Goal: Information Seeking & Learning: Compare options

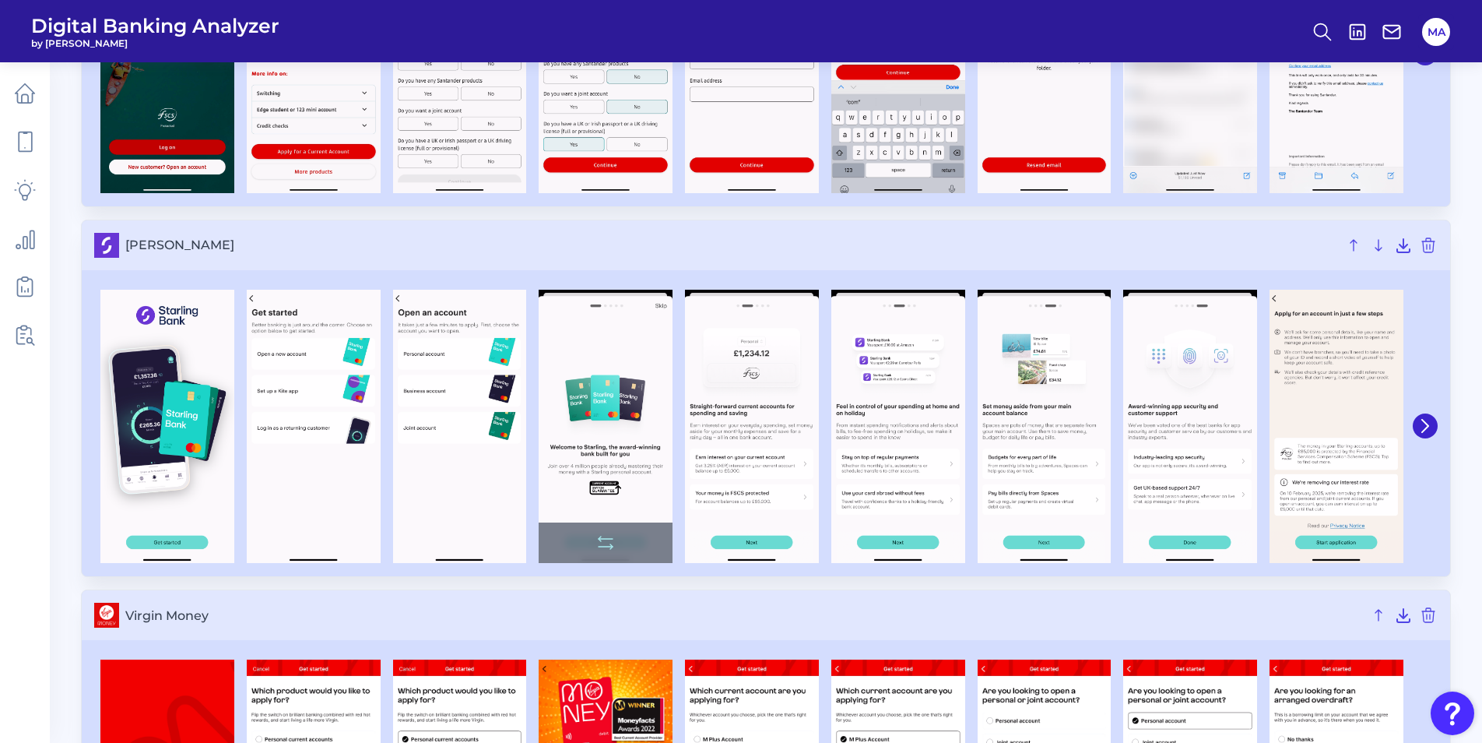
scroll to position [3652, 0]
click at [1427, 423] on icon at bounding box center [1426, 426] width 14 height 14
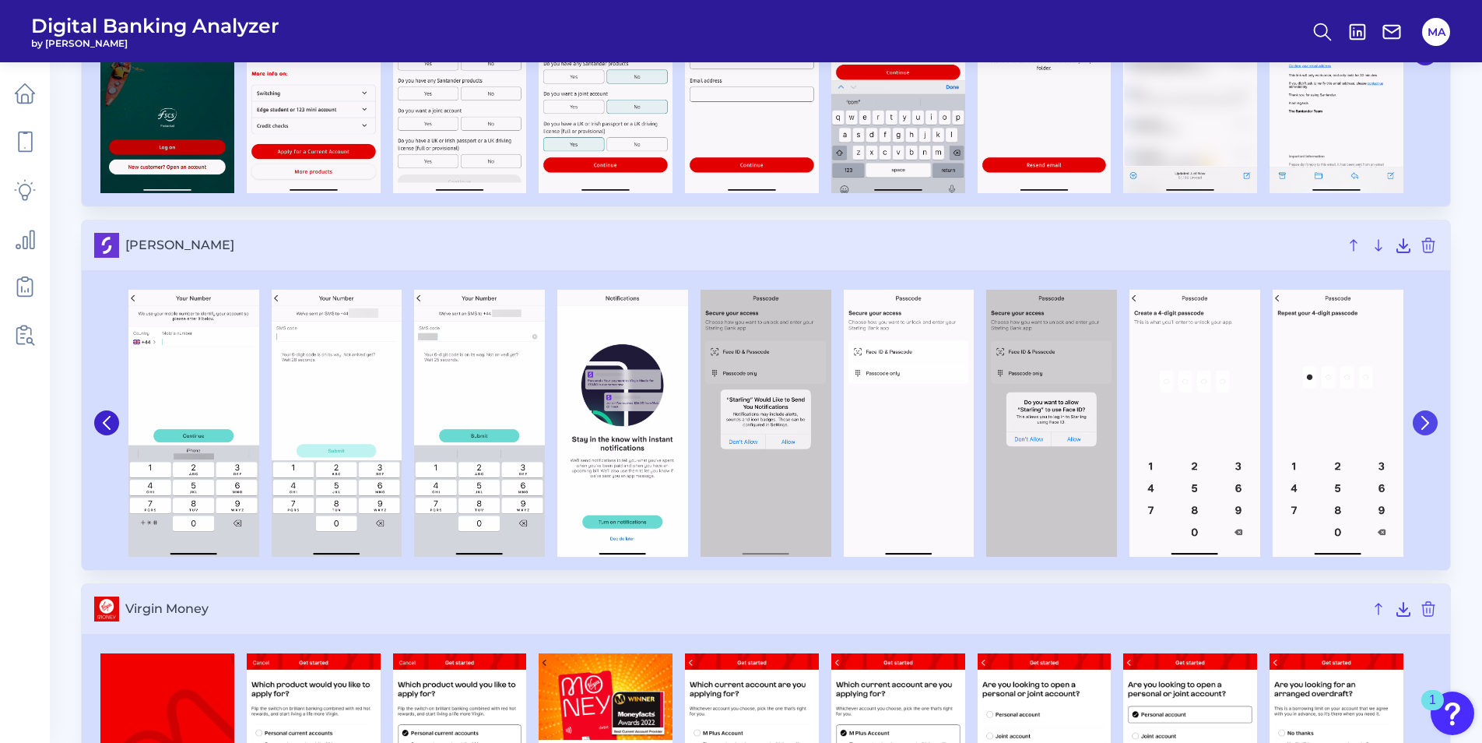
click at [1427, 423] on icon at bounding box center [1426, 423] width 14 height 14
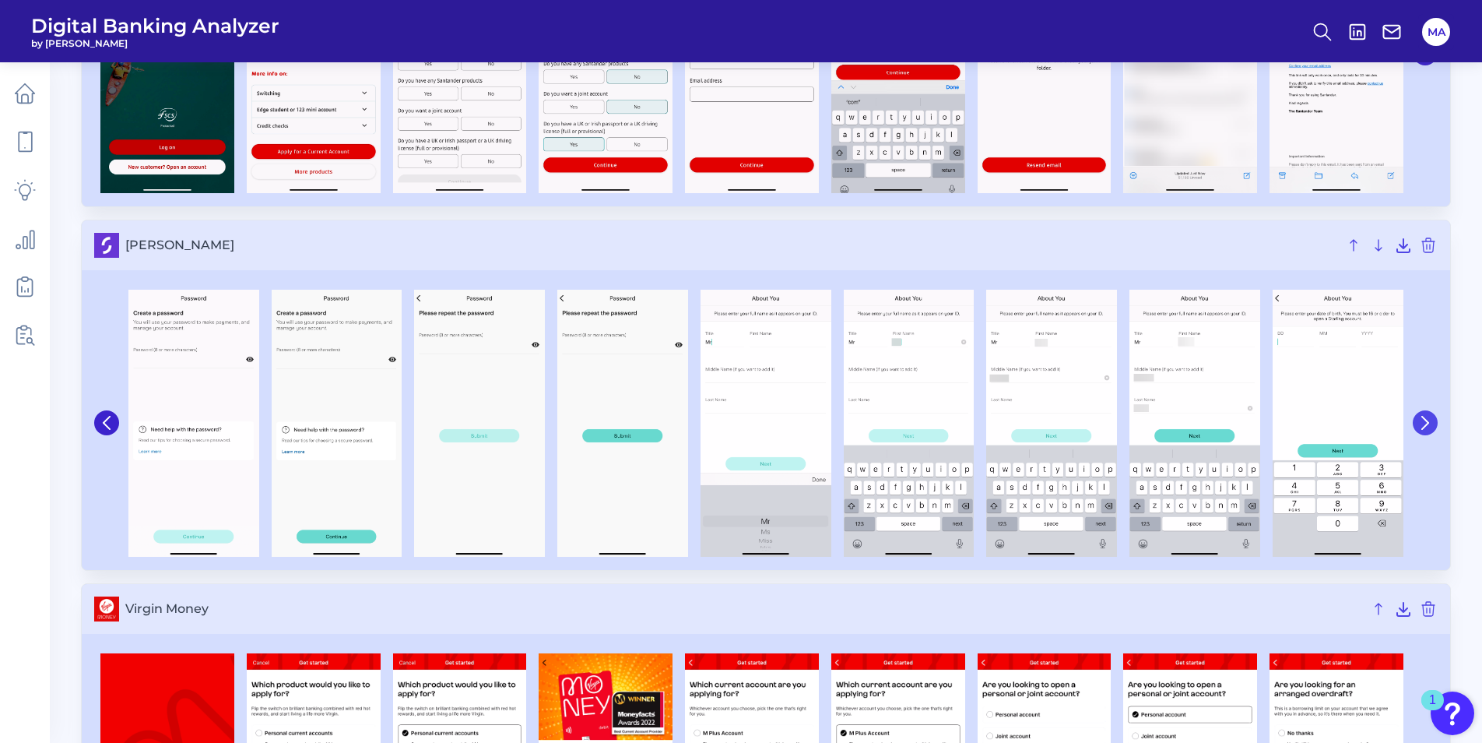
click at [1427, 423] on icon at bounding box center [1426, 423] width 14 height 14
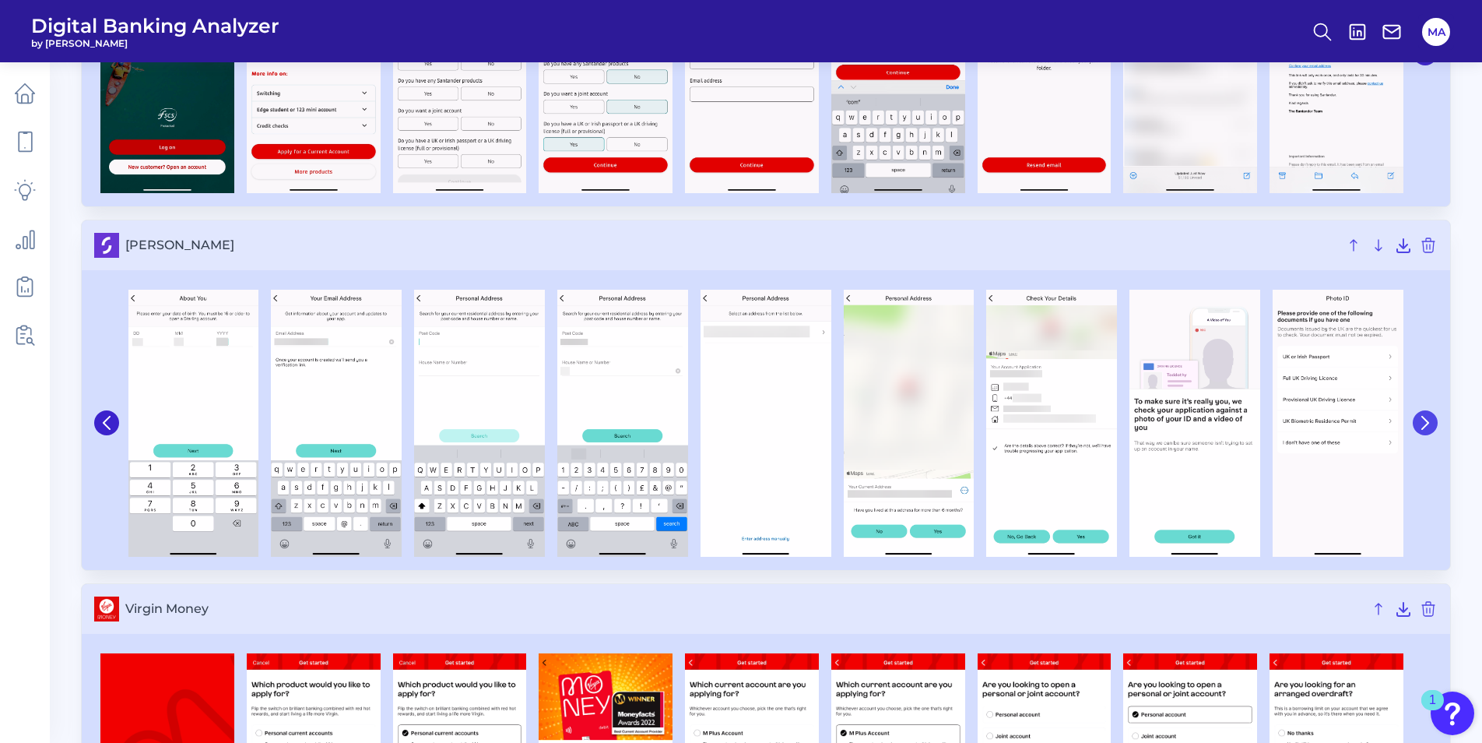
click at [1427, 423] on icon at bounding box center [1426, 423] width 14 height 14
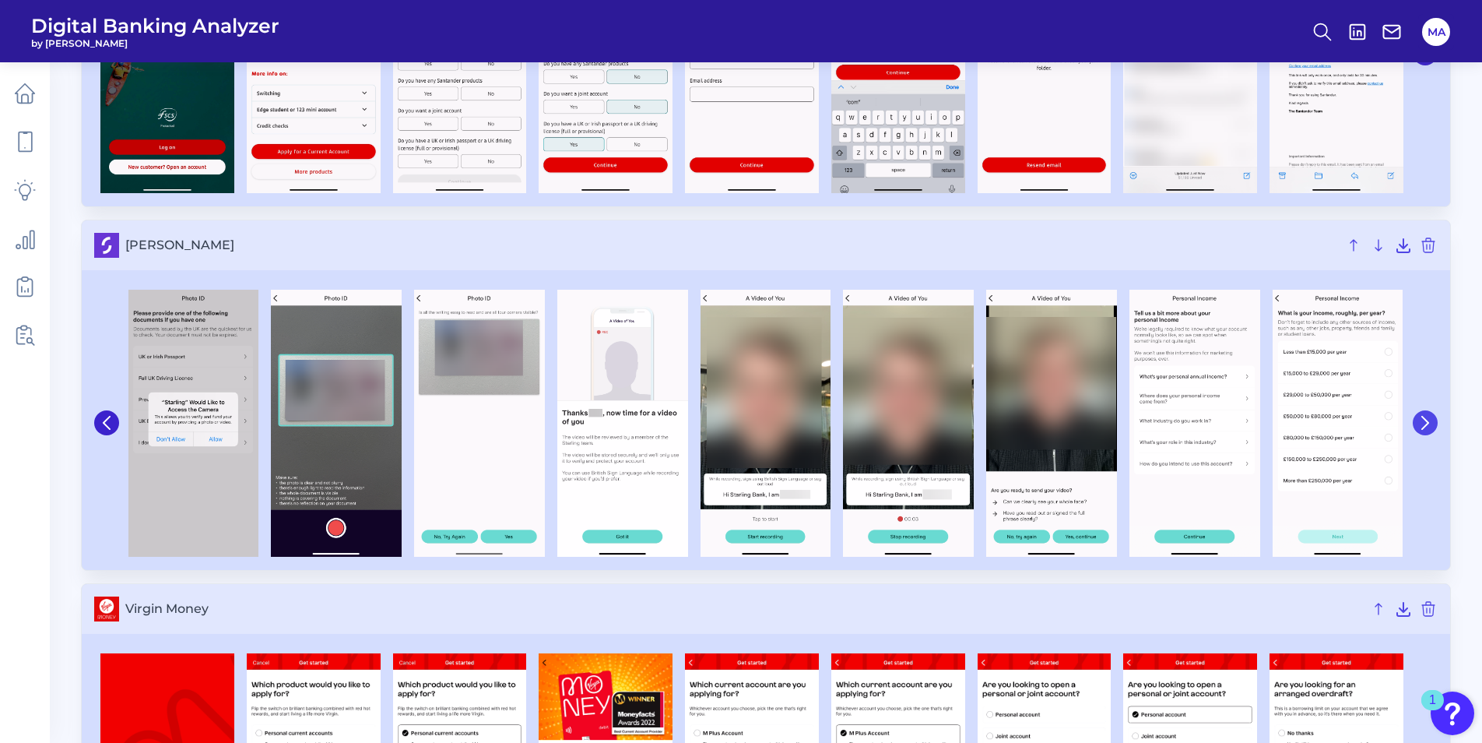
click at [1427, 423] on icon at bounding box center [1426, 423] width 14 height 14
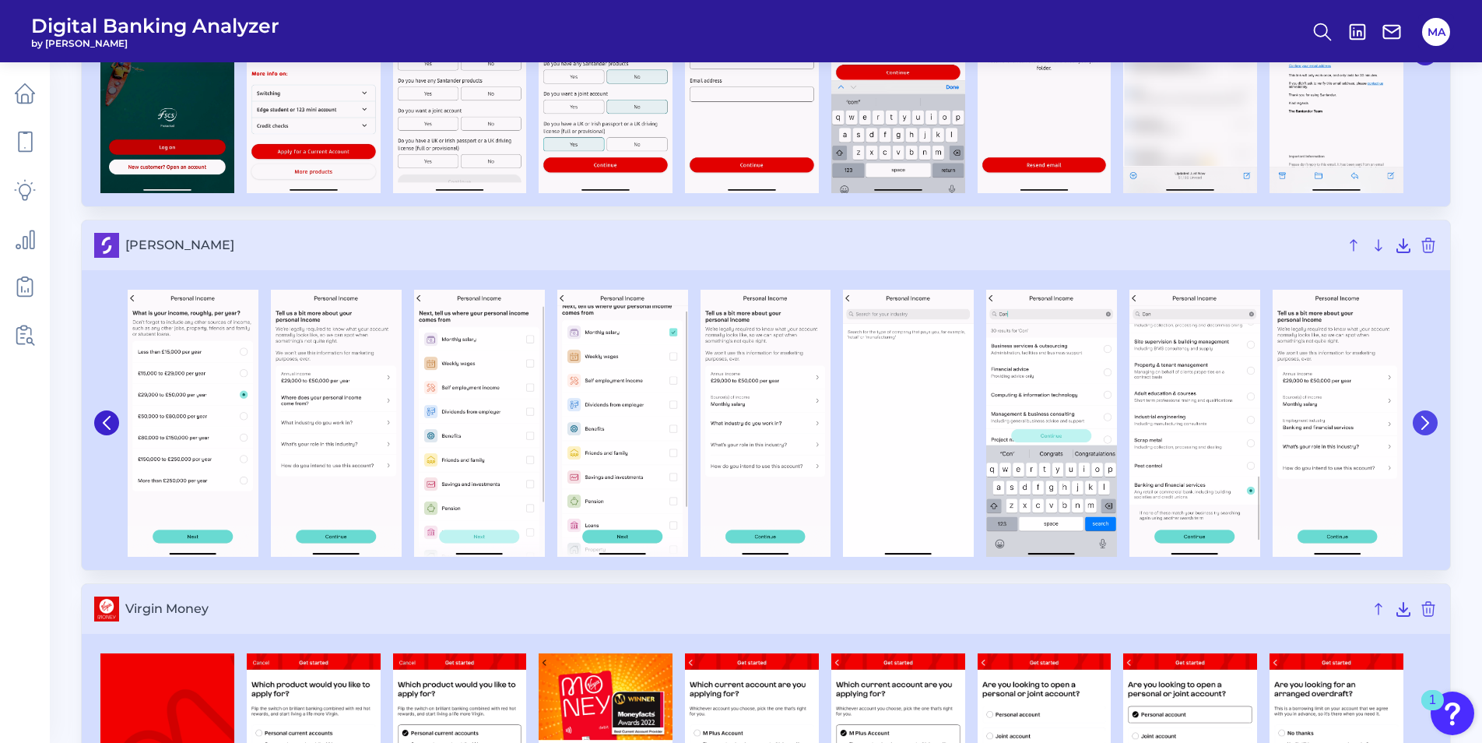
click at [1427, 423] on icon at bounding box center [1426, 423] width 14 height 14
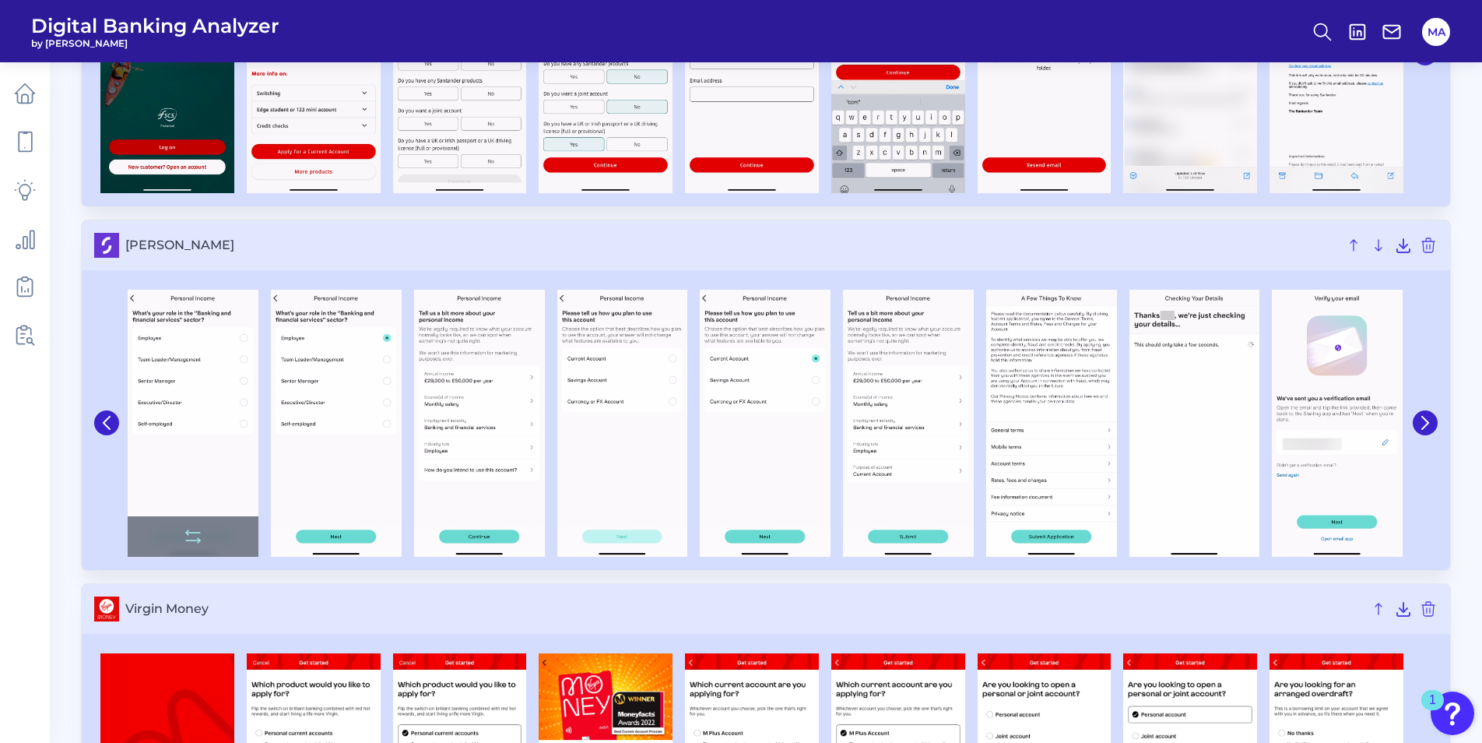
click at [178, 352] on img at bounding box center [193, 423] width 131 height 267
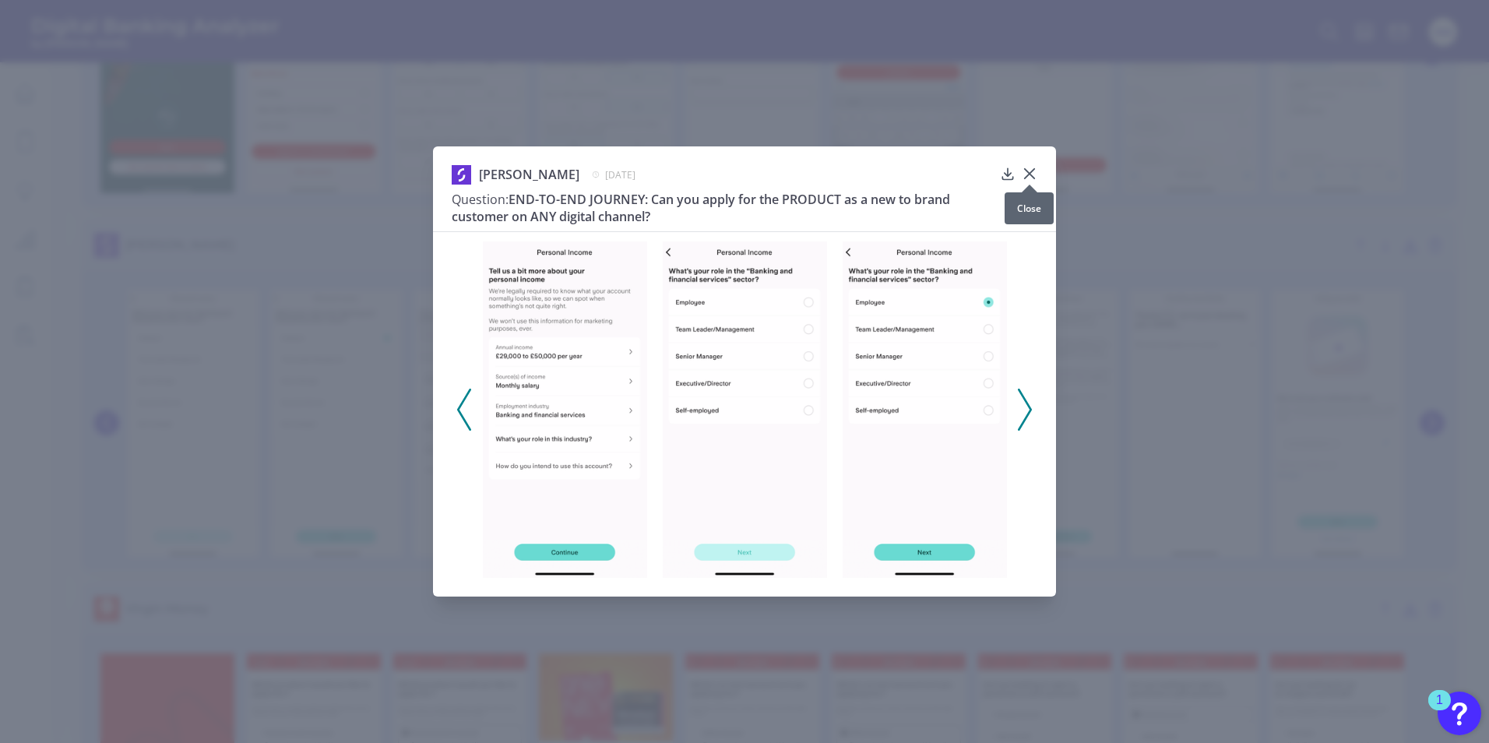
click at [1029, 174] on icon at bounding box center [1029, 173] width 9 height 9
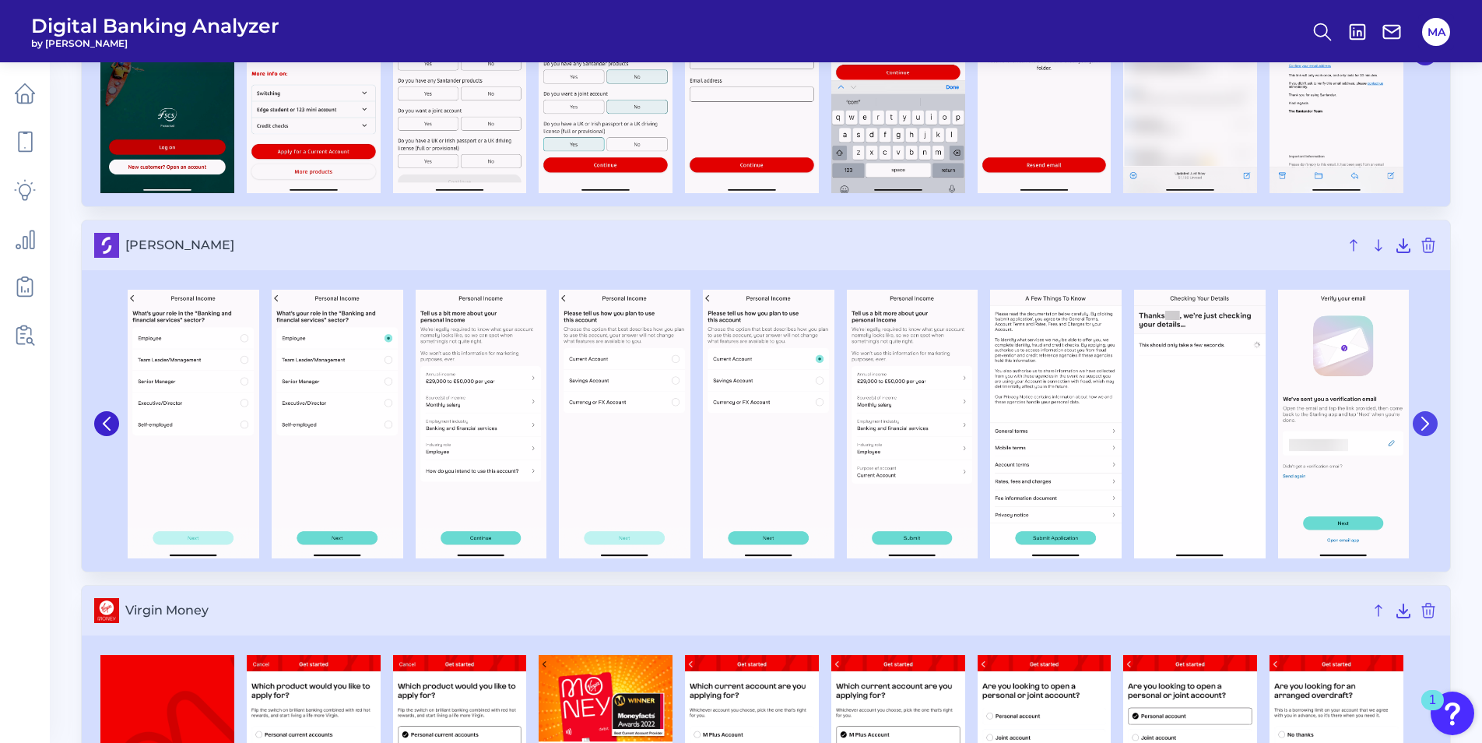
click at [1425, 422] on icon at bounding box center [1426, 424] width 14 height 14
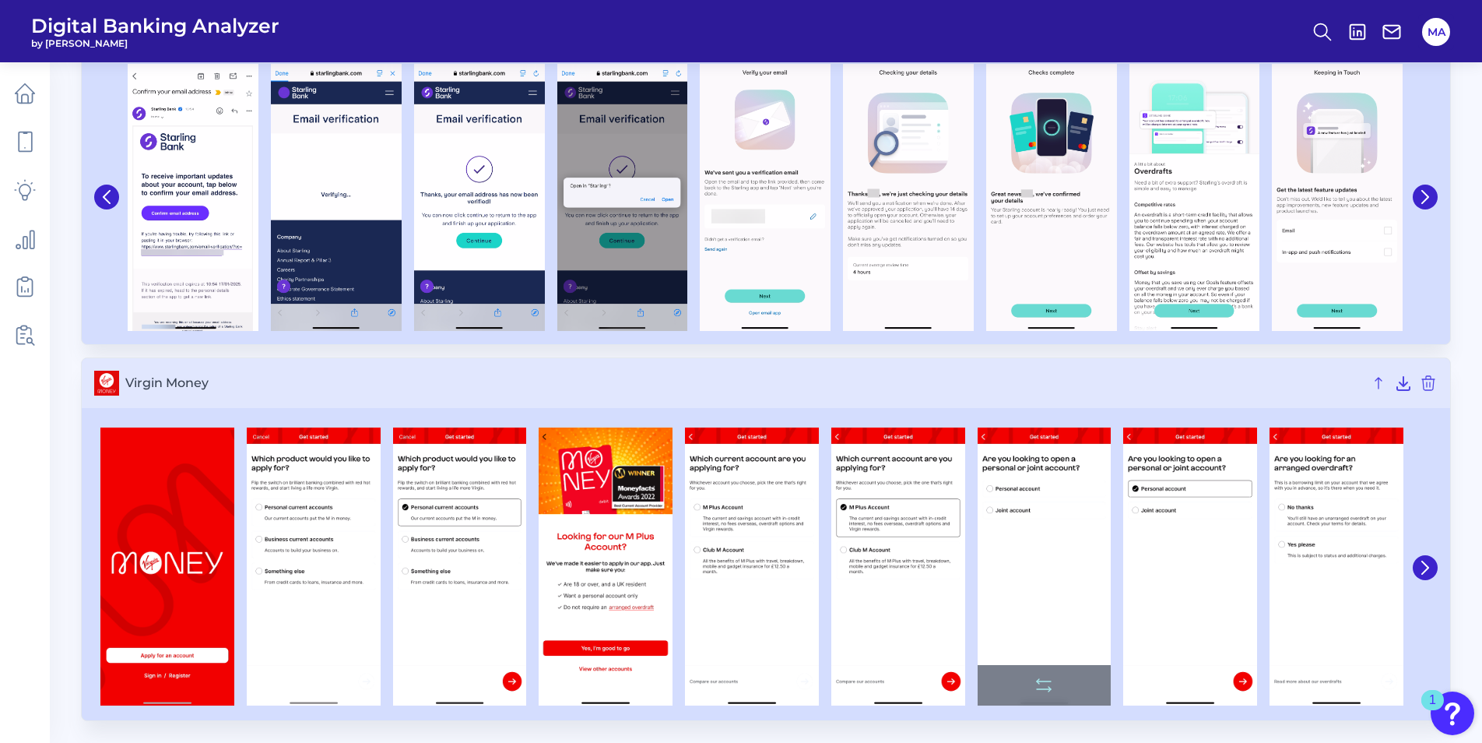
scroll to position [3879, 0]
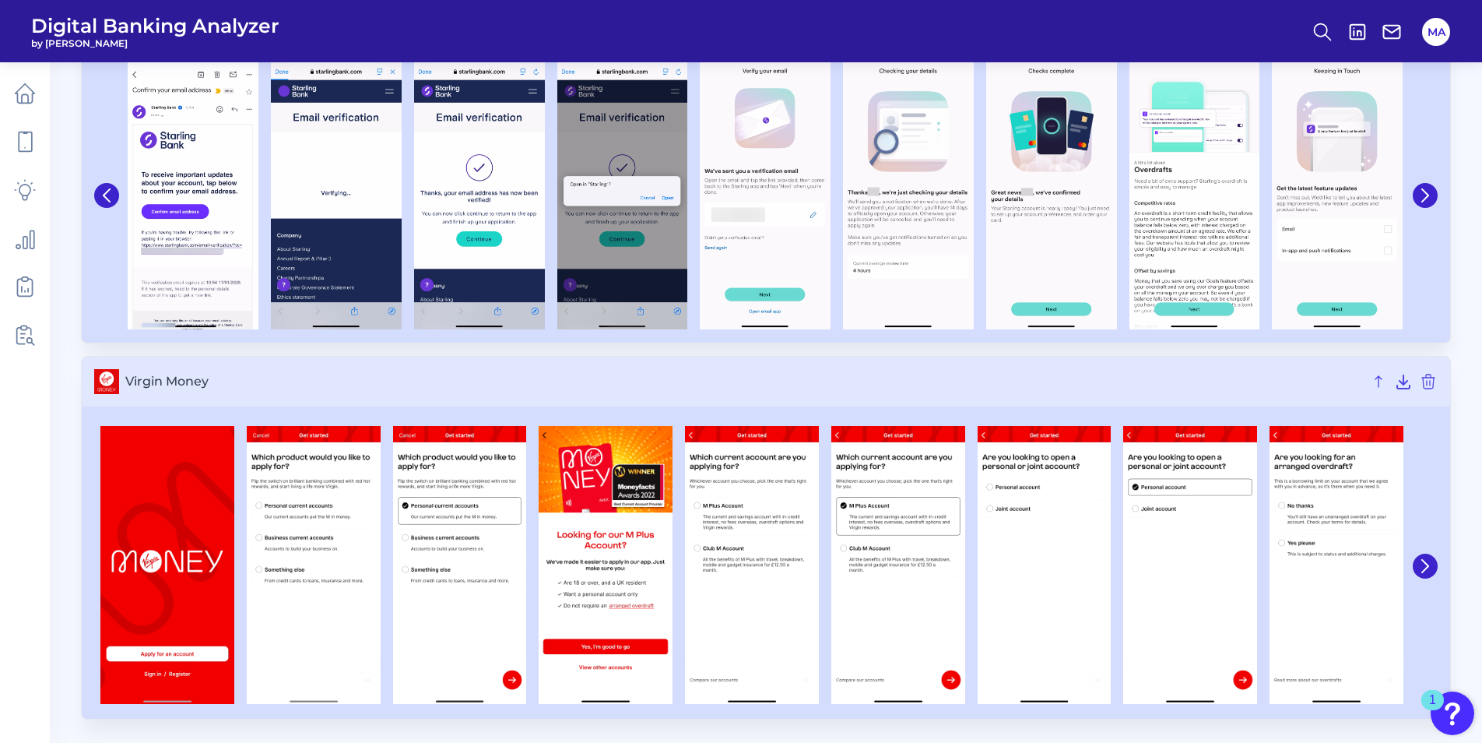
click at [1440, 553] on div at bounding box center [766, 566] width 1369 height 306
click at [1429, 560] on icon at bounding box center [1426, 566] width 14 height 14
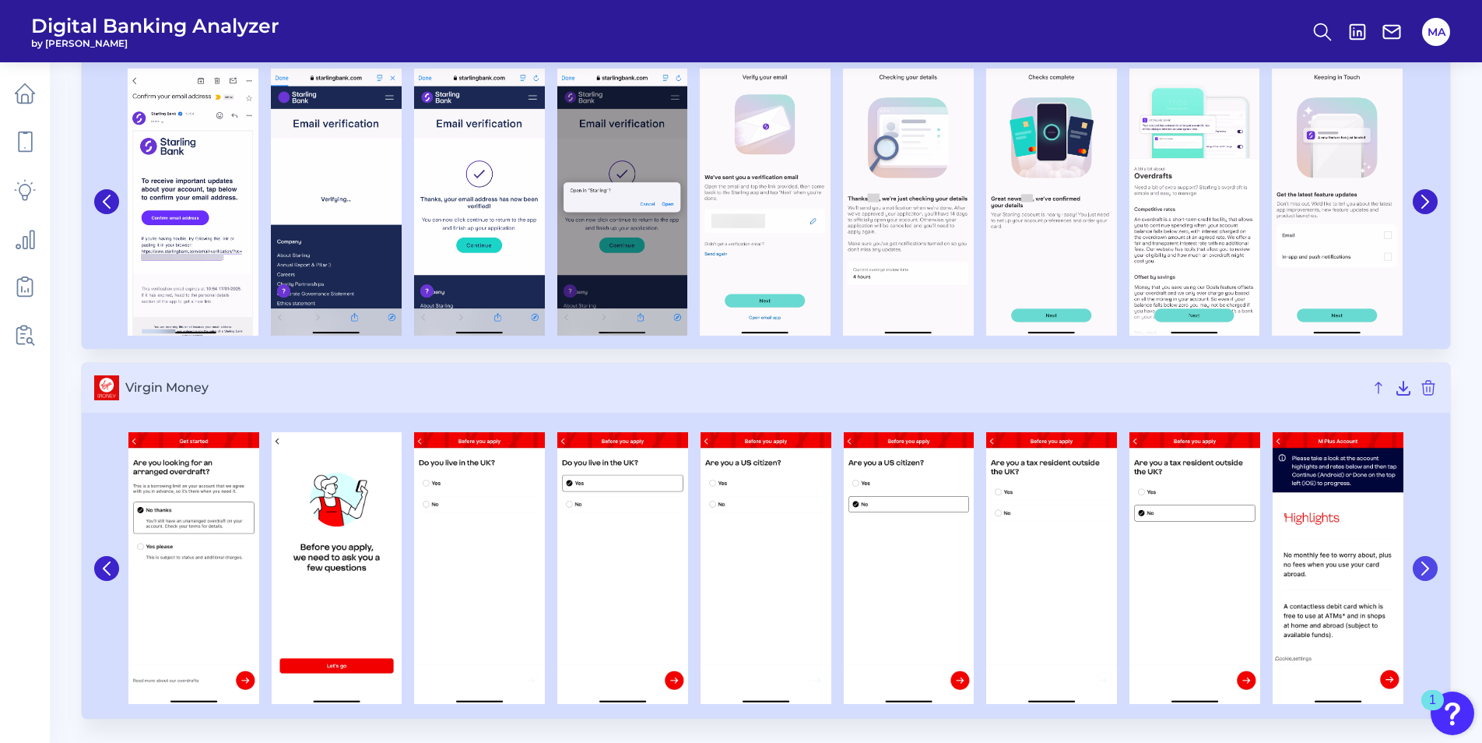
click at [1429, 560] on button at bounding box center [1425, 568] width 25 height 25
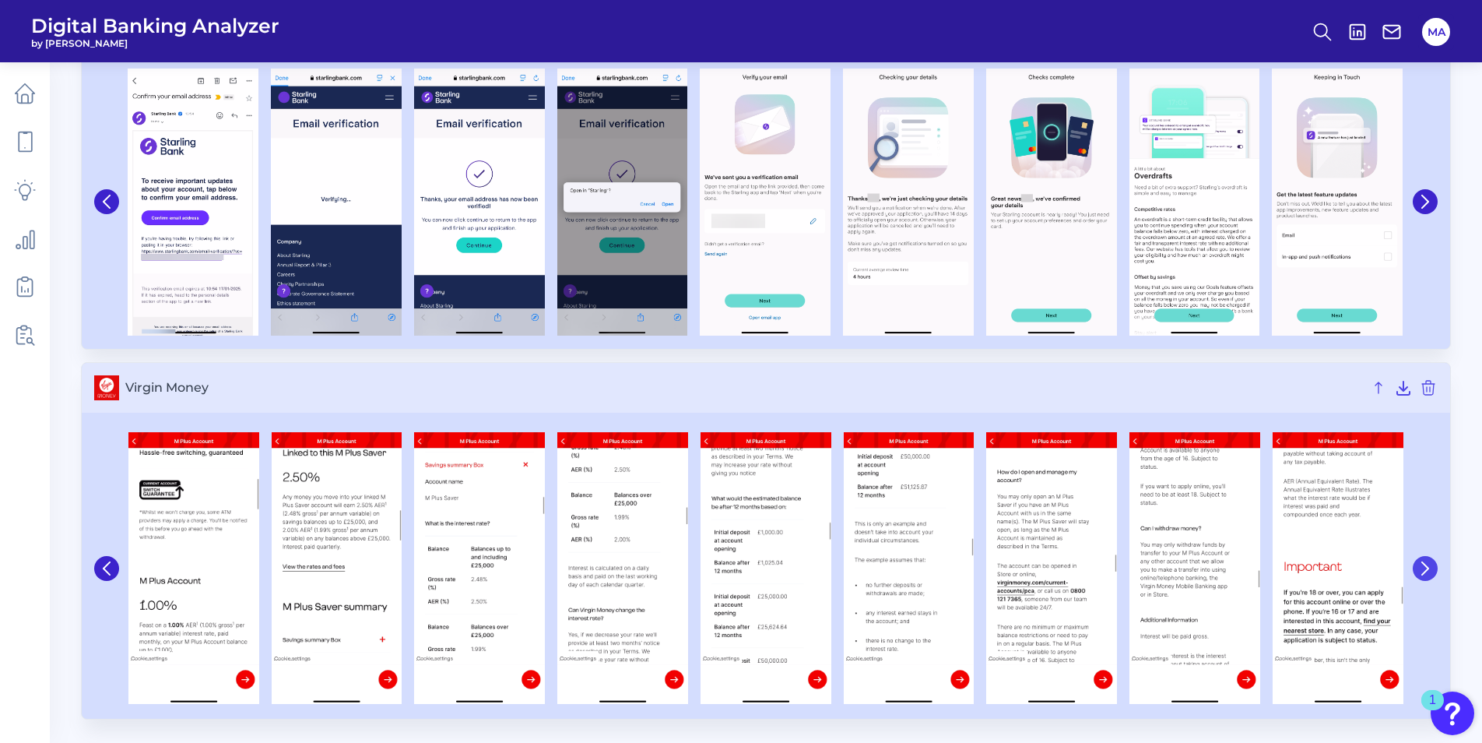
click at [1429, 560] on button at bounding box center [1425, 568] width 25 height 25
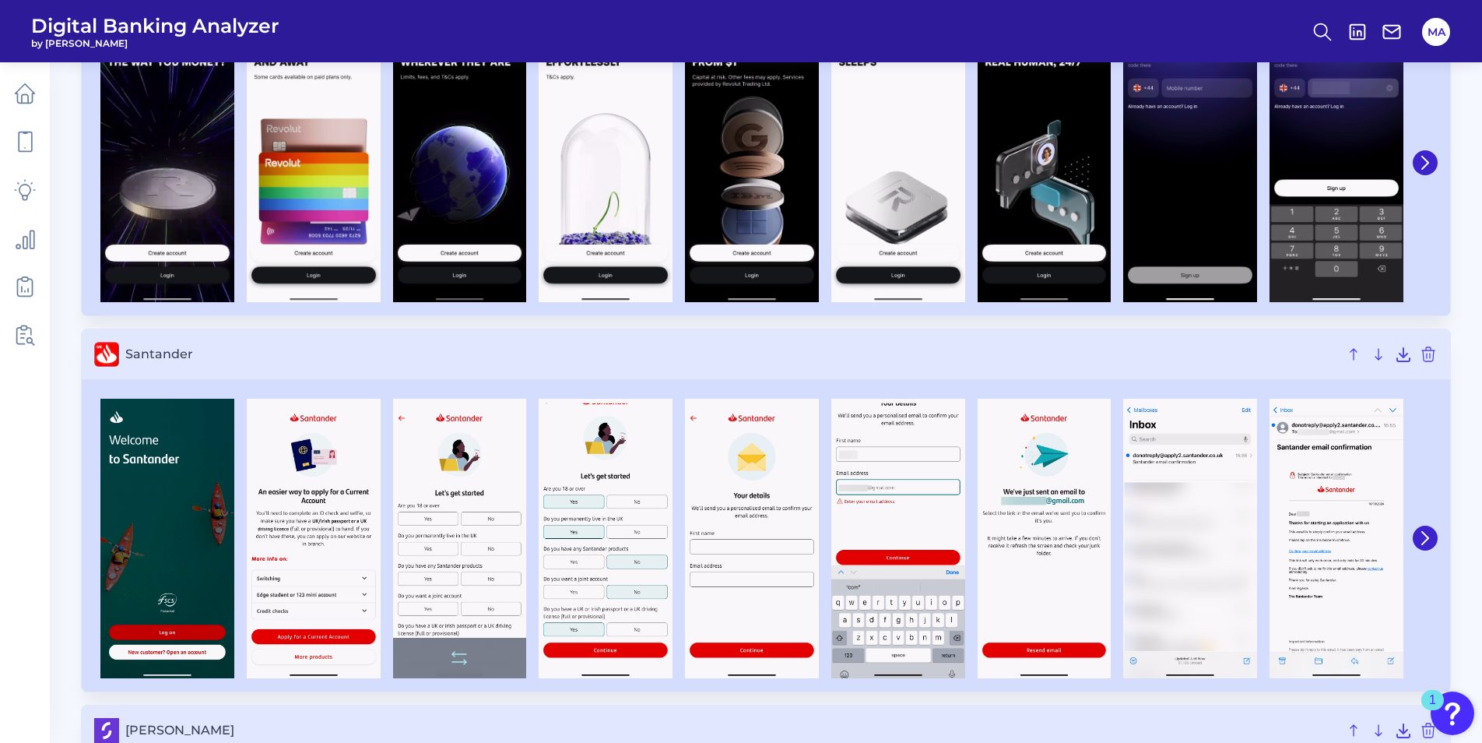
scroll to position [3328, 0]
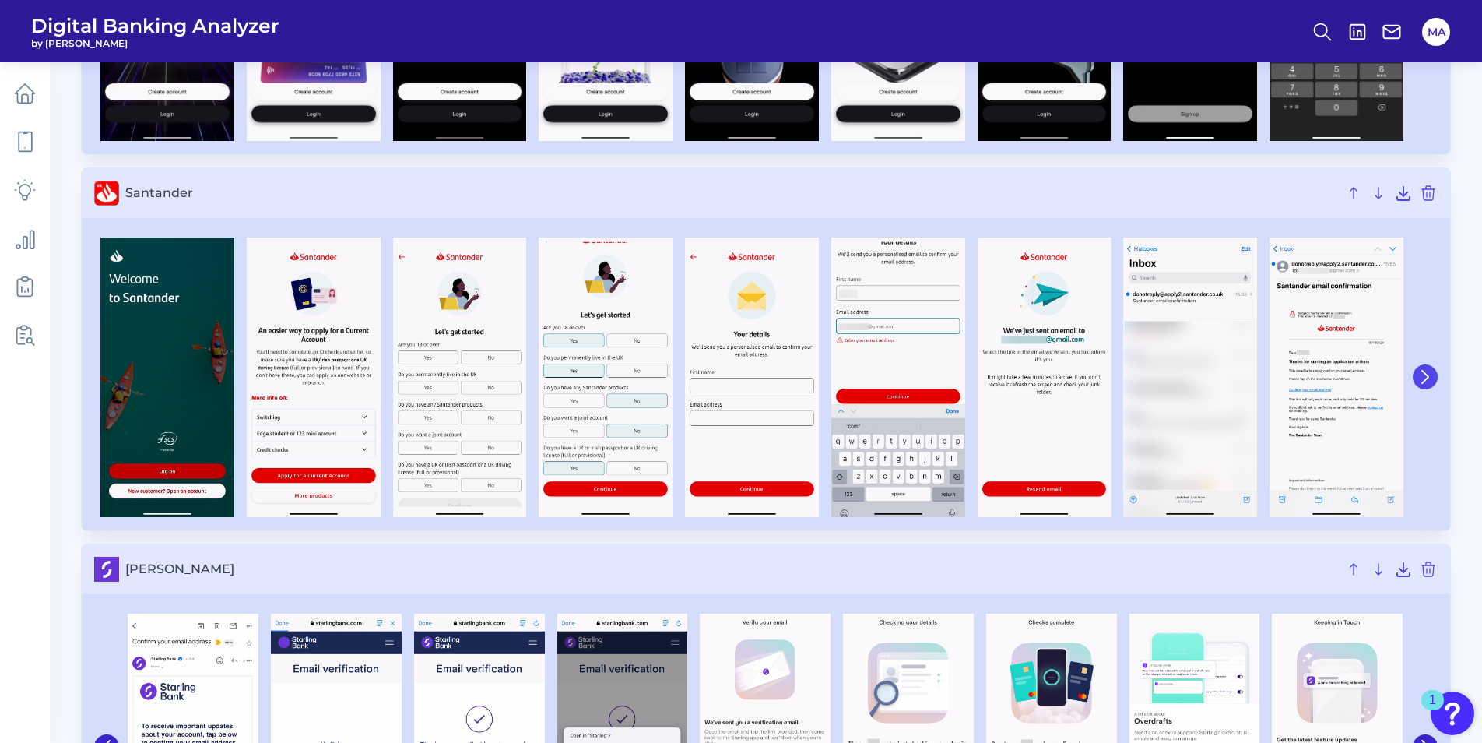
click at [1430, 368] on button at bounding box center [1425, 376] width 25 height 25
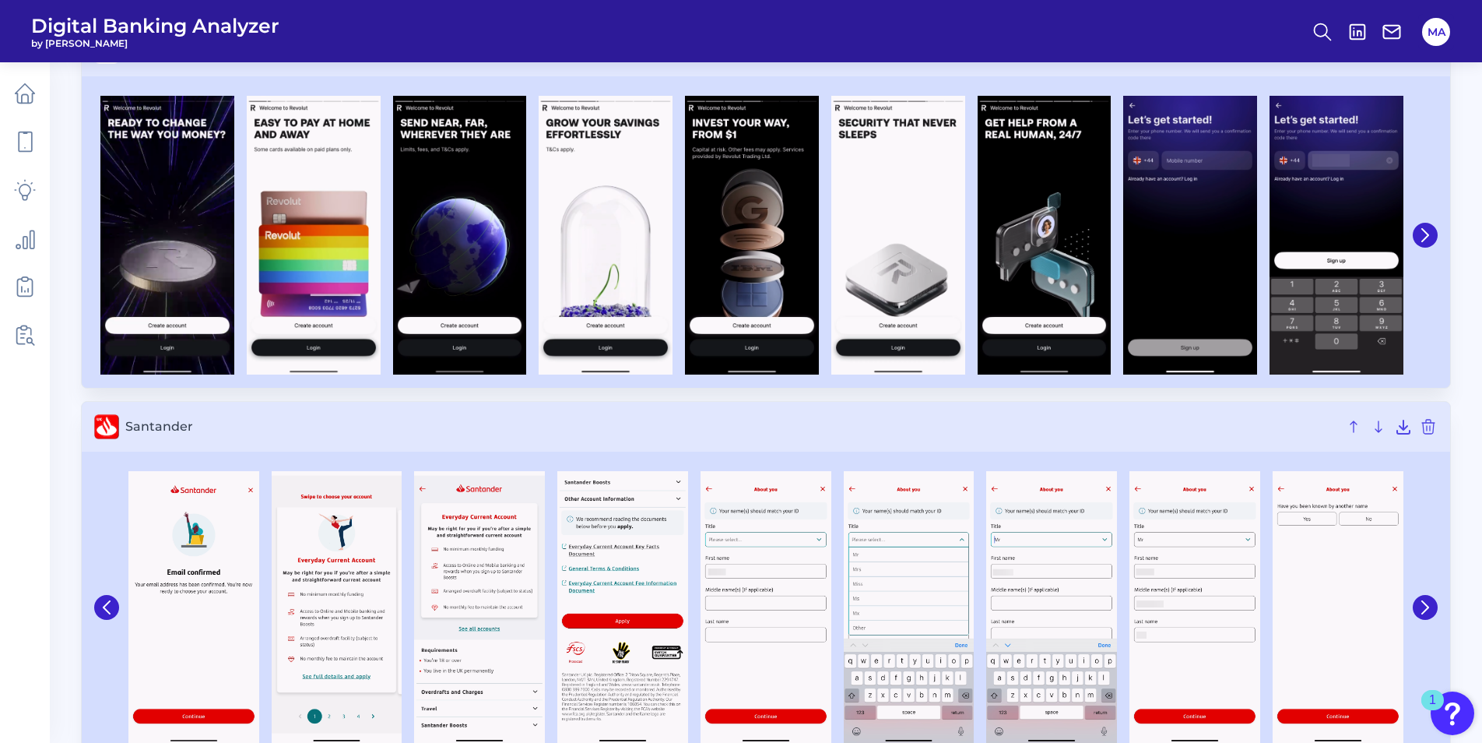
scroll to position [3016, 0]
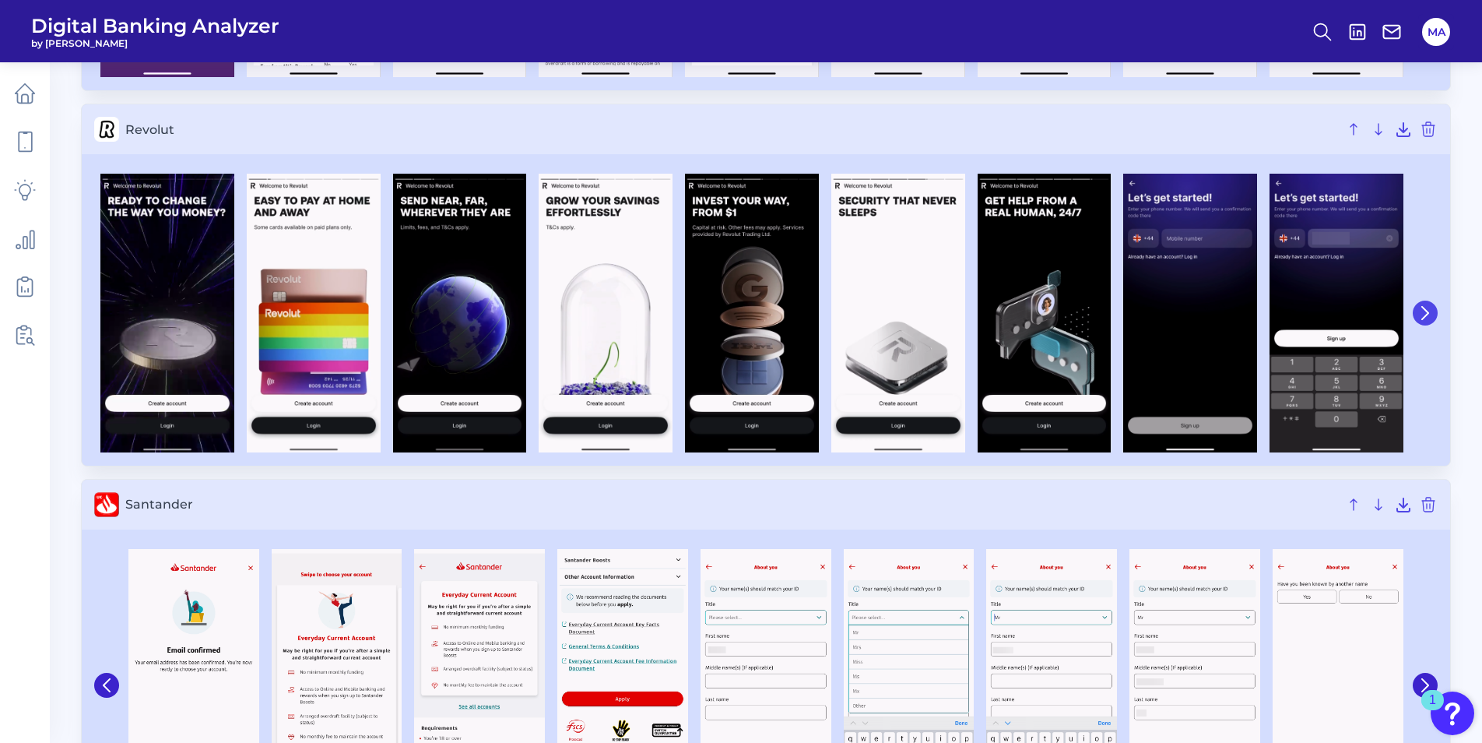
click at [1424, 308] on icon at bounding box center [1425, 313] width 6 height 12
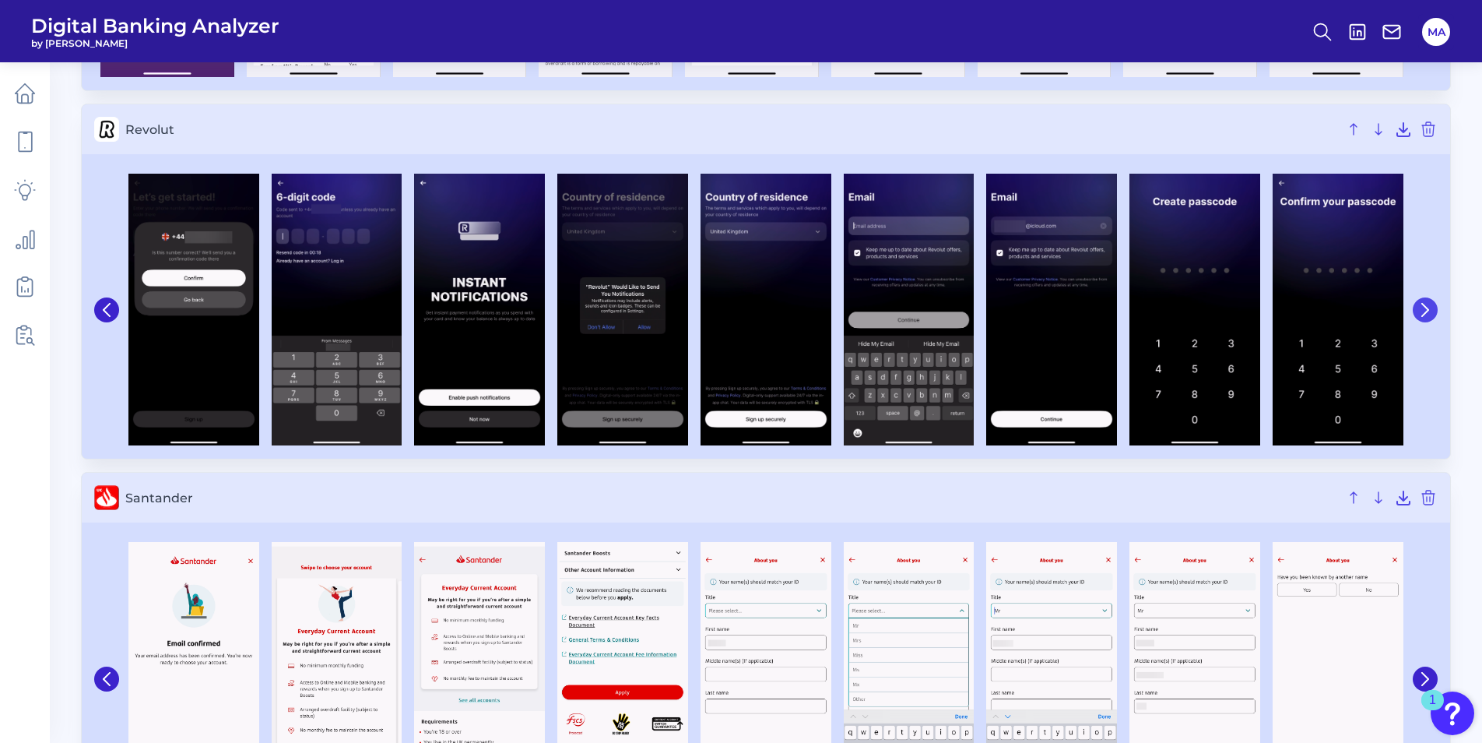
click at [1424, 308] on icon at bounding box center [1426, 310] width 14 height 14
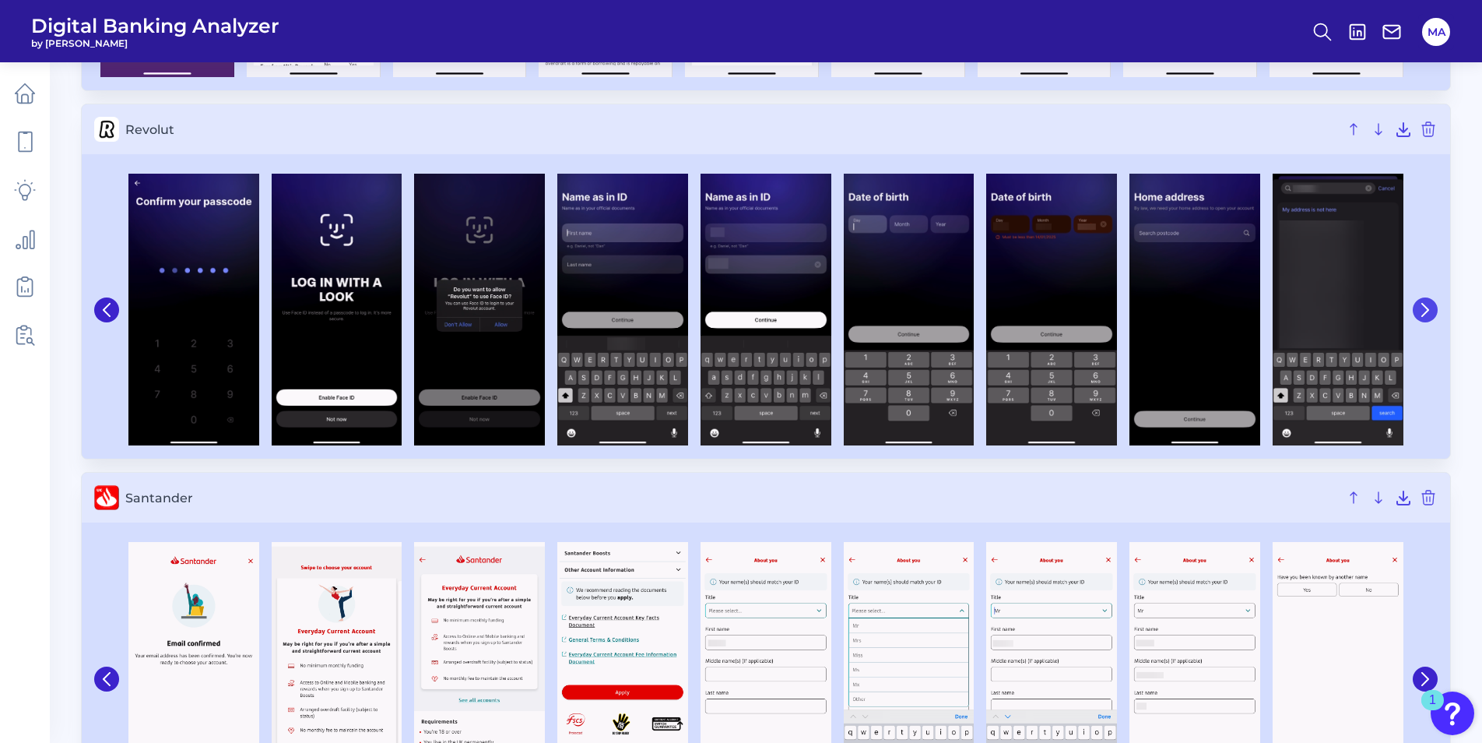
click at [1424, 308] on icon at bounding box center [1426, 310] width 14 height 14
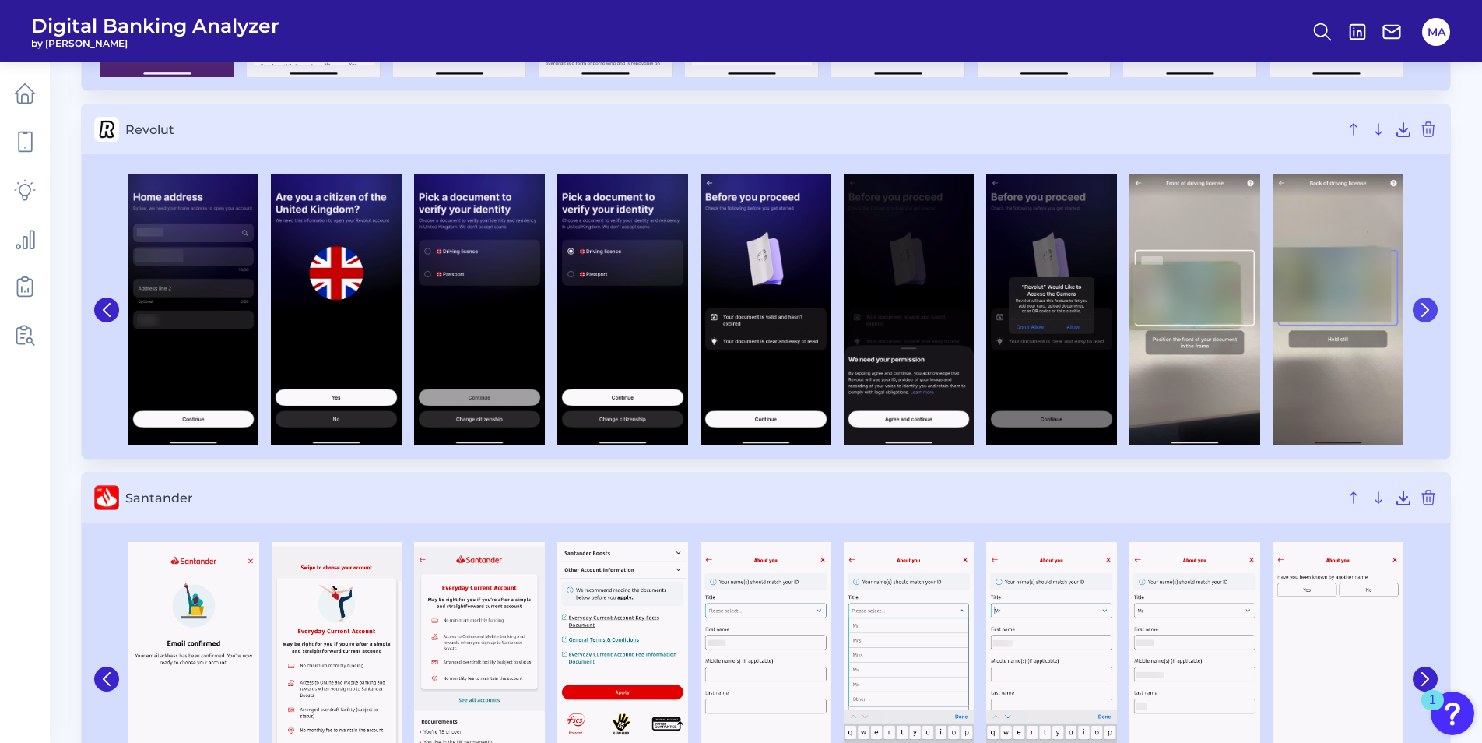
click at [1424, 308] on icon at bounding box center [1426, 310] width 14 height 14
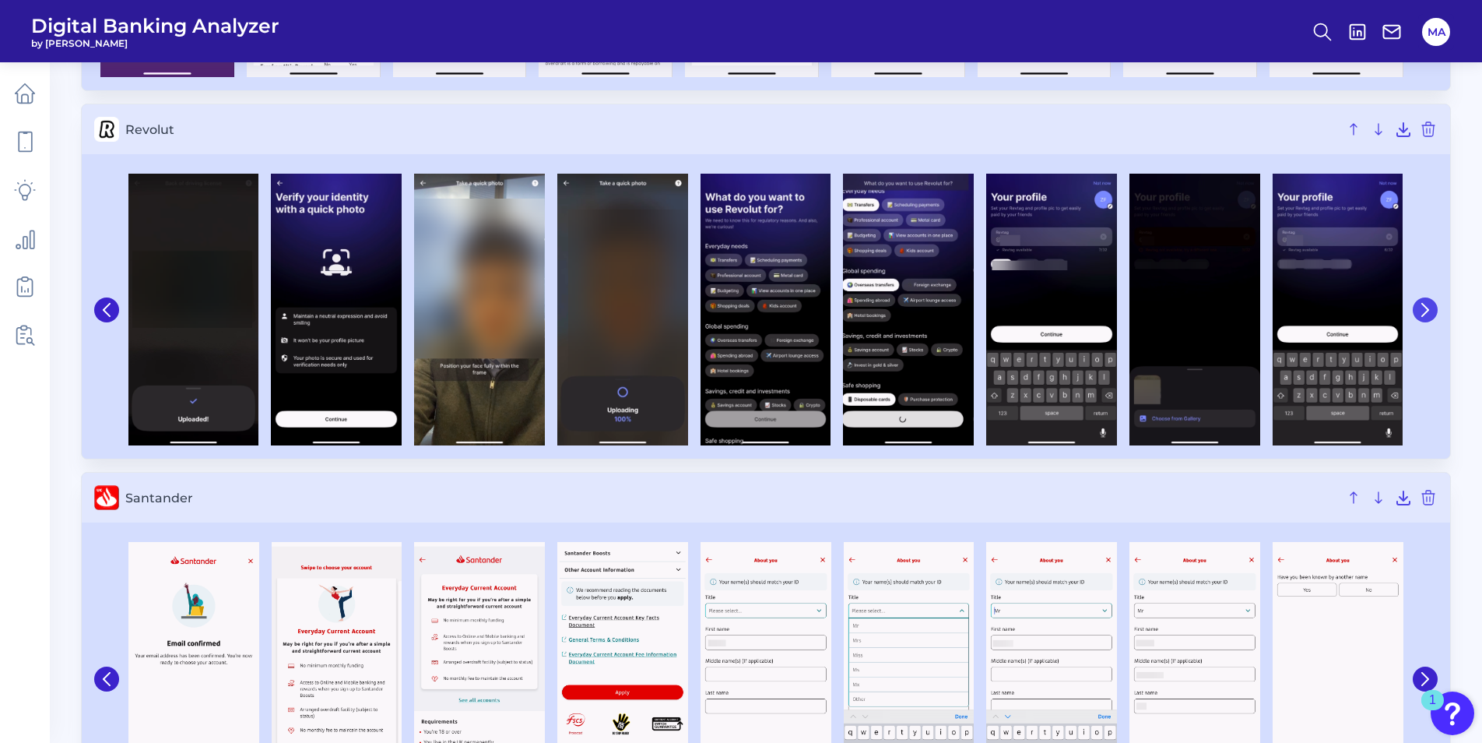
click at [1424, 308] on icon at bounding box center [1426, 310] width 14 height 14
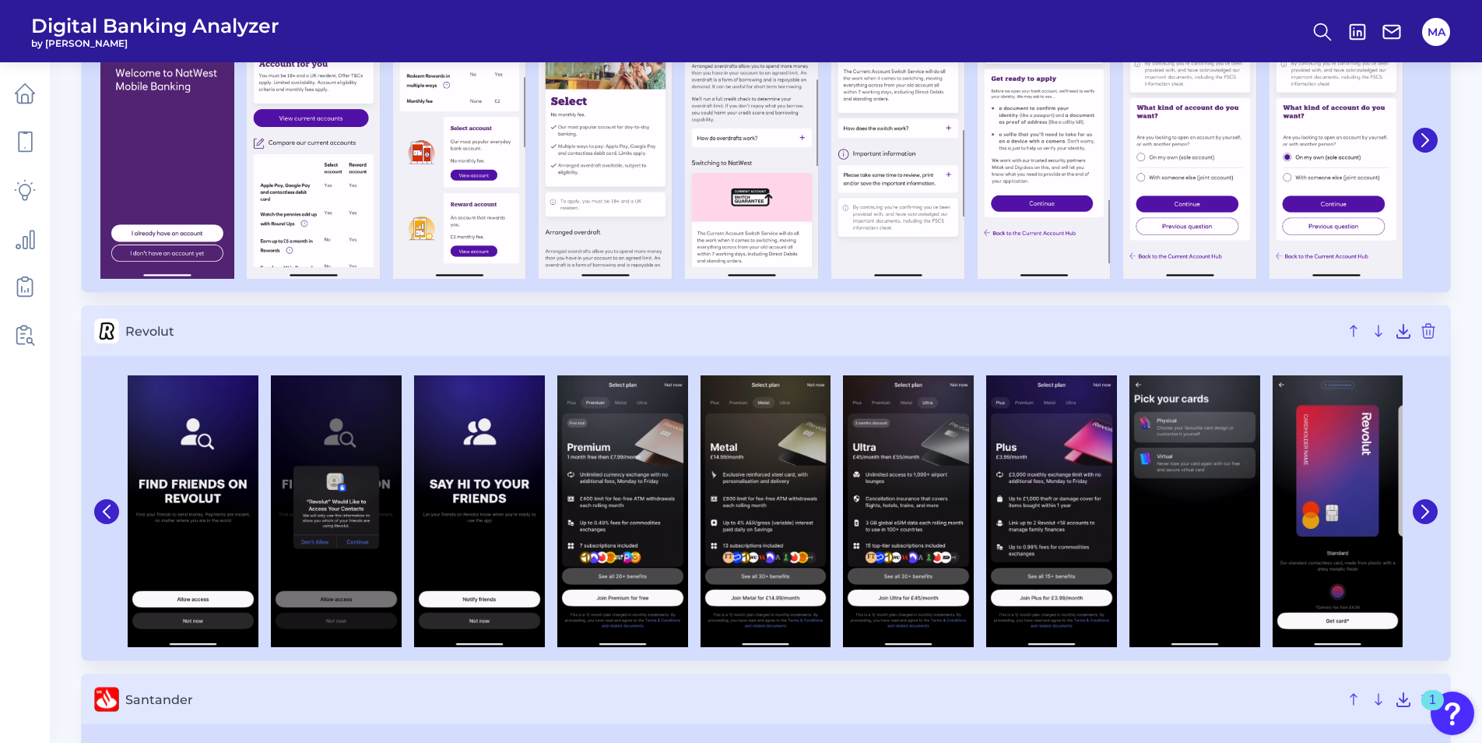
scroll to position [2627, 0]
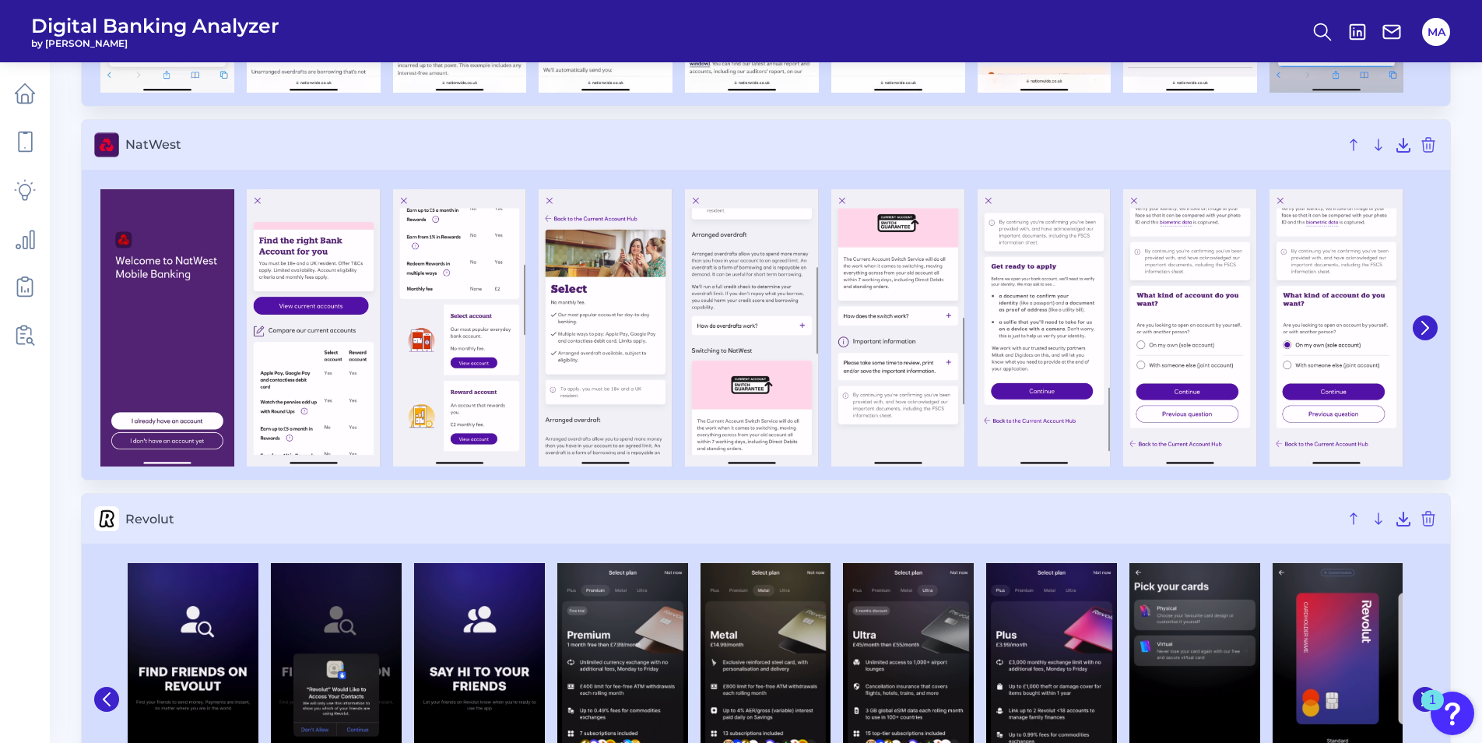
click at [1439, 320] on div at bounding box center [766, 328] width 1369 height 304
click at [1421, 318] on button at bounding box center [1425, 327] width 25 height 25
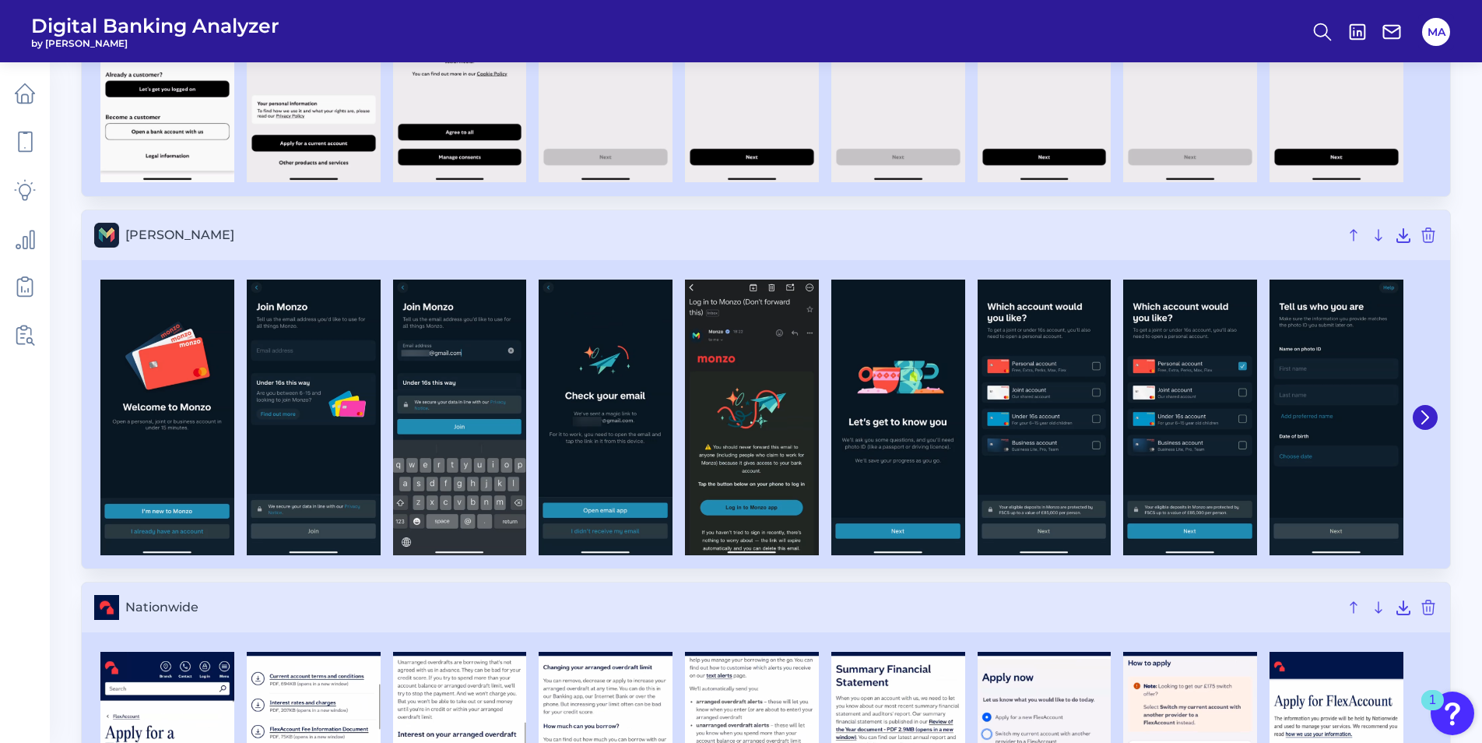
scroll to position [1771, 0]
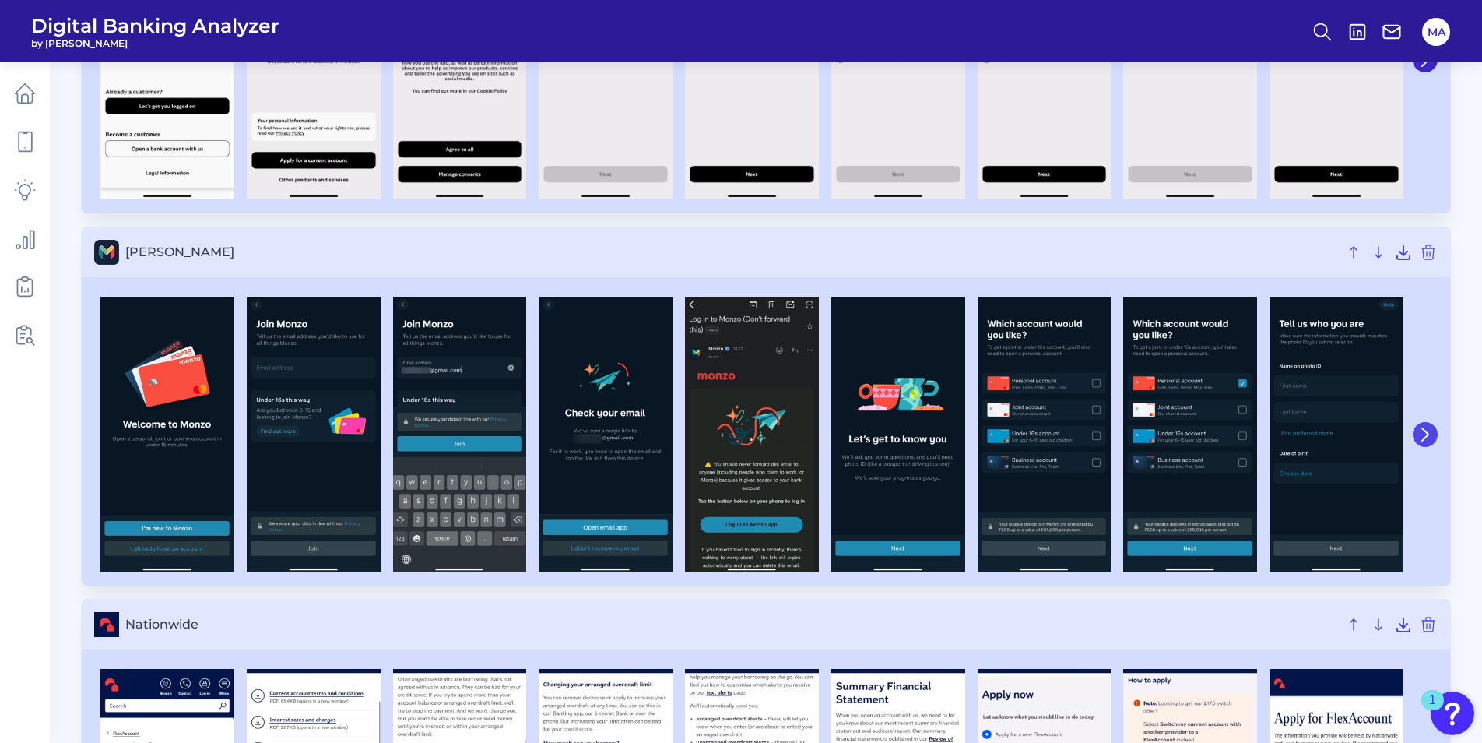
click at [1426, 426] on button at bounding box center [1425, 434] width 25 height 25
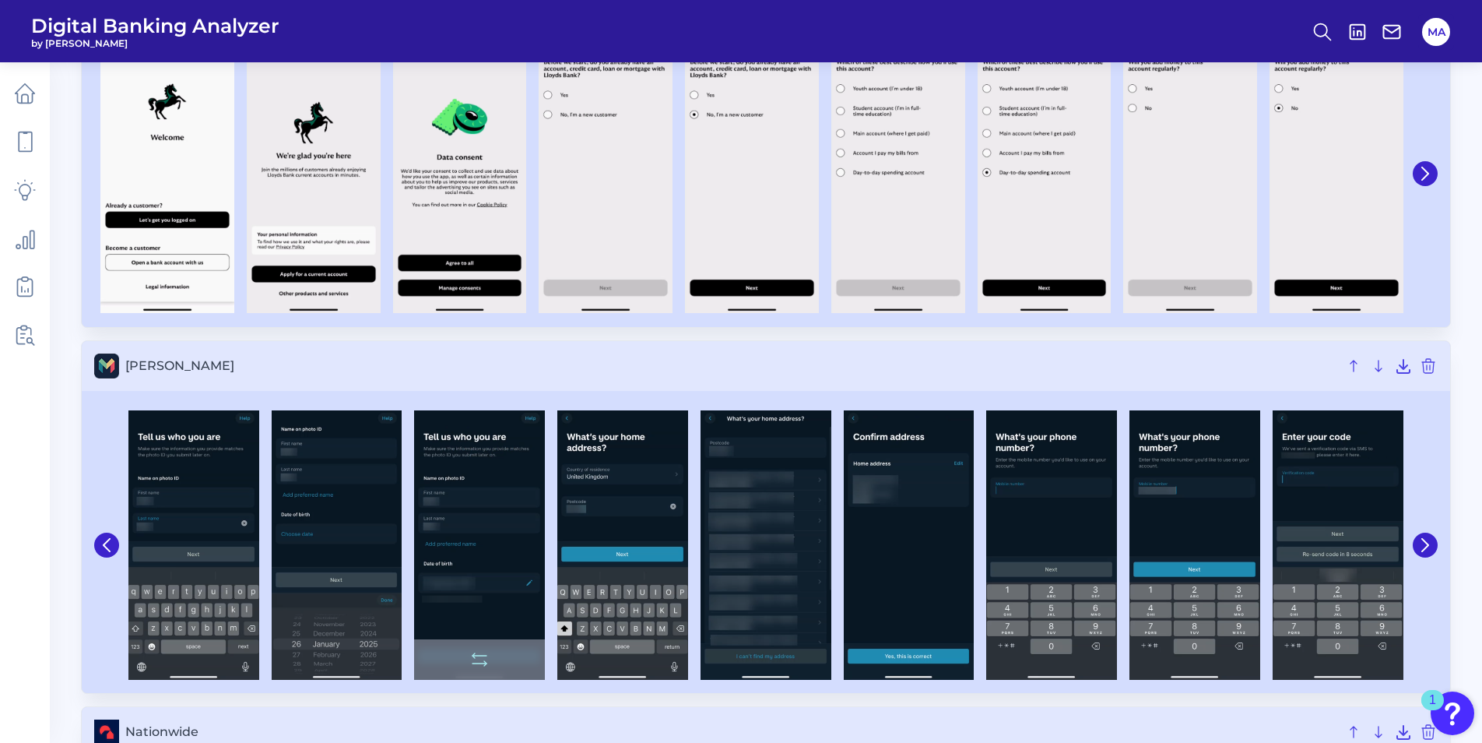
scroll to position [1459, 0]
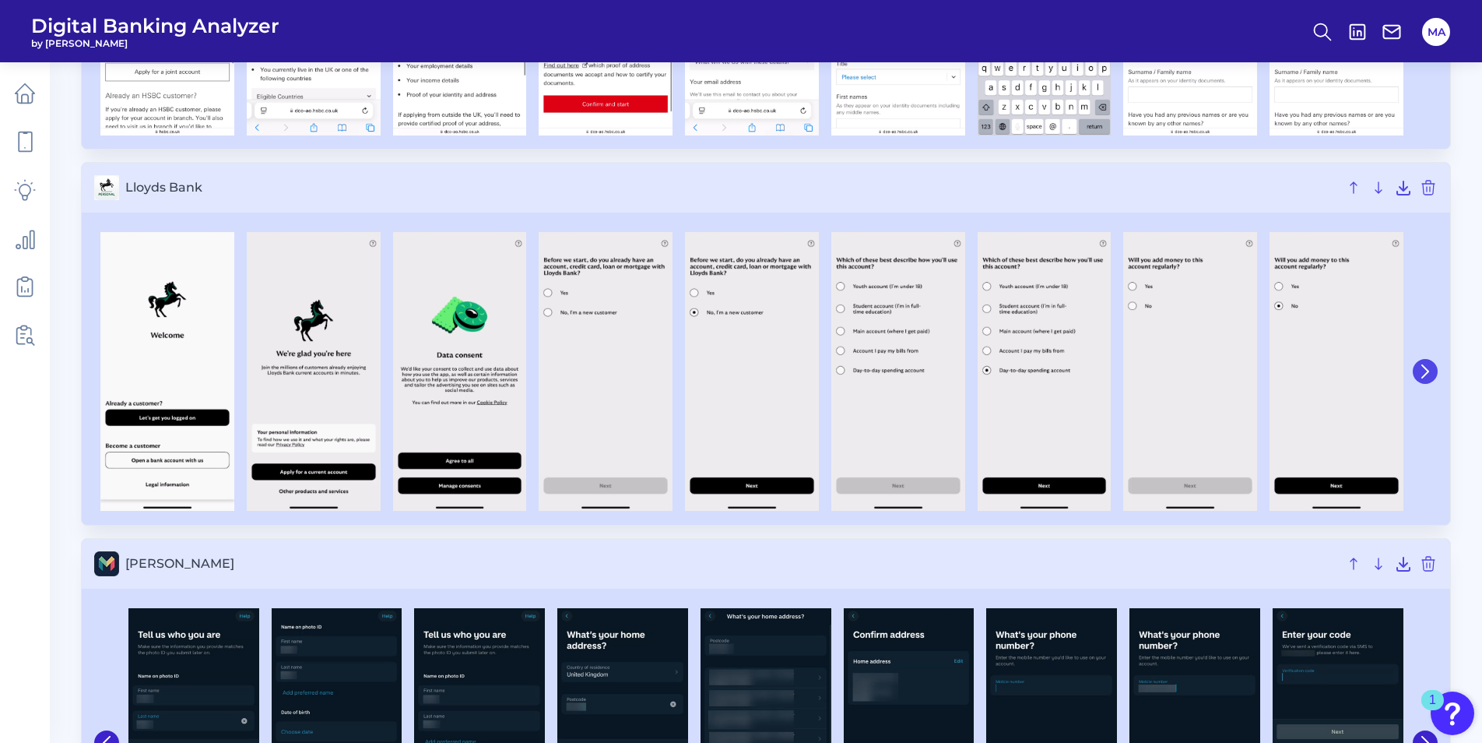
click at [1426, 361] on button at bounding box center [1425, 371] width 25 height 25
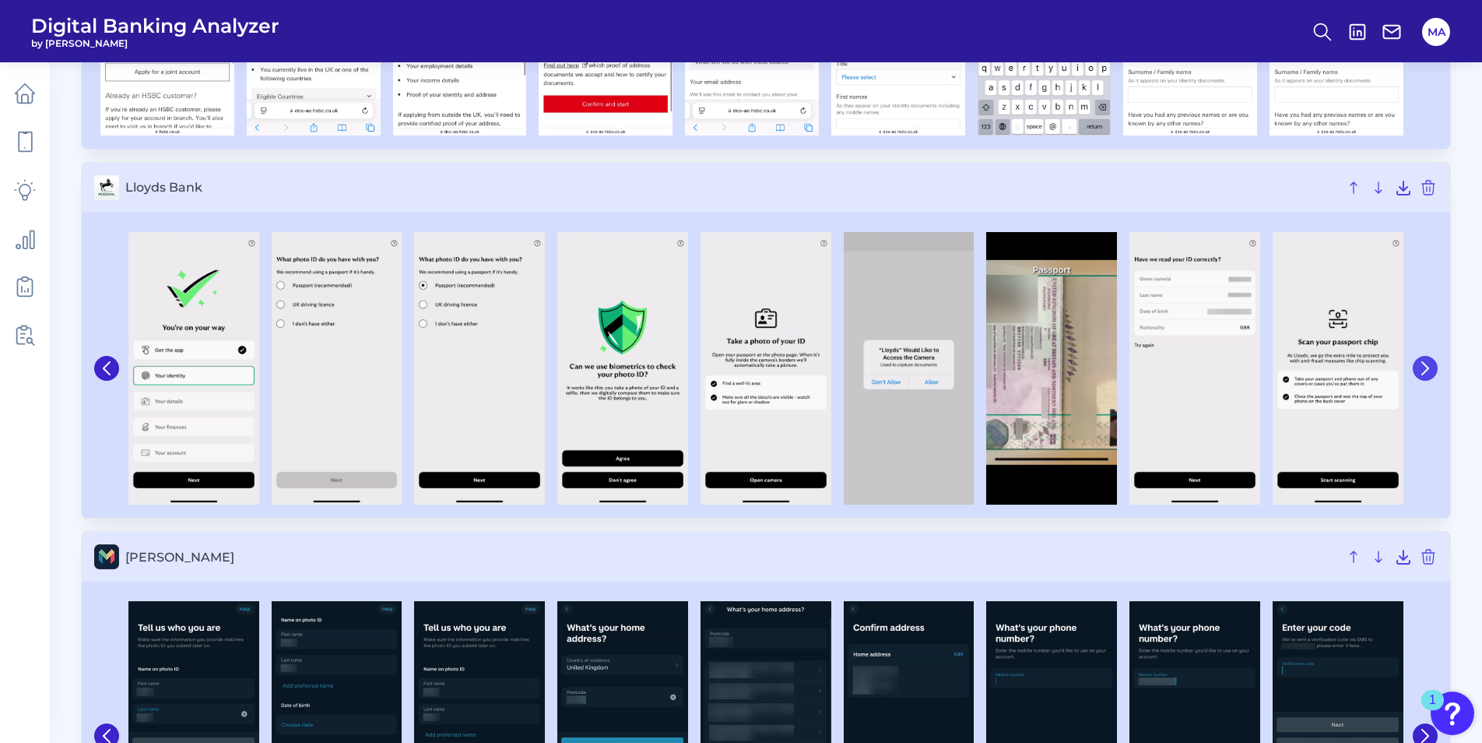
click at [1429, 360] on button at bounding box center [1425, 368] width 25 height 25
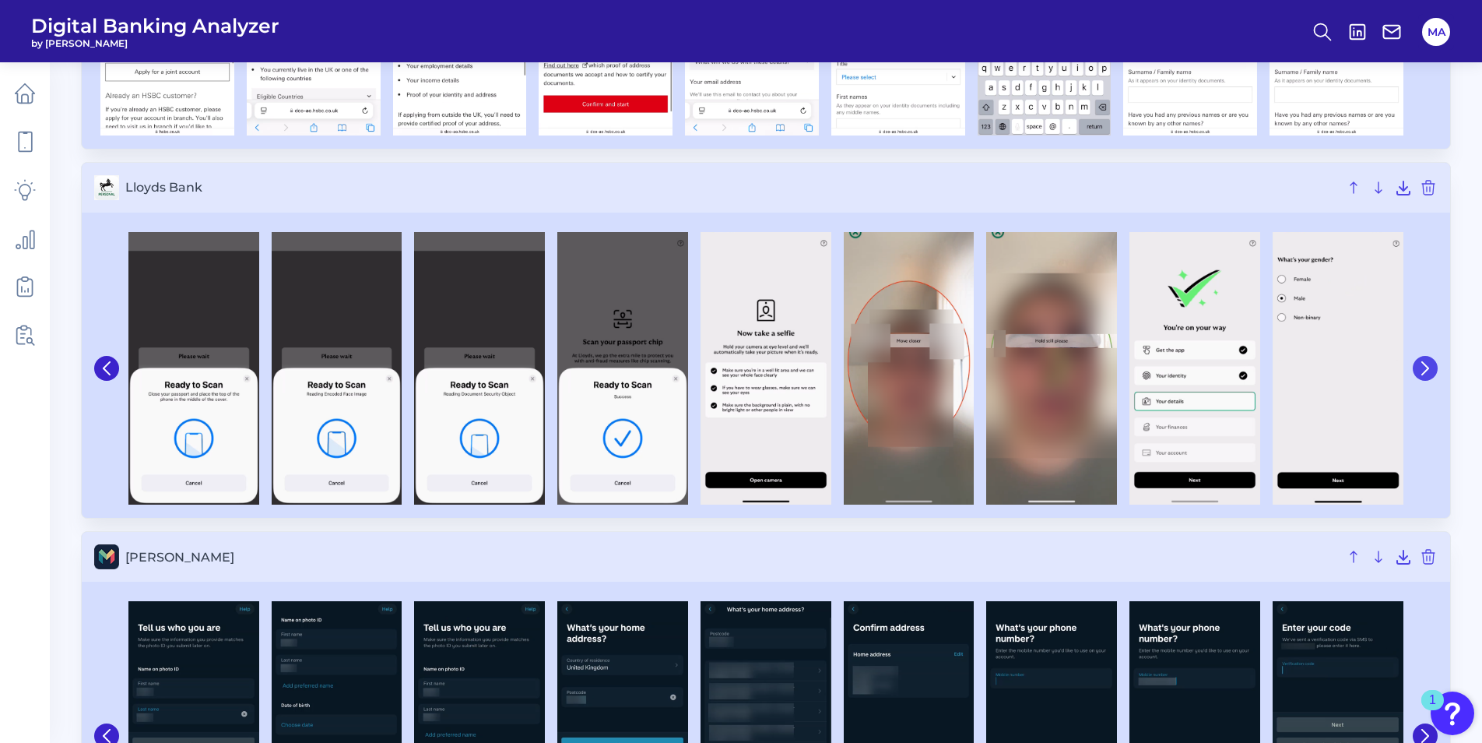
click at [1429, 360] on button at bounding box center [1425, 368] width 25 height 25
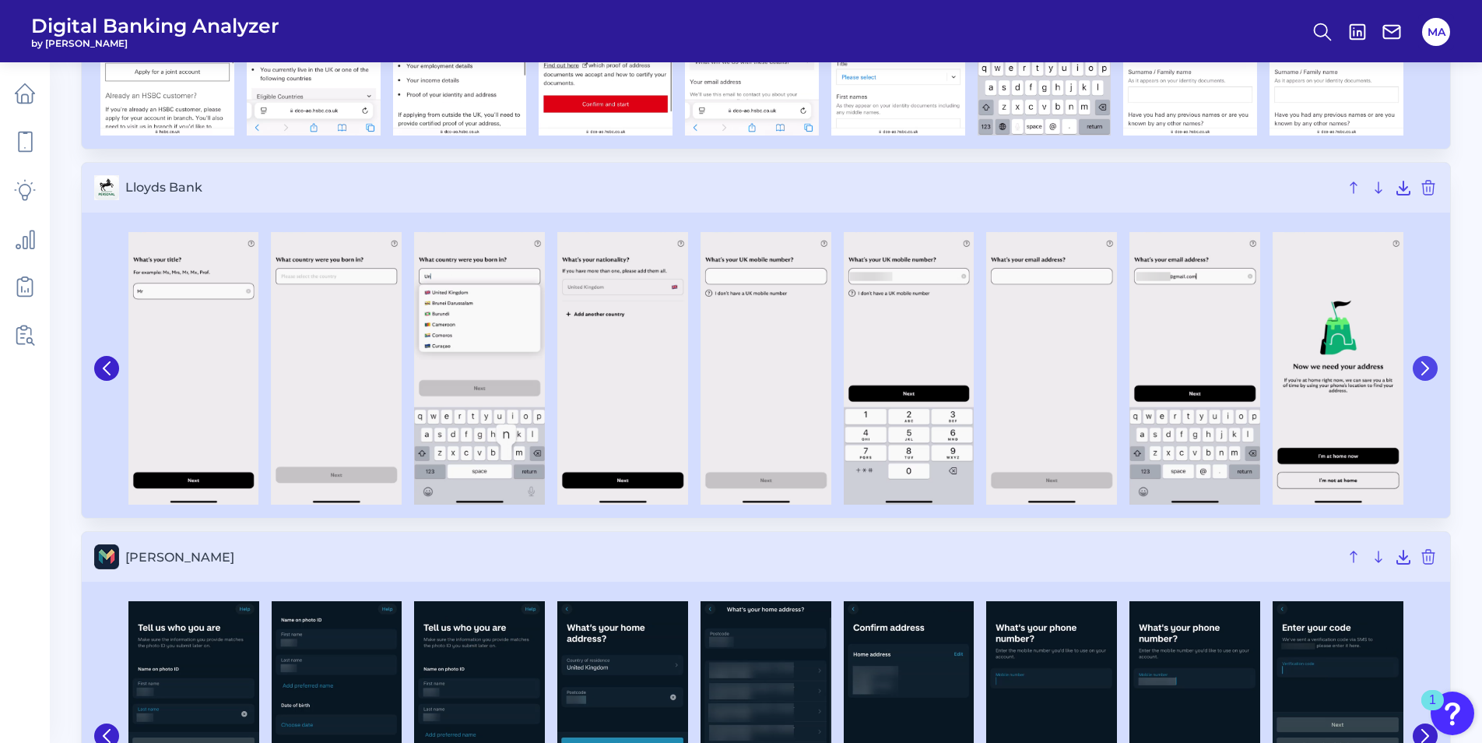
click at [1429, 360] on button at bounding box center [1425, 368] width 25 height 25
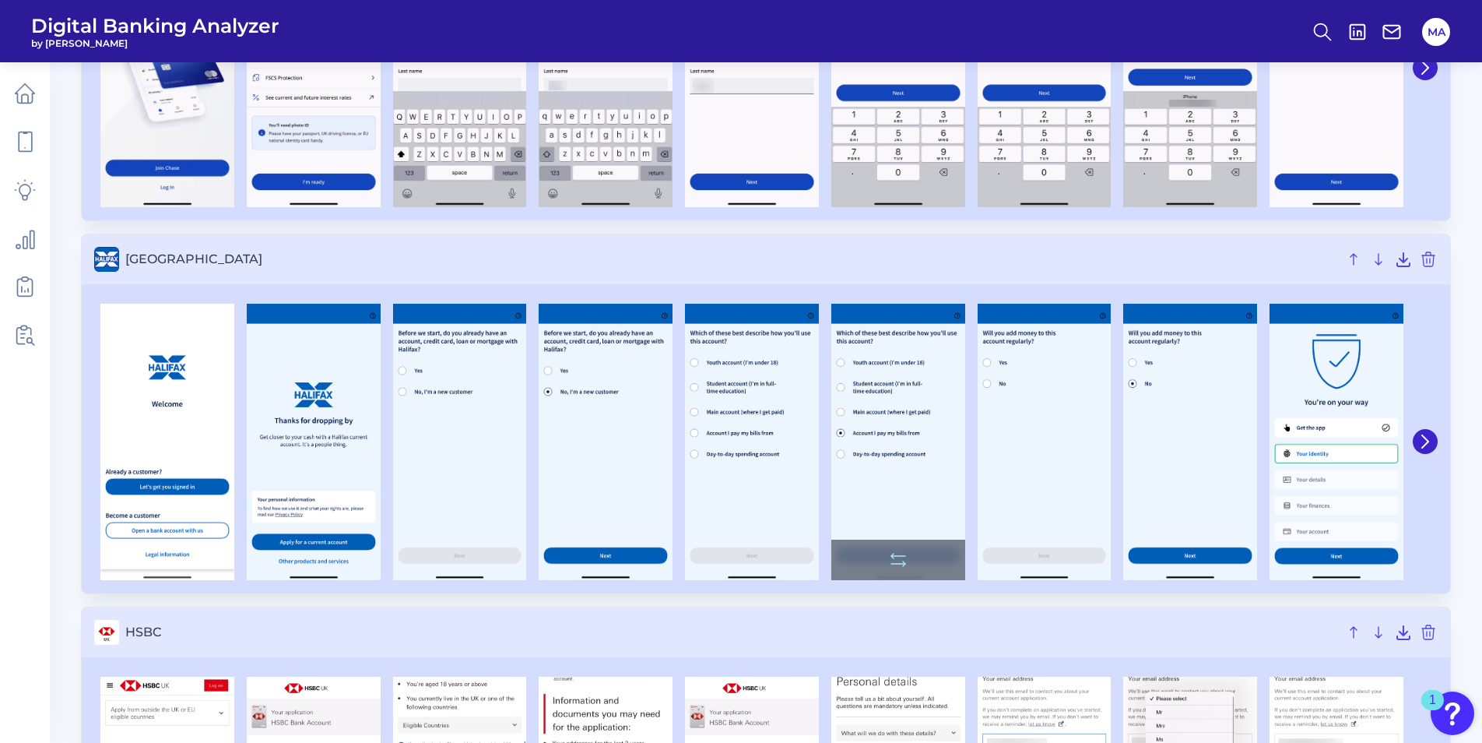
scroll to position [680, 0]
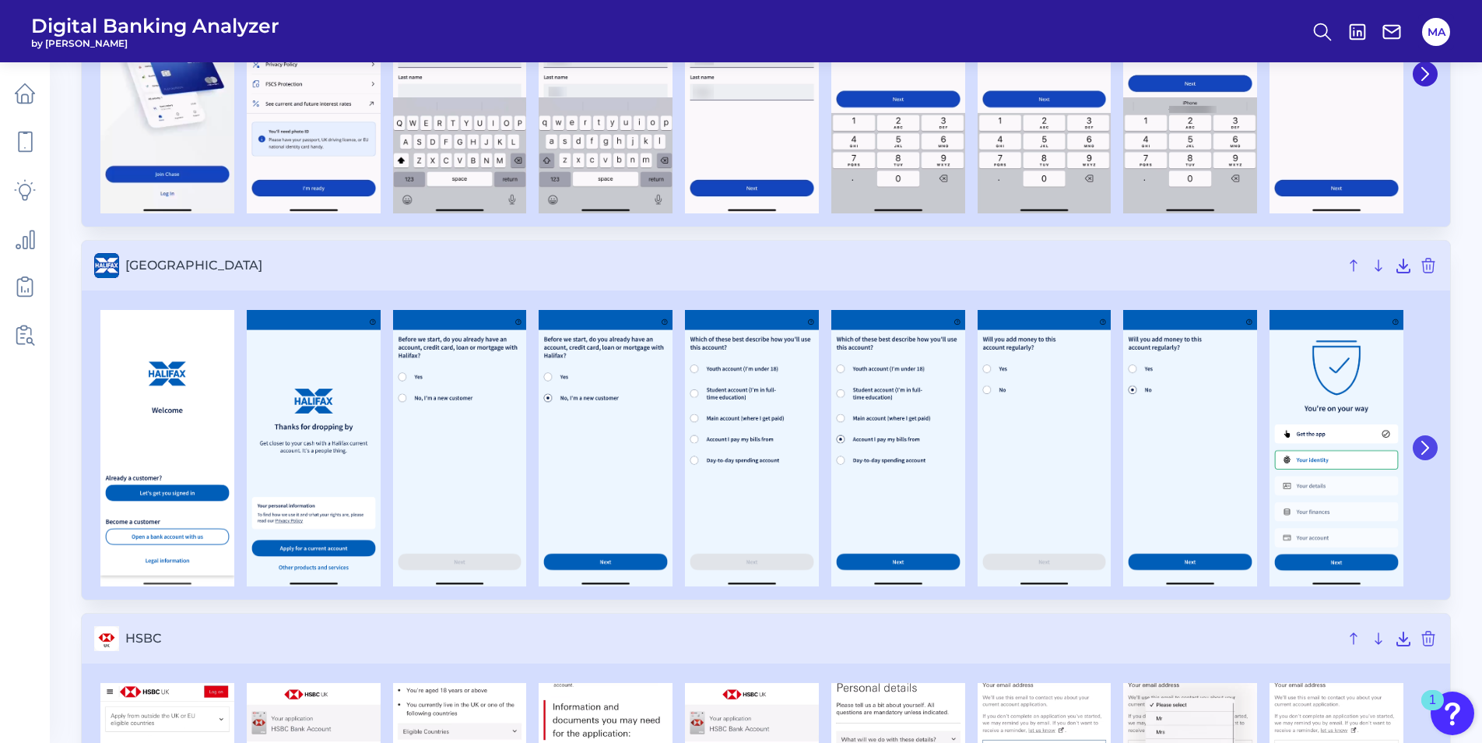
click at [1433, 442] on button at bounding box center [1425, 447] width 25 height 25
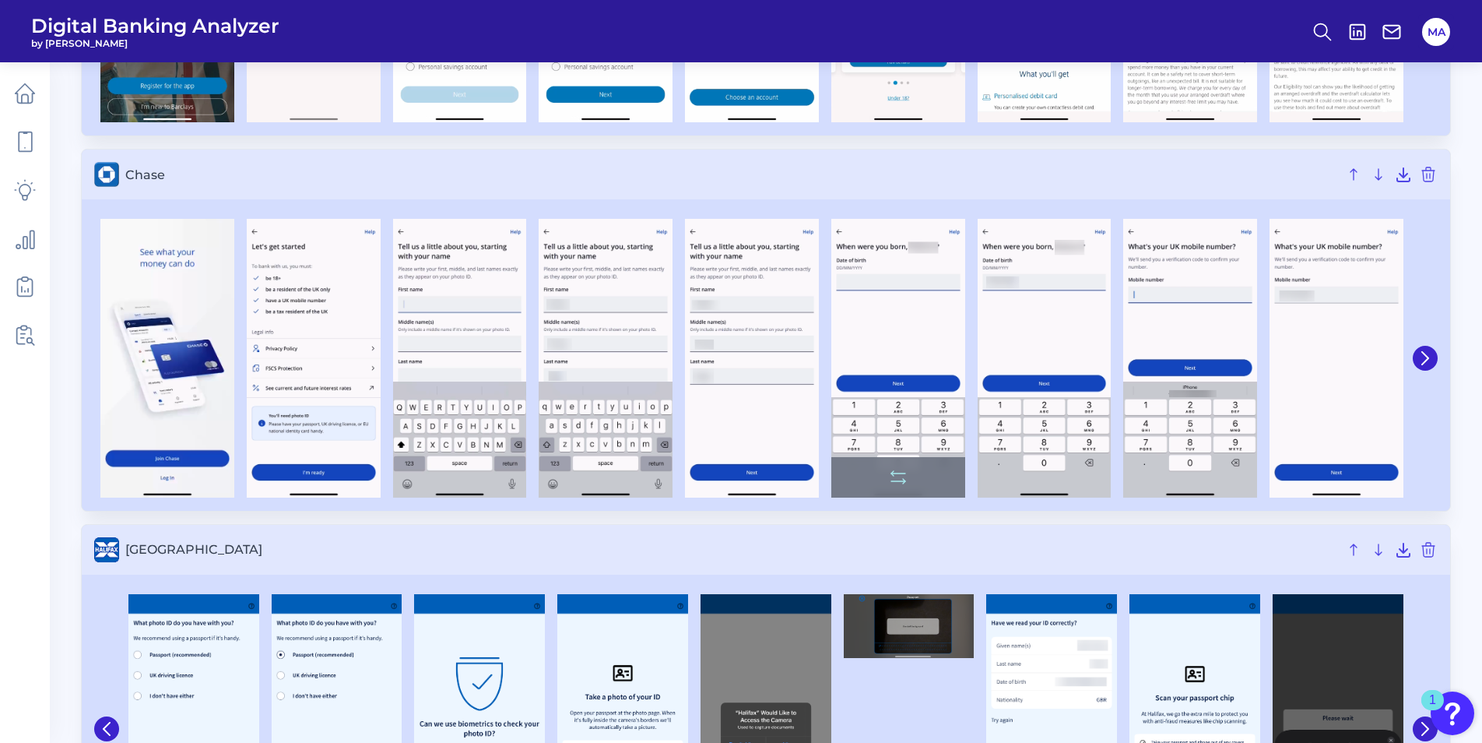
scroll to position [369, 0]
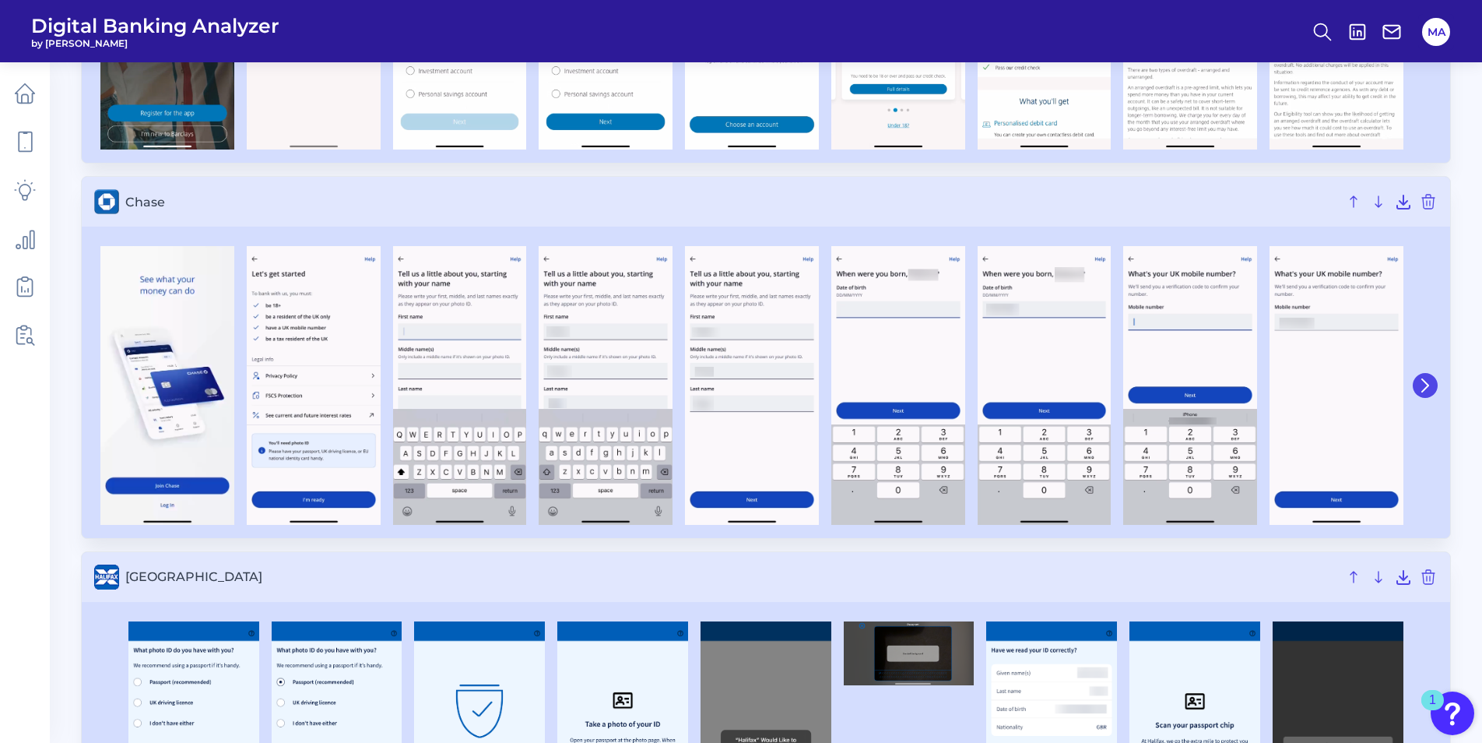
click at [1414, 386] on button at bounding box center [1425, 385] width 25 height 25
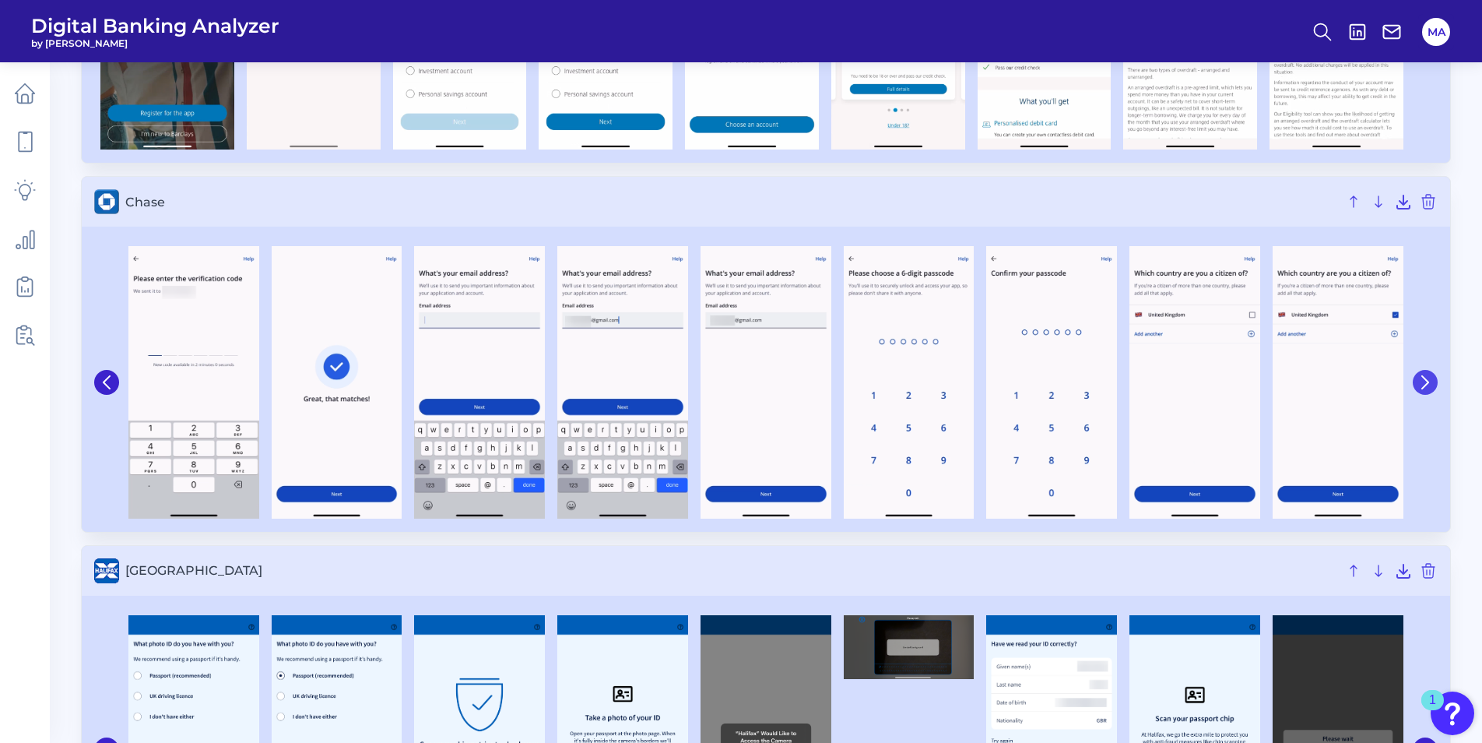
click at [1423, 372] on button at bounding box center [1425, 382] width 25 height 25
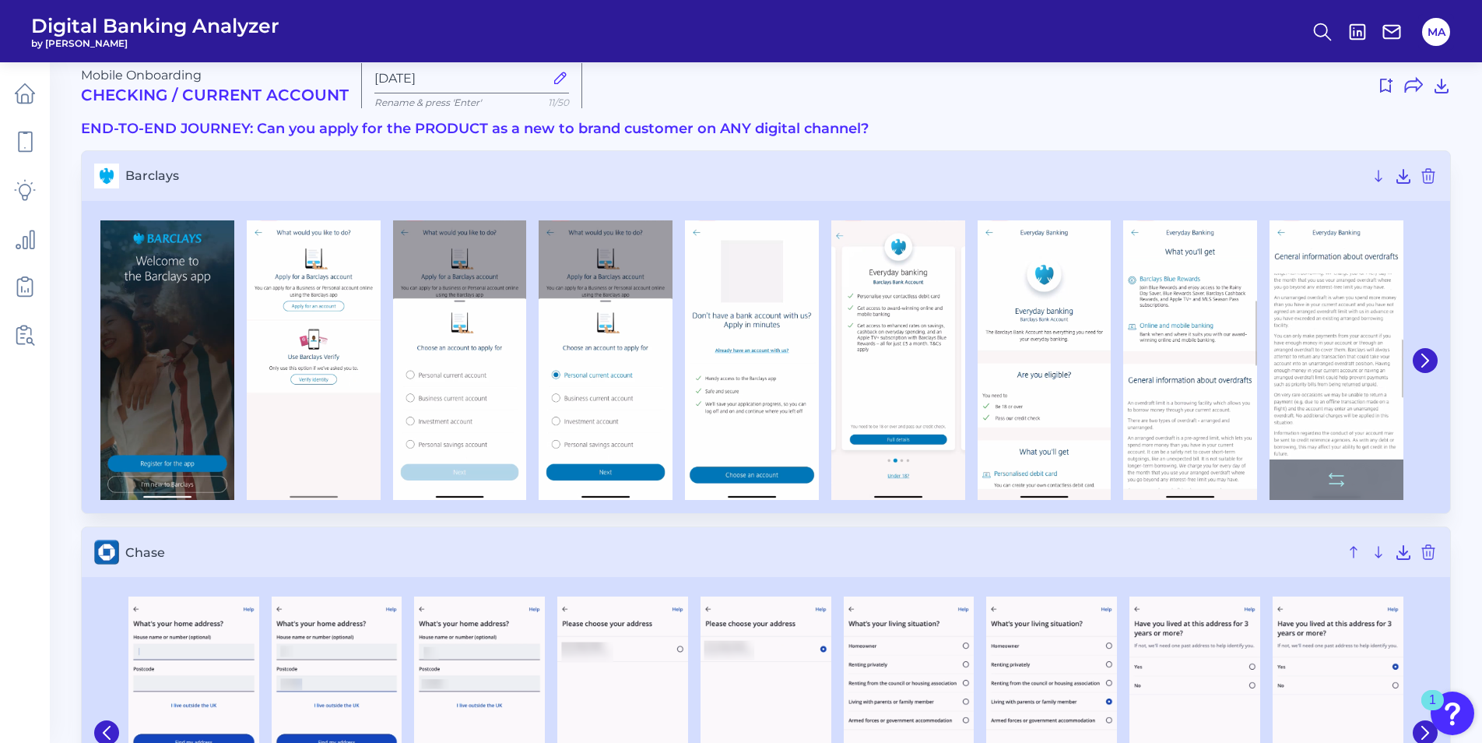
scroll to position [0, 0]
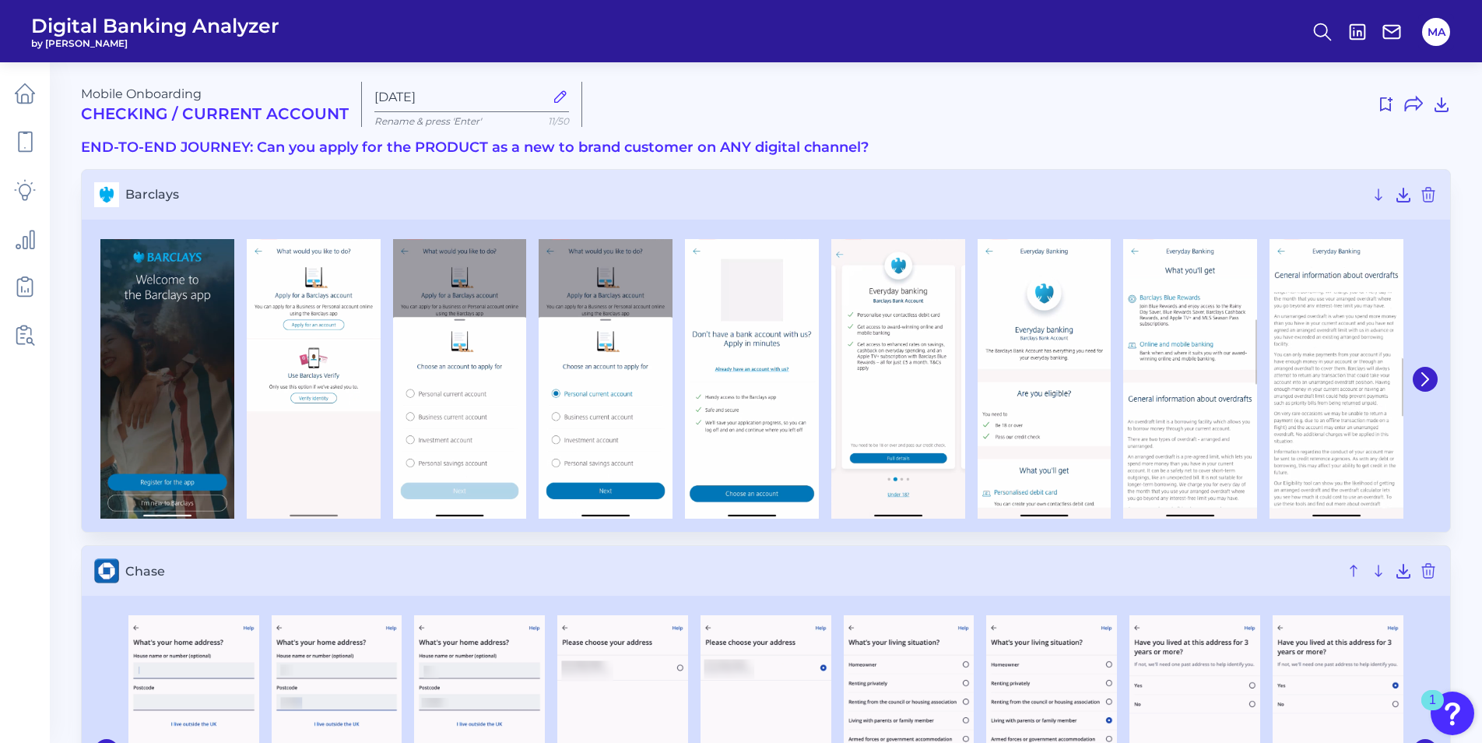
click at [1438, 389] on div at bounding box center [766, 379] width 1369 height 307
click at [1434, 394] on div at bounding box center [1424, 379] width 28 height 294
click at [1420, 382] on icon at bounding box center [1426, 379] width 14 height 14
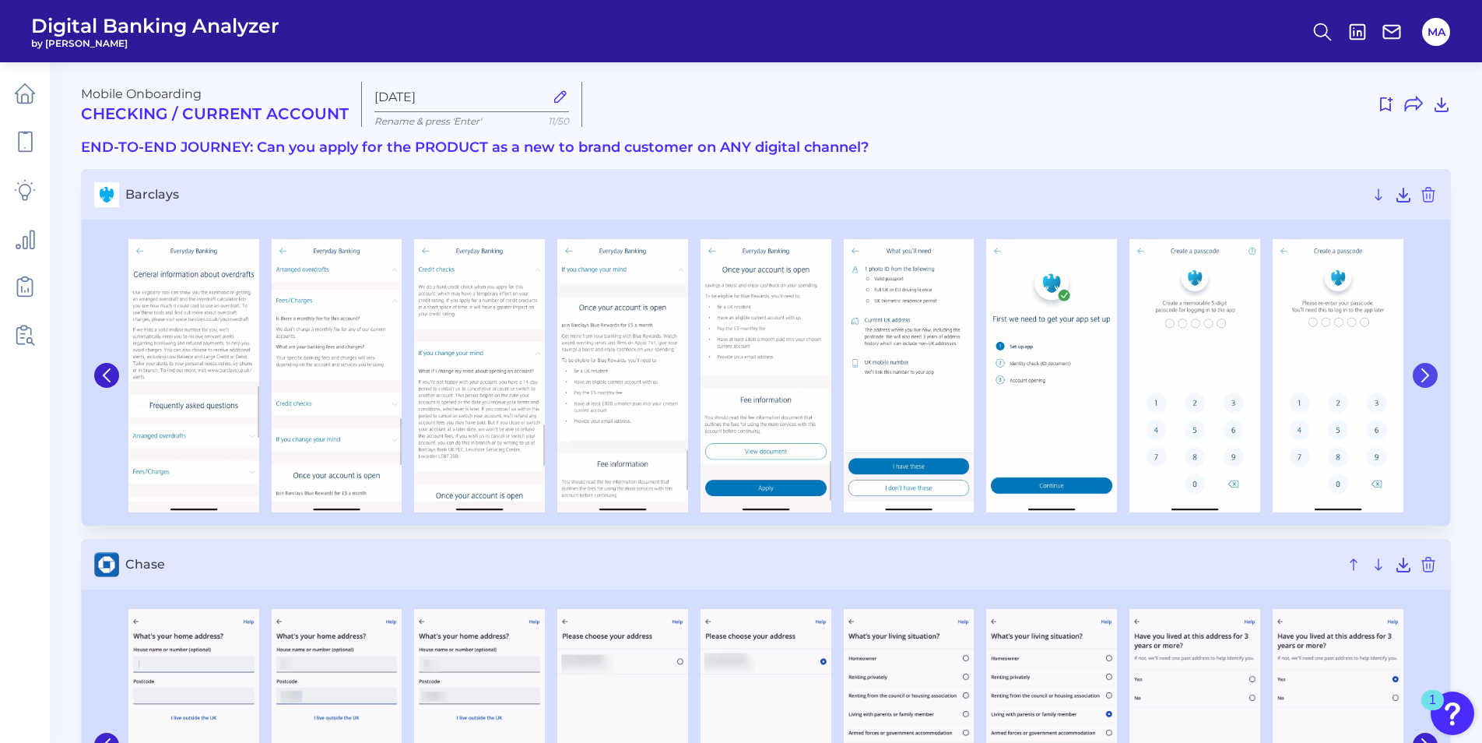
click at [1420, 382] on button at bounding box center [1425, 375] width 25 height 25
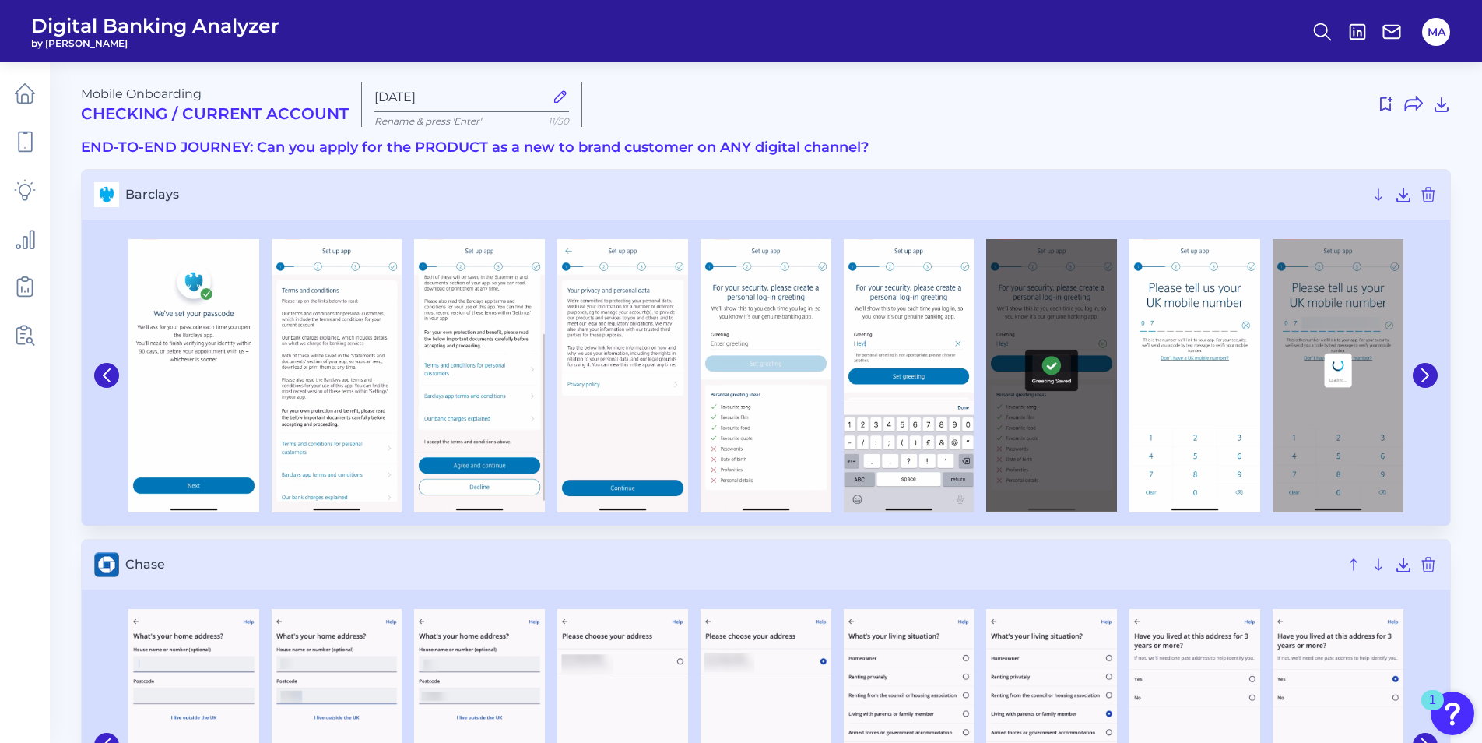
click at [1405, 350] on div at bounding box center [1338, 375] width 143 height 273
click at [1419, 378] on icon at bounding box center [1426, 375] width 14 height 14
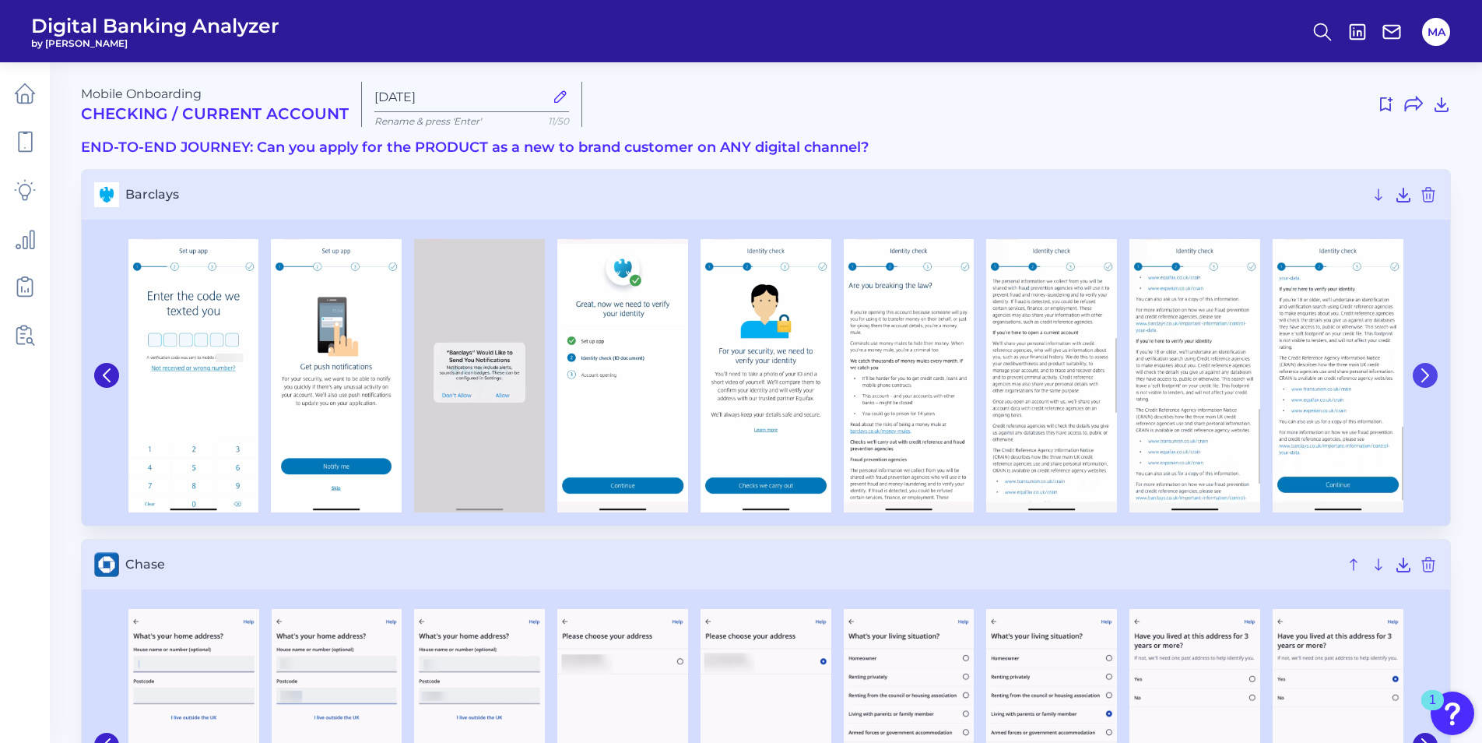
click at [1419, 378] on icon at bounding box center [1426, 375] width 14 height 14
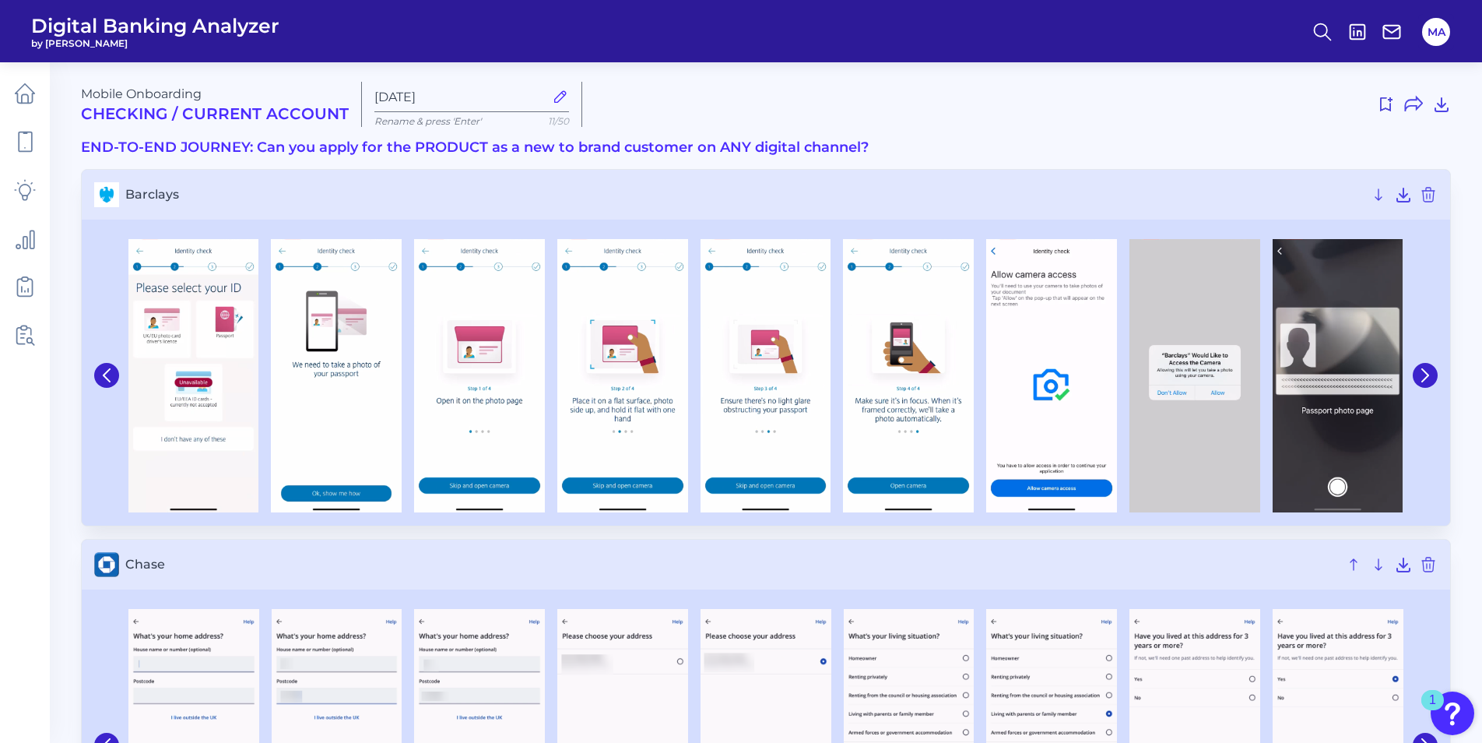
click at [114, 388] on div at bounding box center [108, 375] width 28 height 287
click at [113, 383] on button at bounding box center [106, 375] width 25 height 25
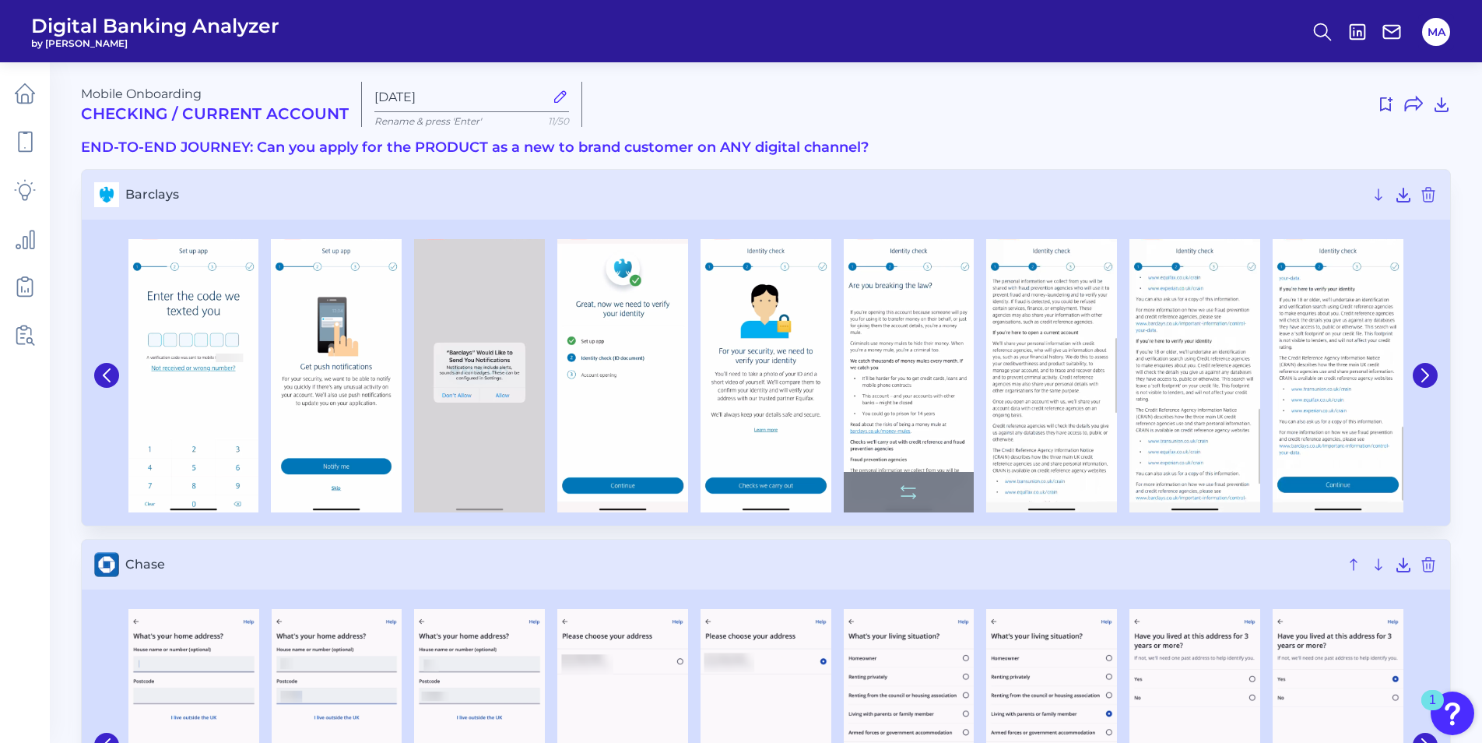
click at [917, 315] on img at bounding box center [909, 375] width 131 height 273
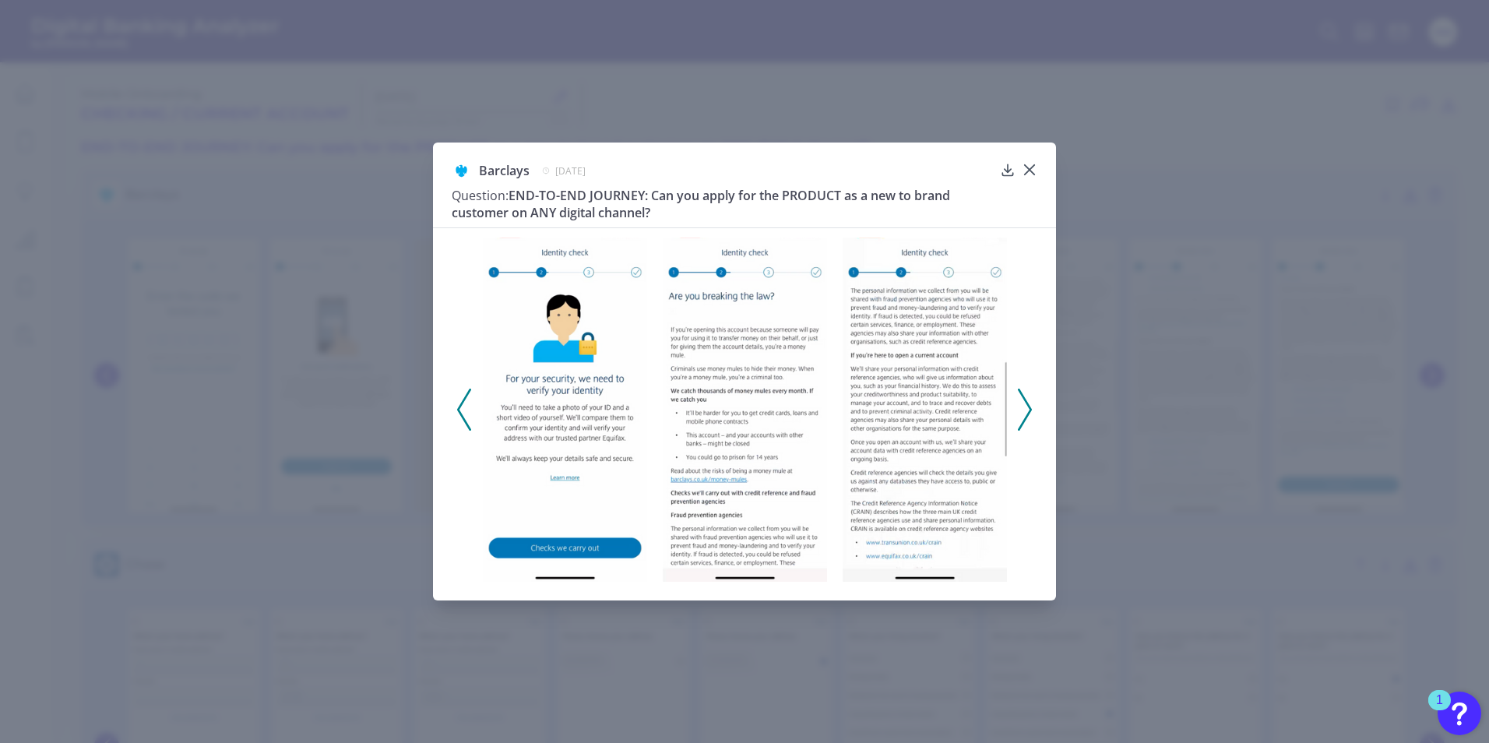
click at [1040, 417] on div at bounding box center [744, 404] width 623 height 354
click at [1019, 412] on icon at bounding box center [1025, 410] width 14 height 42
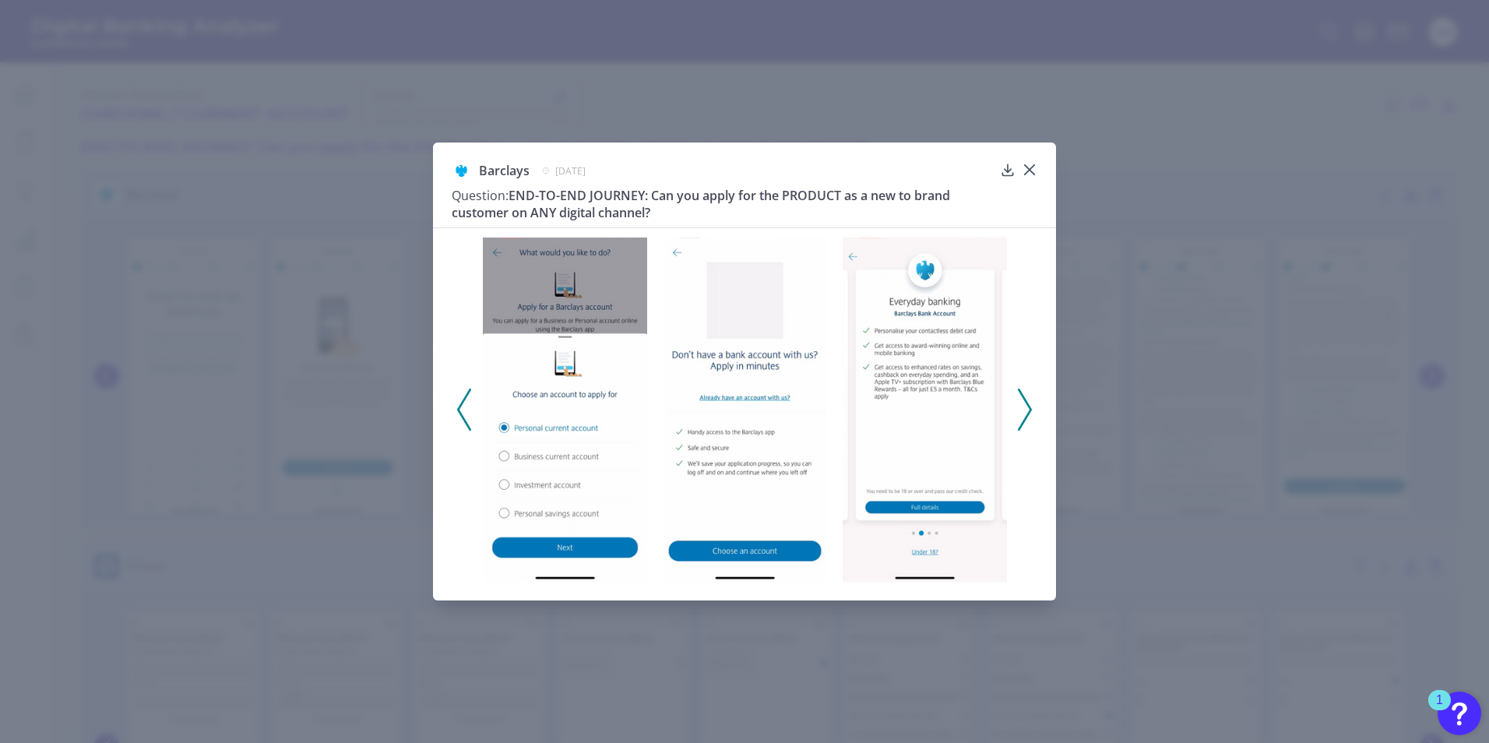
click at [1024, 420] on polyline at bounding box center [1024, 409] width 12 height 40
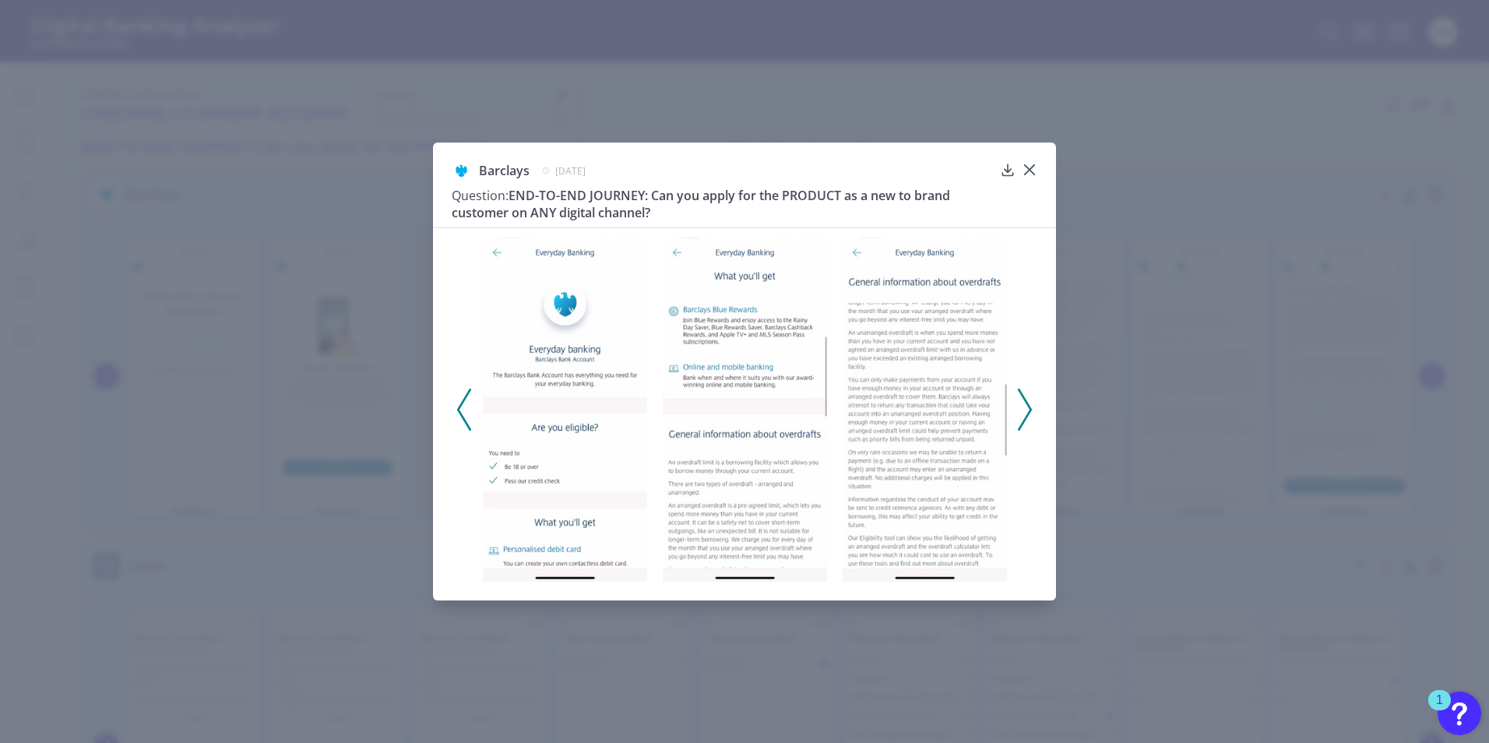
click at [1024, 420] on polyline at bounding box center [1024, 409] width 12 height 40
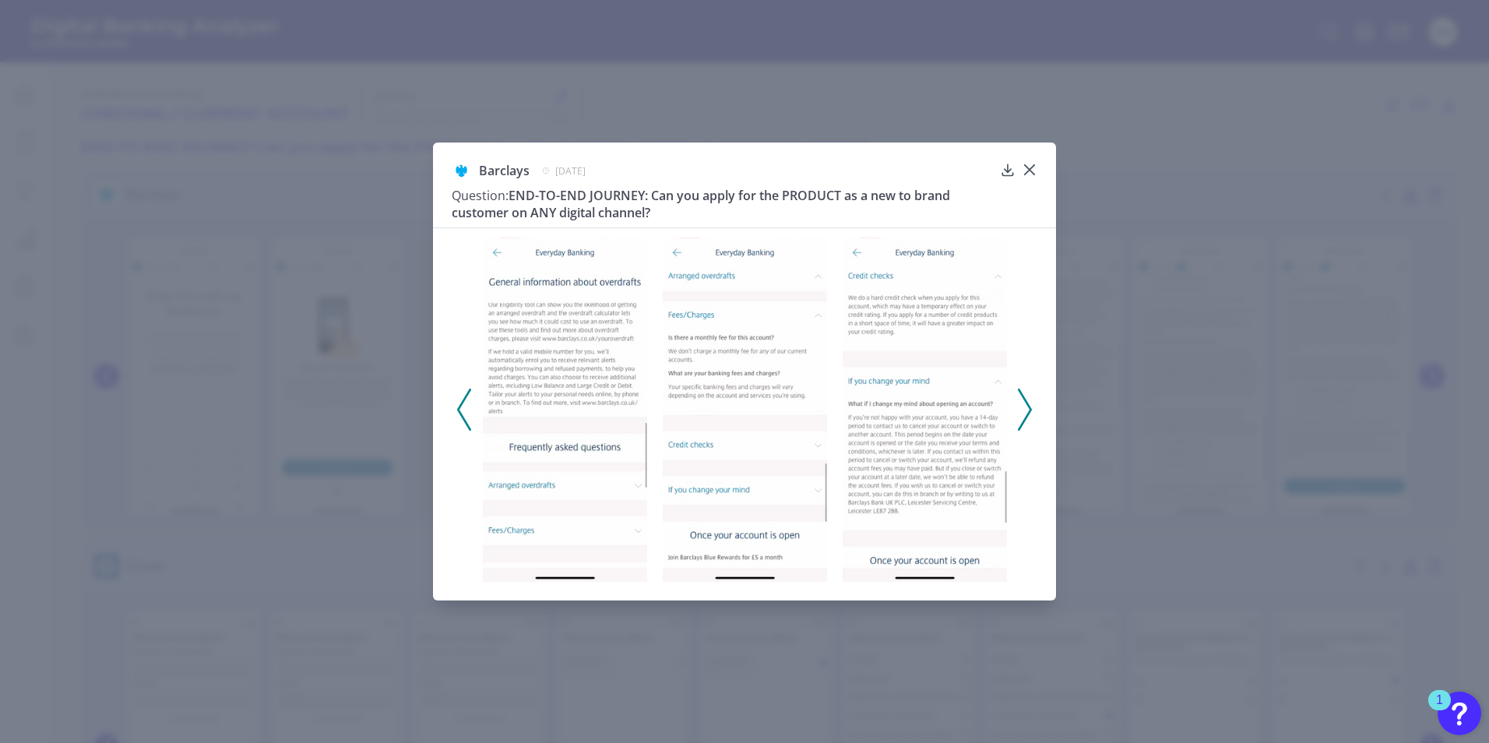
click at [1024, 420] on polyline at bounding box center [1024, 409] width 12 height 40
click at [1024, 419] on icon at bounding box center [1025, 410] width 14 height 42
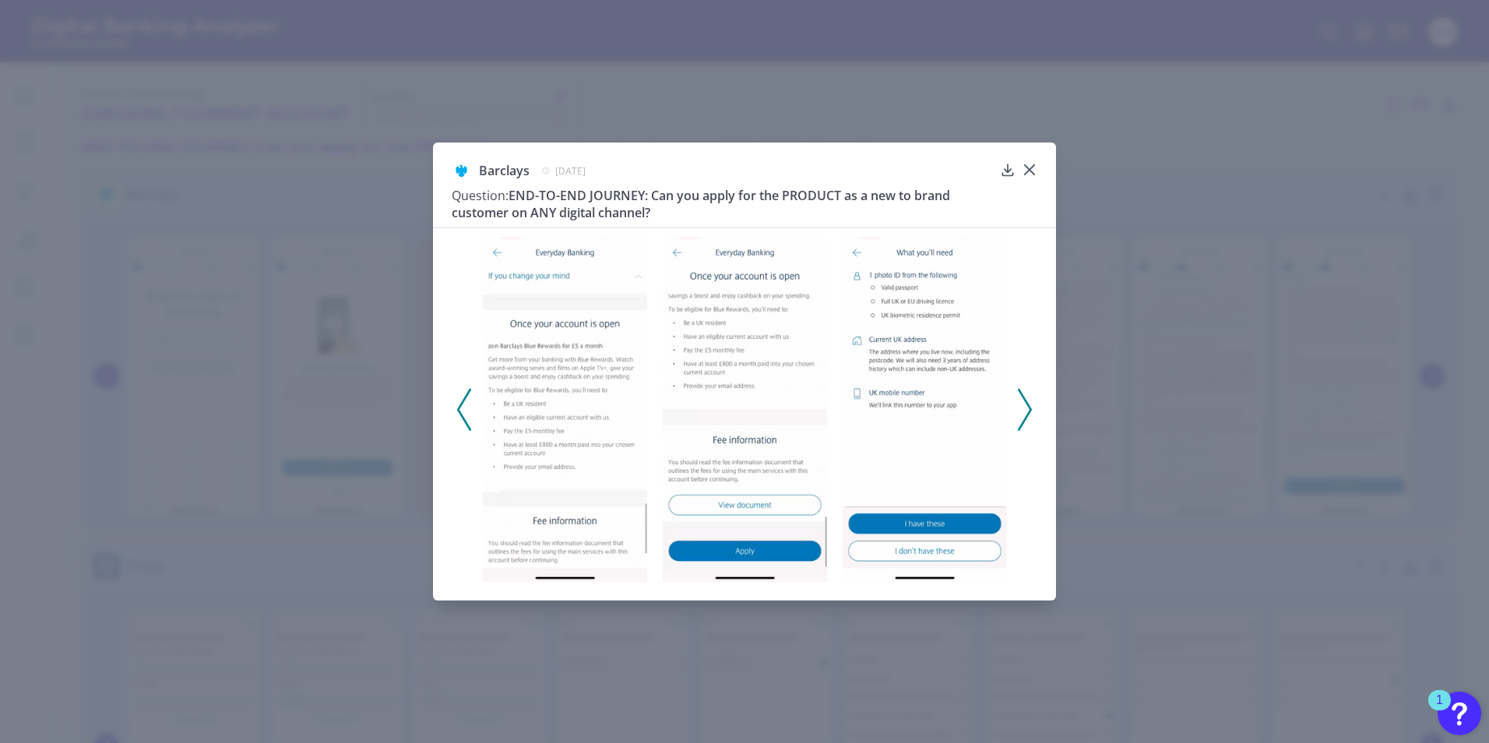
click at [1024, 419] on icon at bounding box center [1025, 410] width 14 height 42
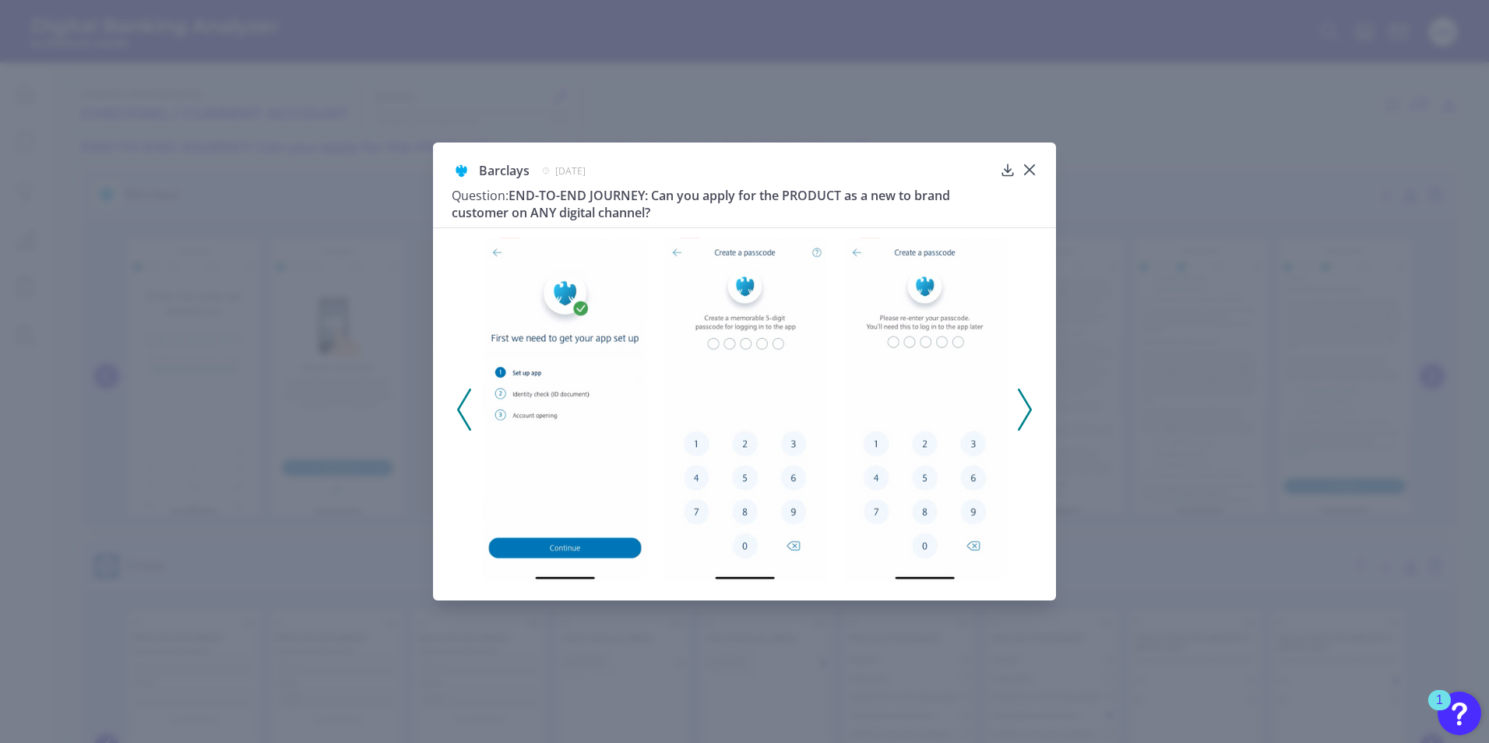
click at [1340, 79] on div "Barclays [DATE] Question: END-TO-END JOURNEY: Can you apply for the PRODUCT as …" at bounding box center [744, 371] width 1489 height 743
click at [181, 382] on div "Barclays [DATE] Question: END-TO-END JOURNEY: Can you apply for the PRODUCT as …" at bounding box center [744, 371] width 1489 height 743
click at [701, 679] on div "Barclays [DATE] Question: END-TO-END JOURNEY: Can you apply for the PRODUCT as …" at bounding box center [744, 371] width 1489 height 743
click at [1030, 179] on div "Barclays [DATE] Question: END-TO-END JOURNEY: Can you apply for the PRODUCT as …" at bounding box center [744, 194] width 585 height 66
click at [1031, 174] on div at bounding box center [1030, 181] width 16 height 16
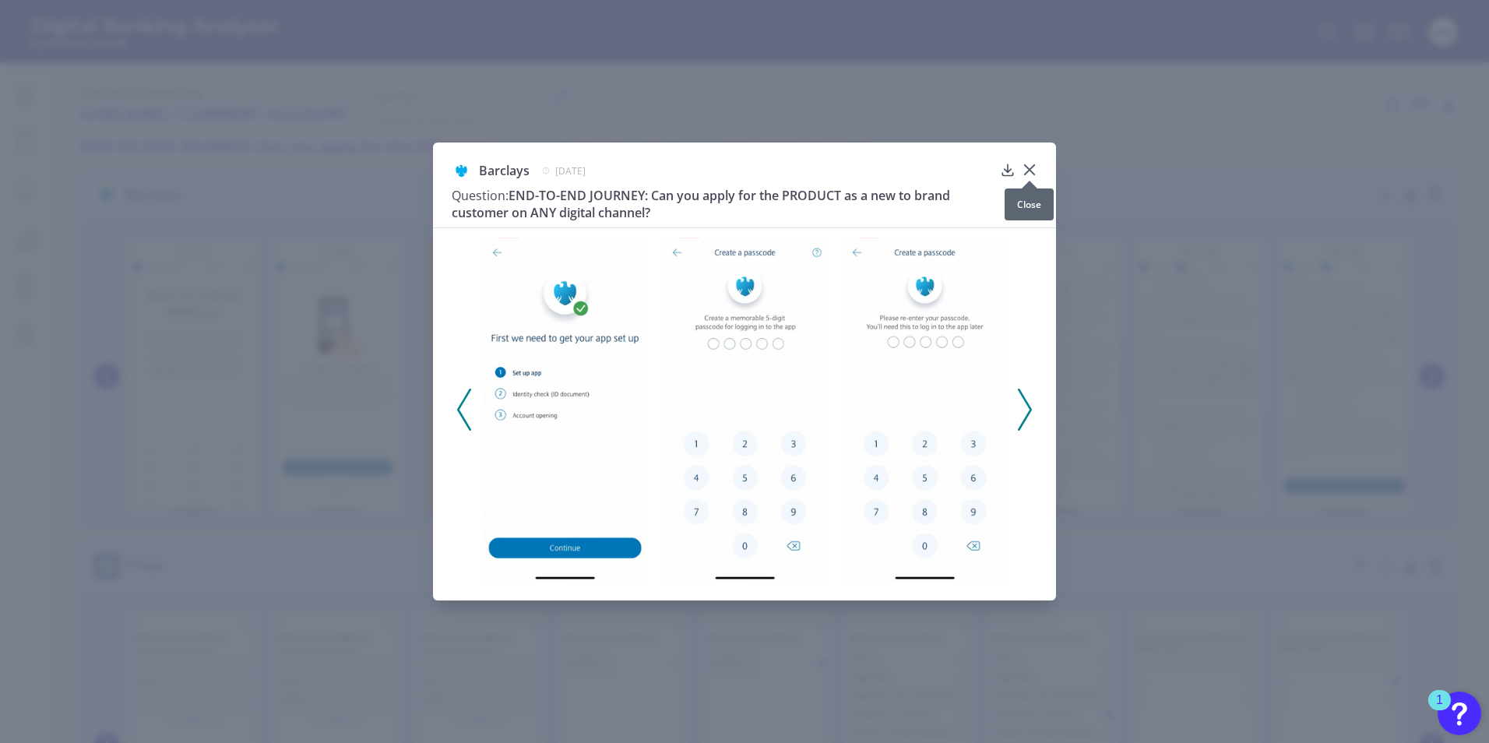
click at [1031, 166] on icon at bounding box center [1030, 170] width 16 height 16
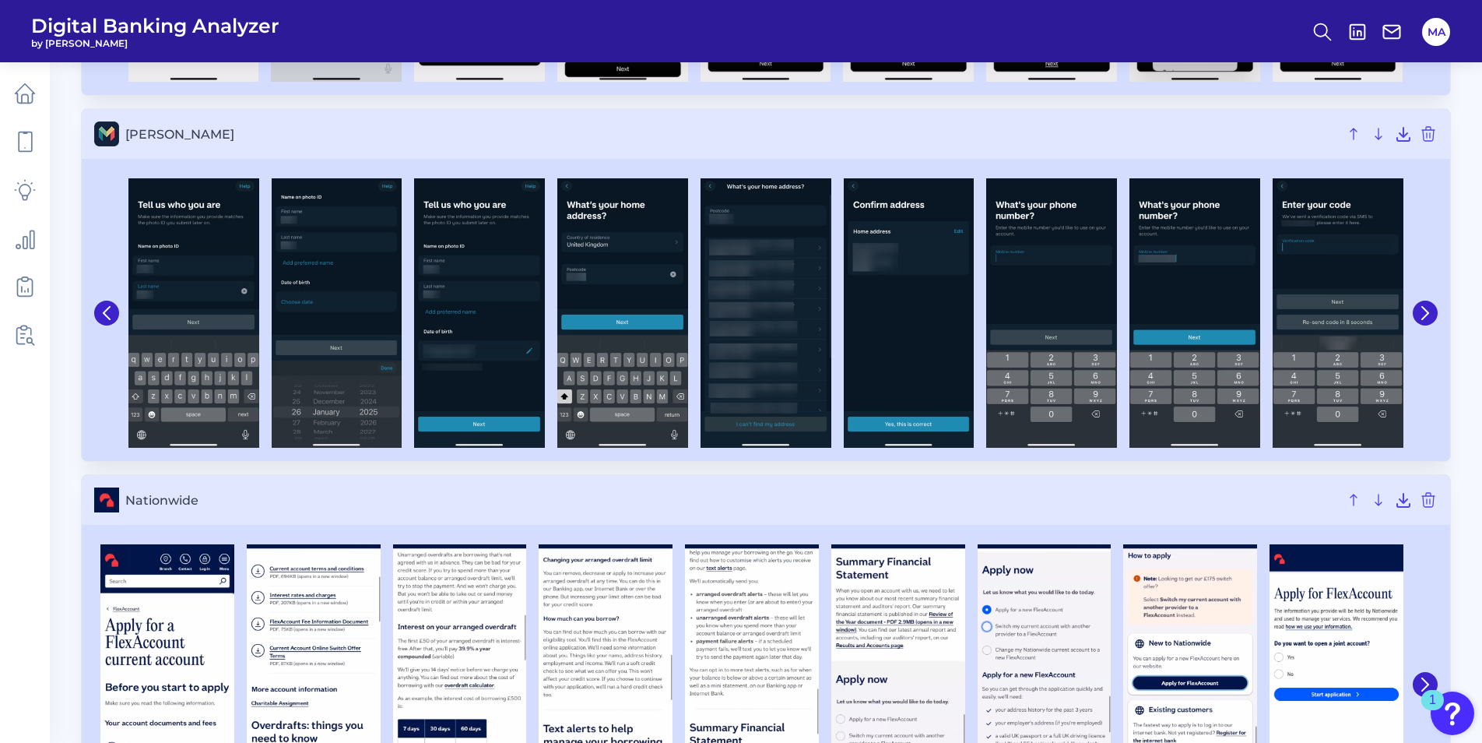
scroll to position [1869, 0]
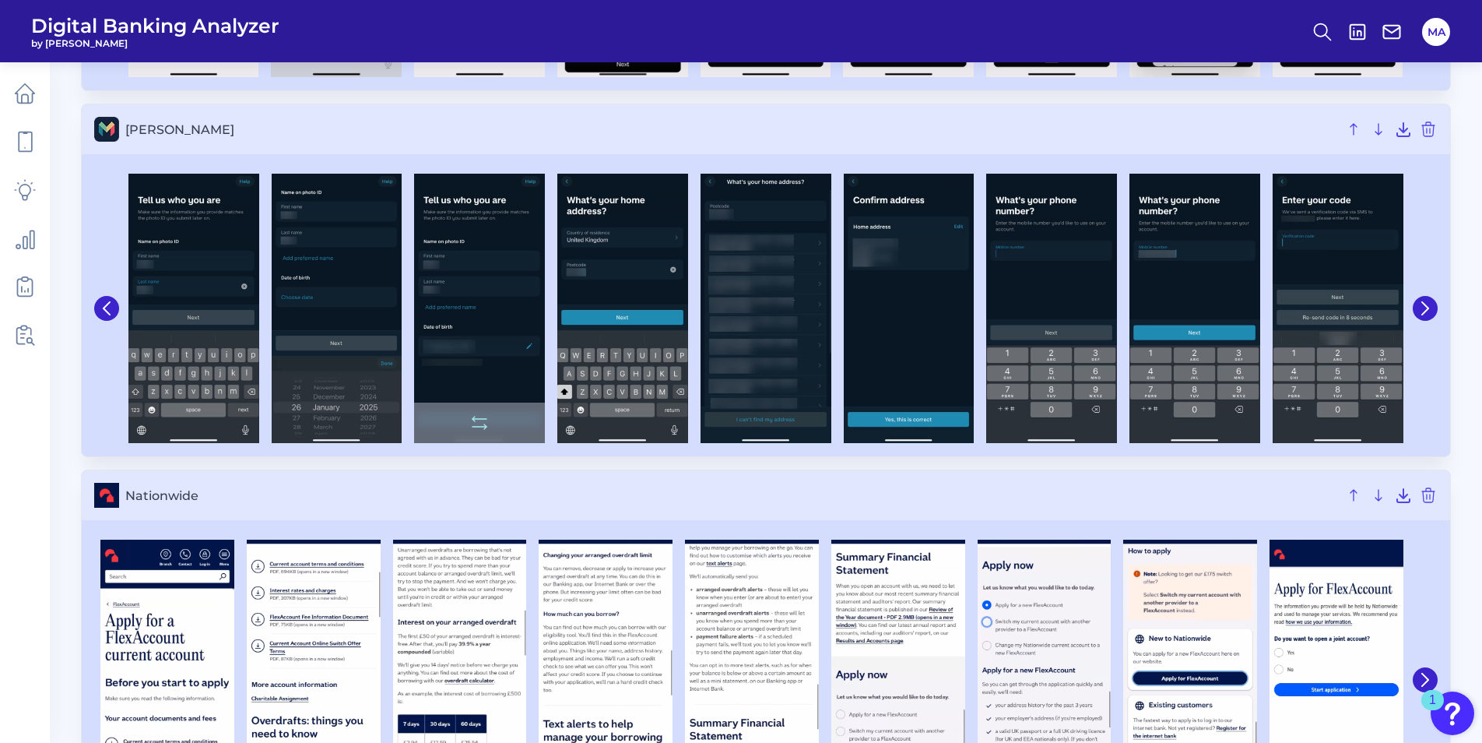
click at [527, 378] on img at bounding box center [479, 308] width 131 height 269
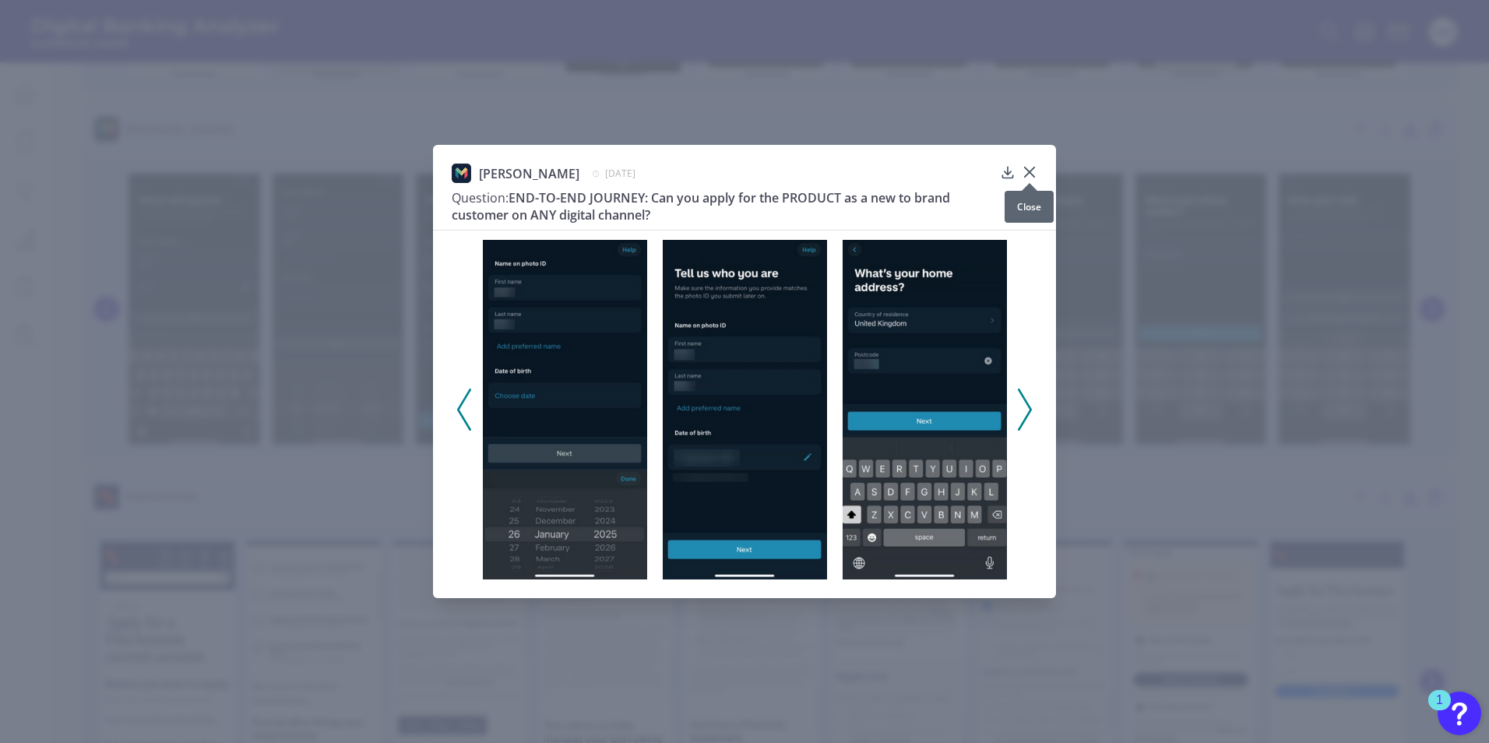
click at [1027, 166] on icon at bounding box center [1030, 172] width 16 height 16
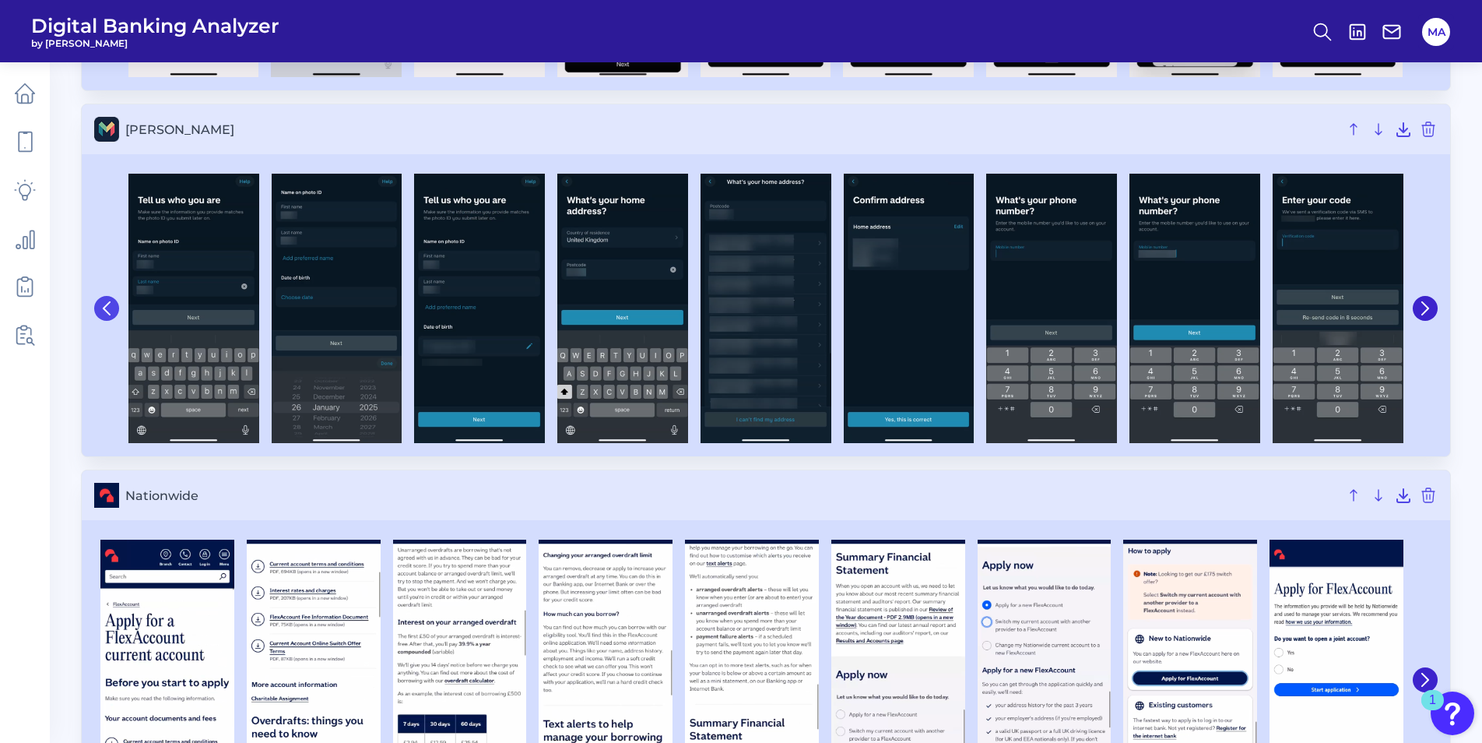
click at [111, 311] on icon at bounding box center [107, 308] width 14 height 14
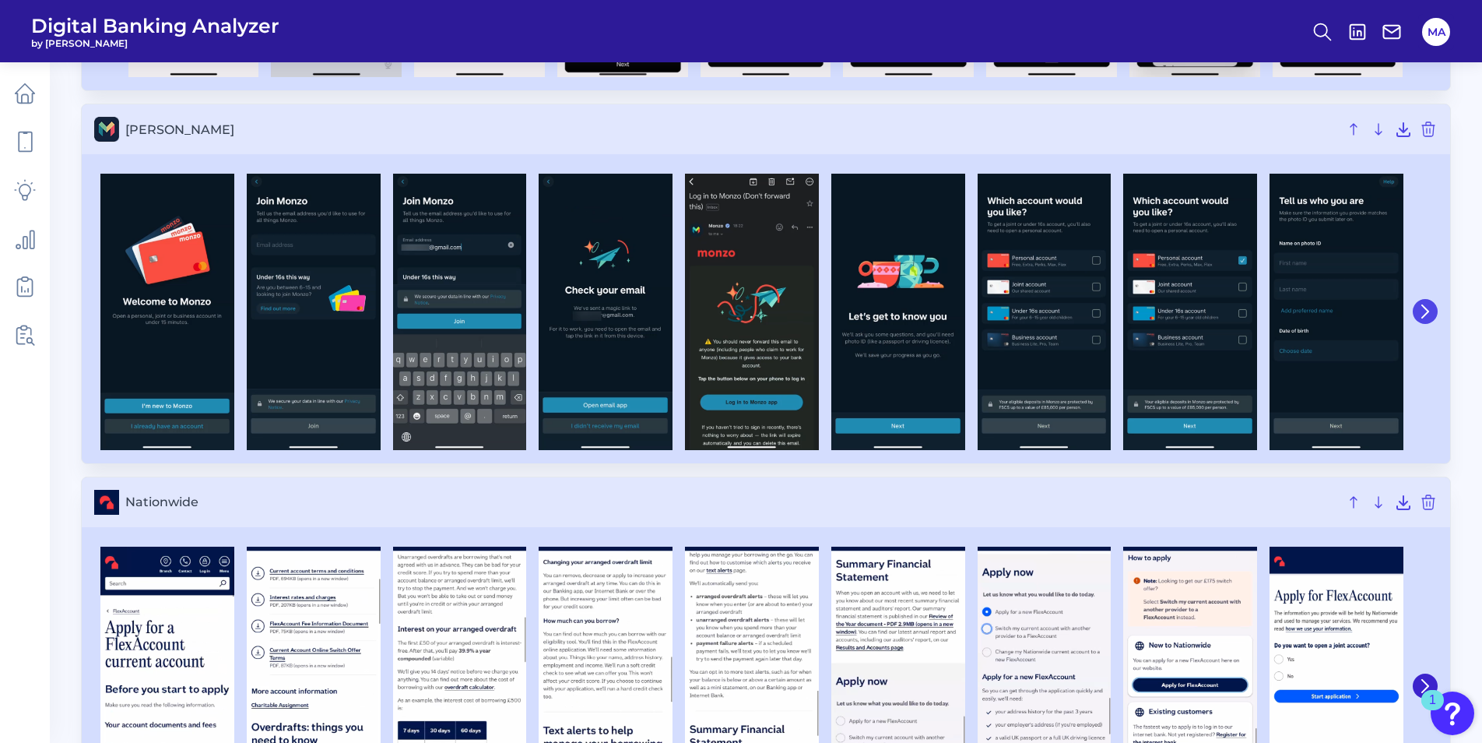
click at [1420, 300] on button at bounding box center [1425, 311] width 25 height 25
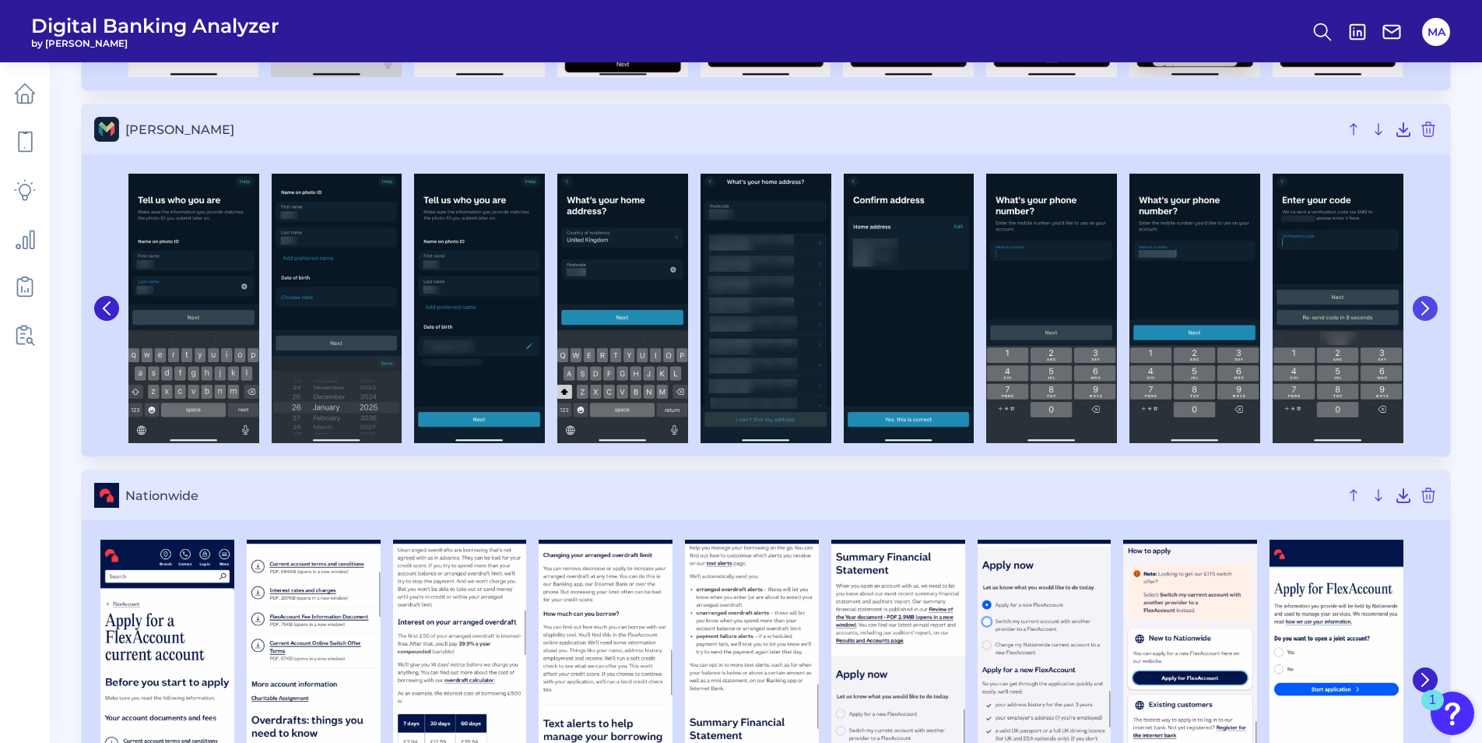
click at [1420, 300] on button at bounding box center [1425, 308] width 25 height 25
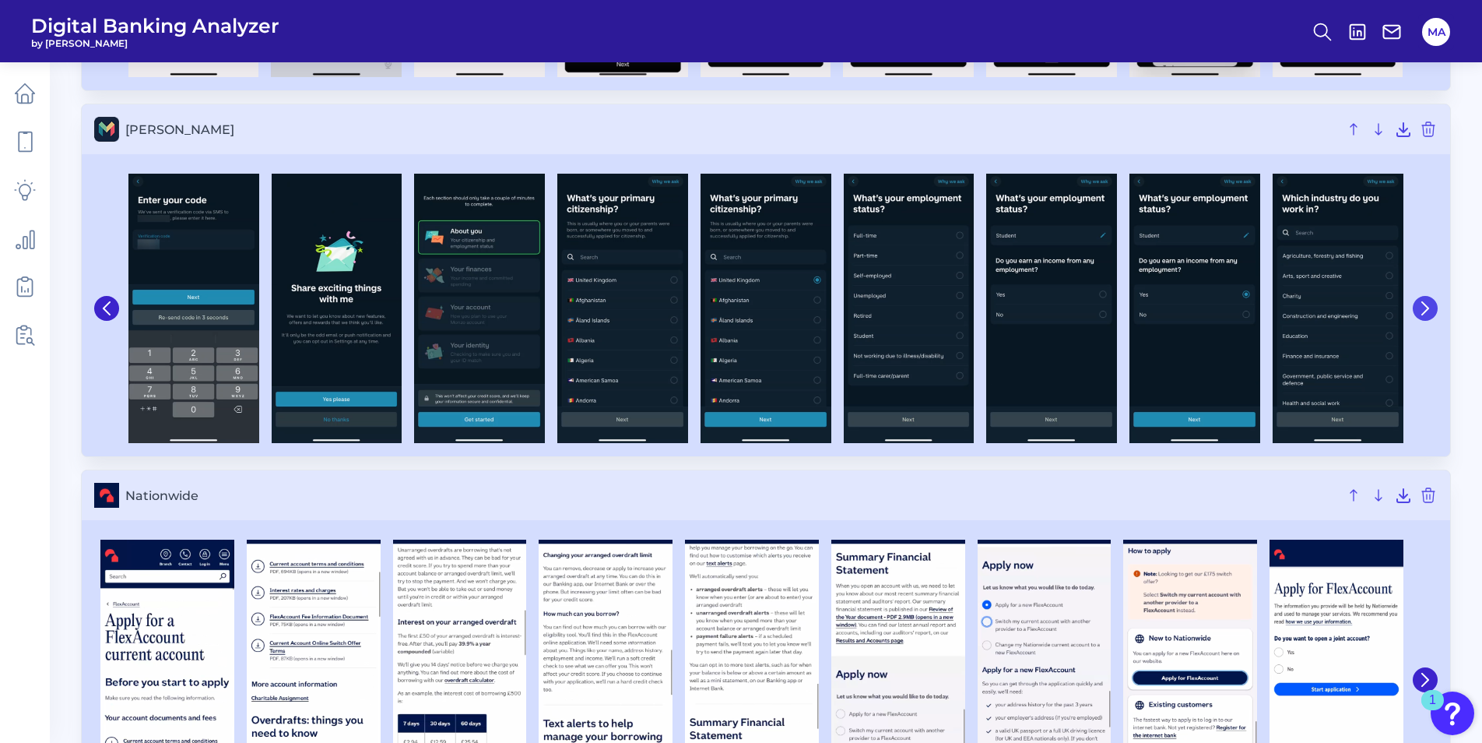
click at [1420, 300] on button at bounding box center [1425, 308] width 25 height 25
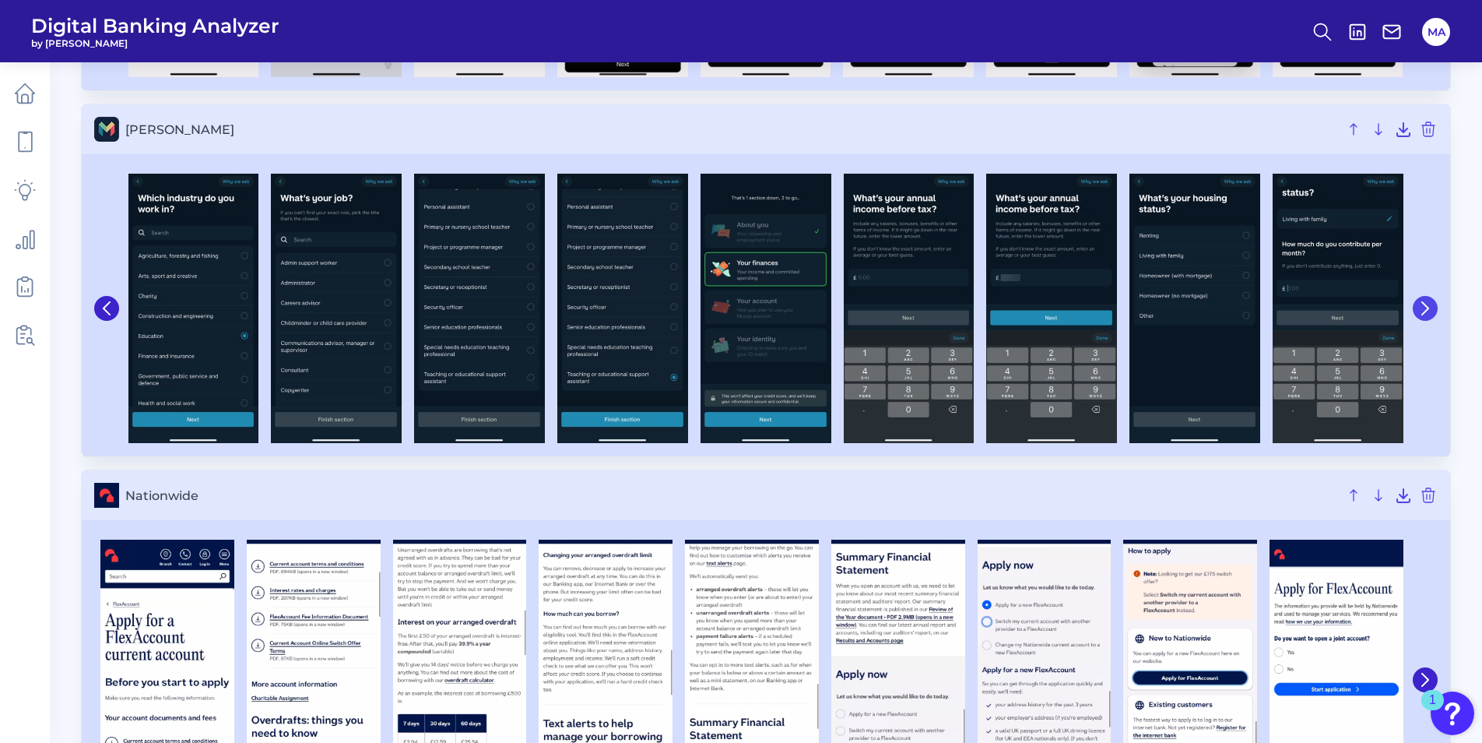
click at [1420, 300] on button at bounding box center [1425, 308] width 25 height 25
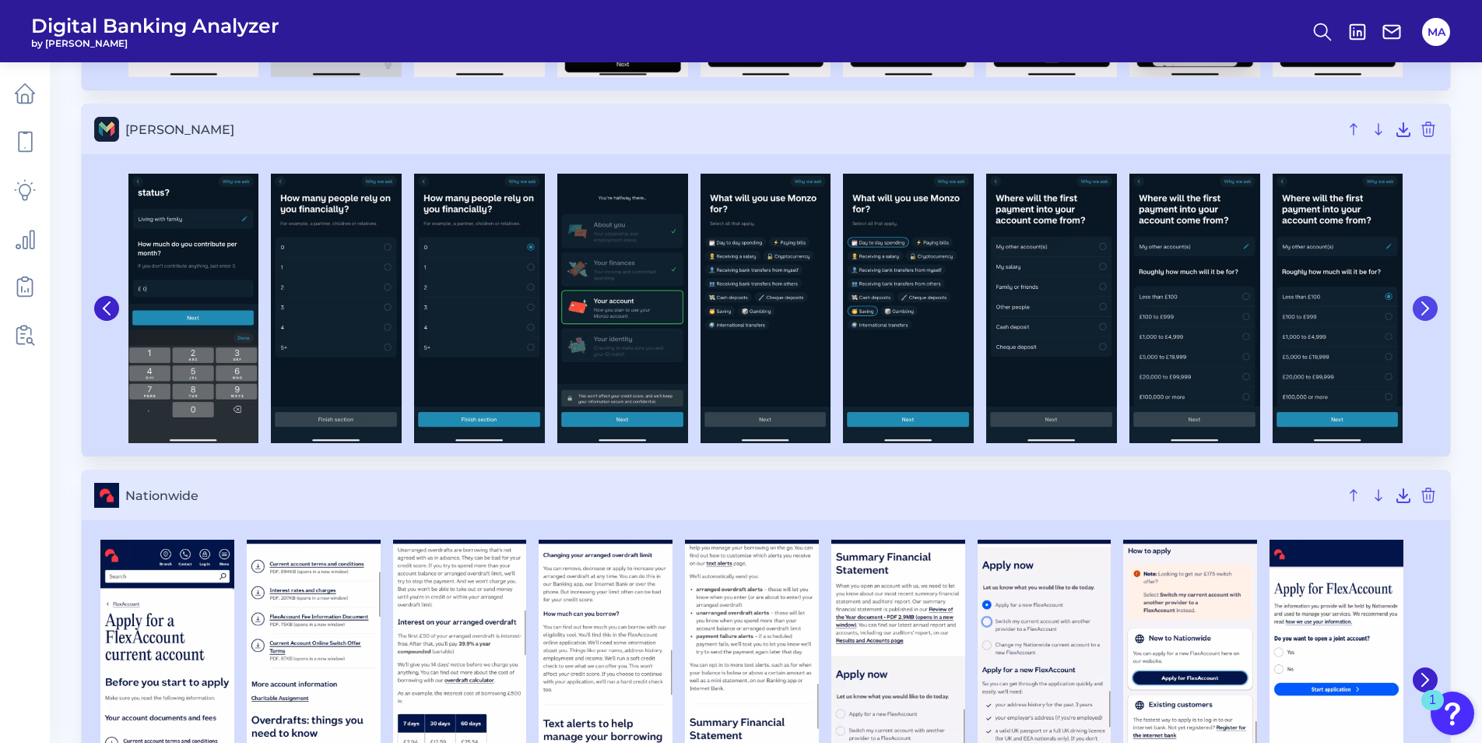
click at [1420, 300] on button at bounding box center [1425, 308] width 25 height 25
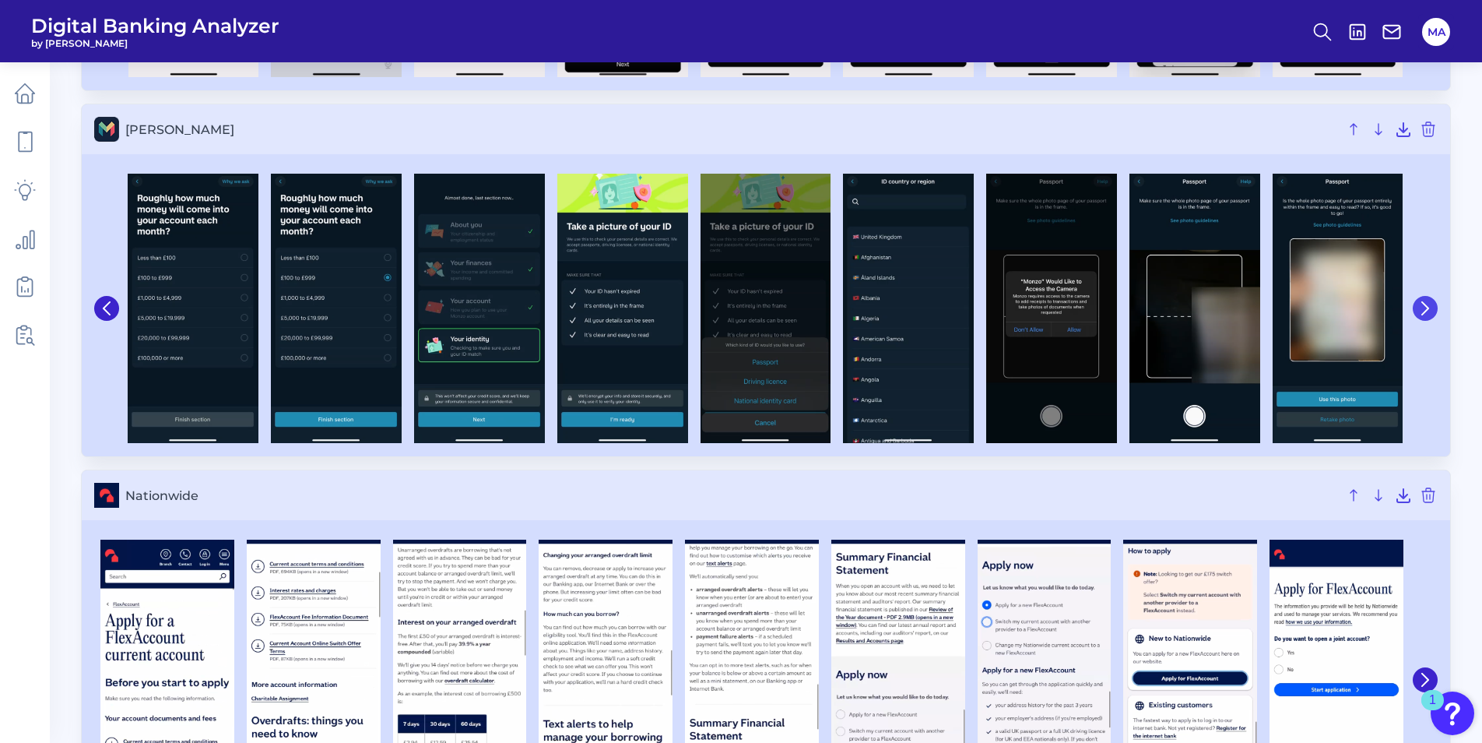
click at [1420, 300] on button at bounding box center [1425, 308] width 25 height 25
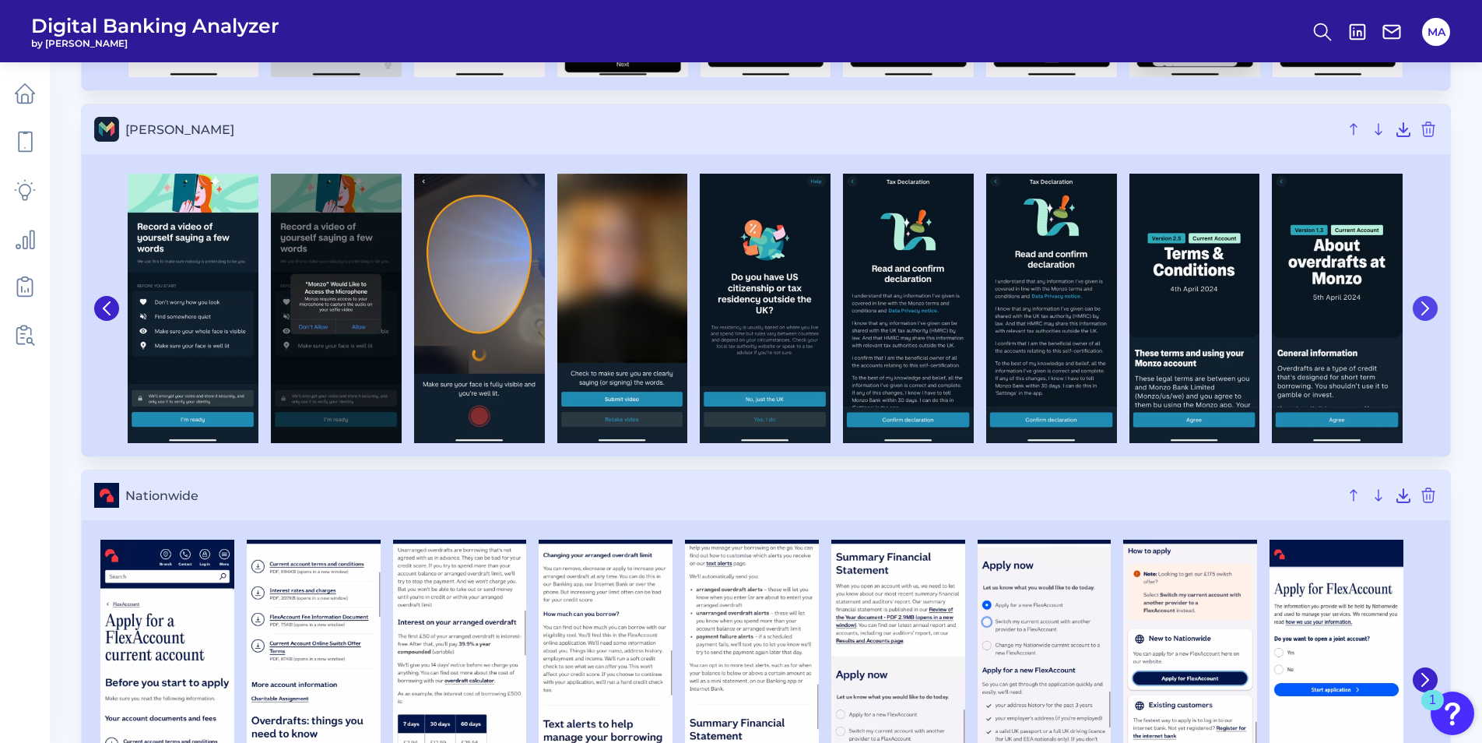
click at [1420, 300] on button at bounding box center [1425, 308] width 25 height 25
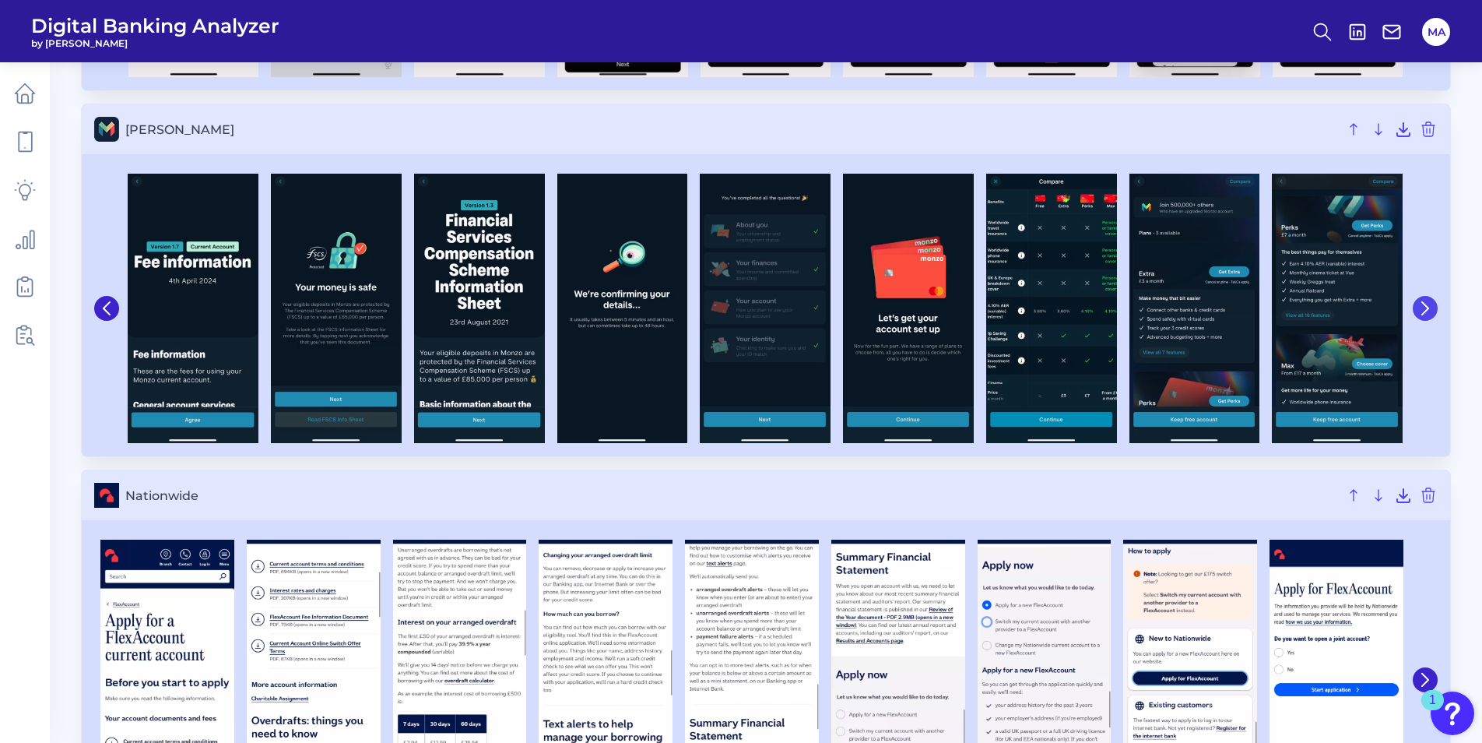
click at [1420, 300] on button at bounding box center [1425, 308] width 25 height 25
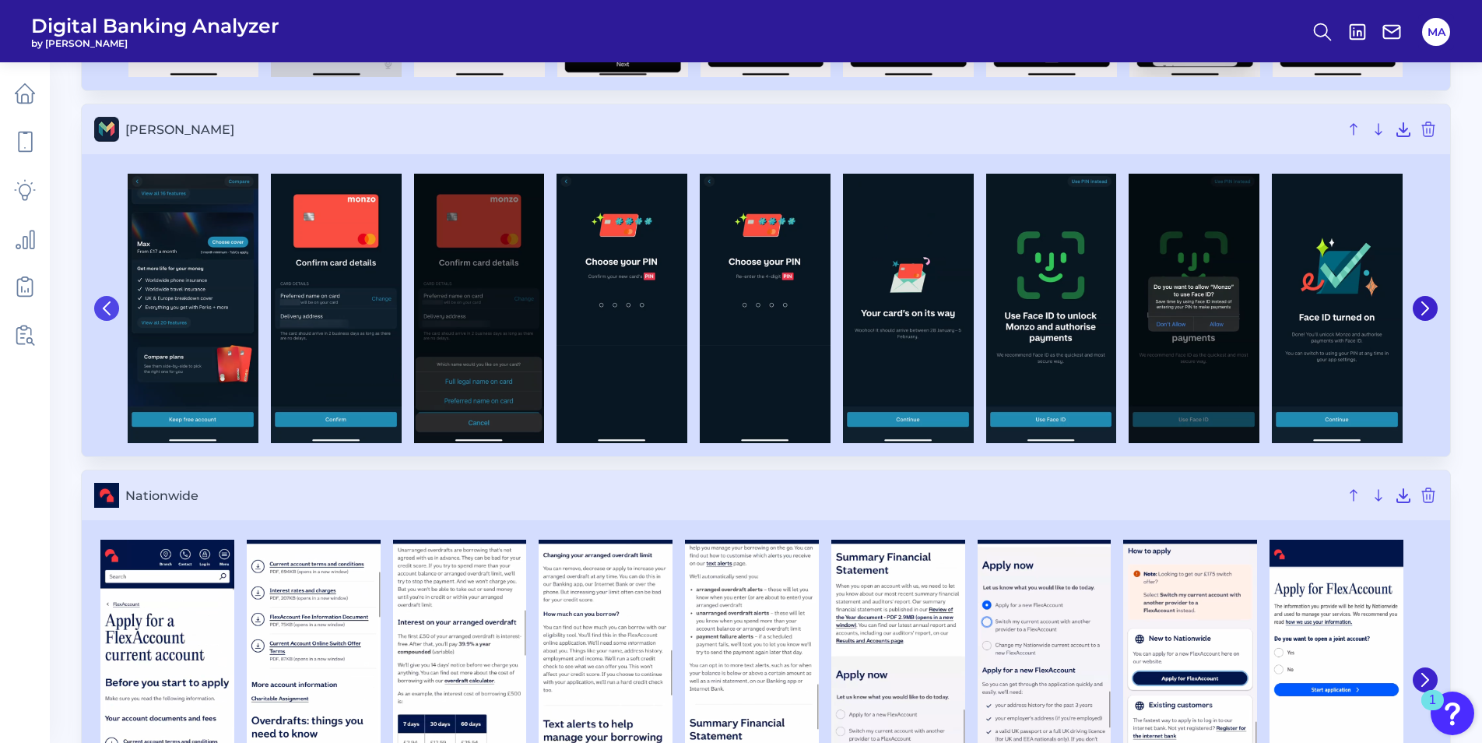
click at [109, 299] on button at bounding box center [106, 308] width 25 height 25
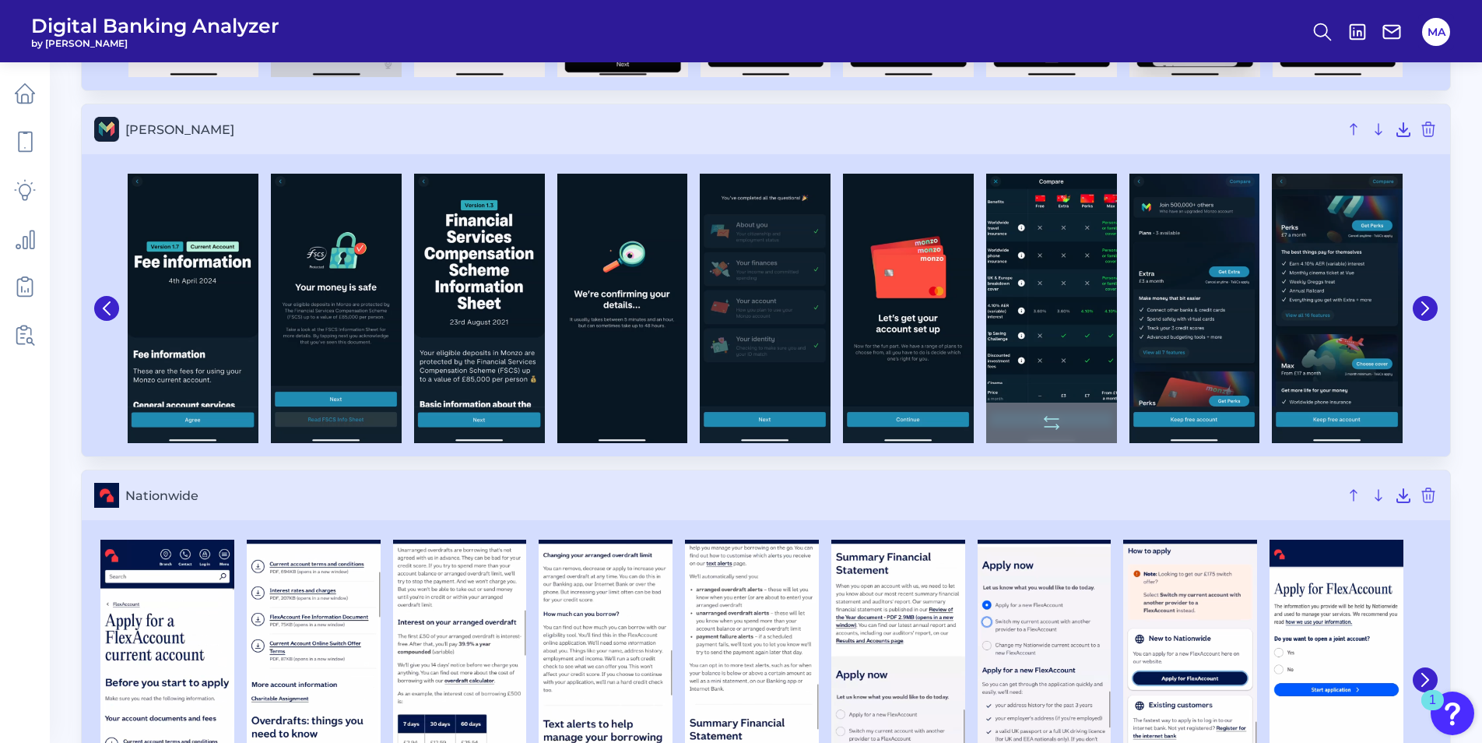
click at [1061, 371] on img at bounding box center [1051, 308] width 131 height 269
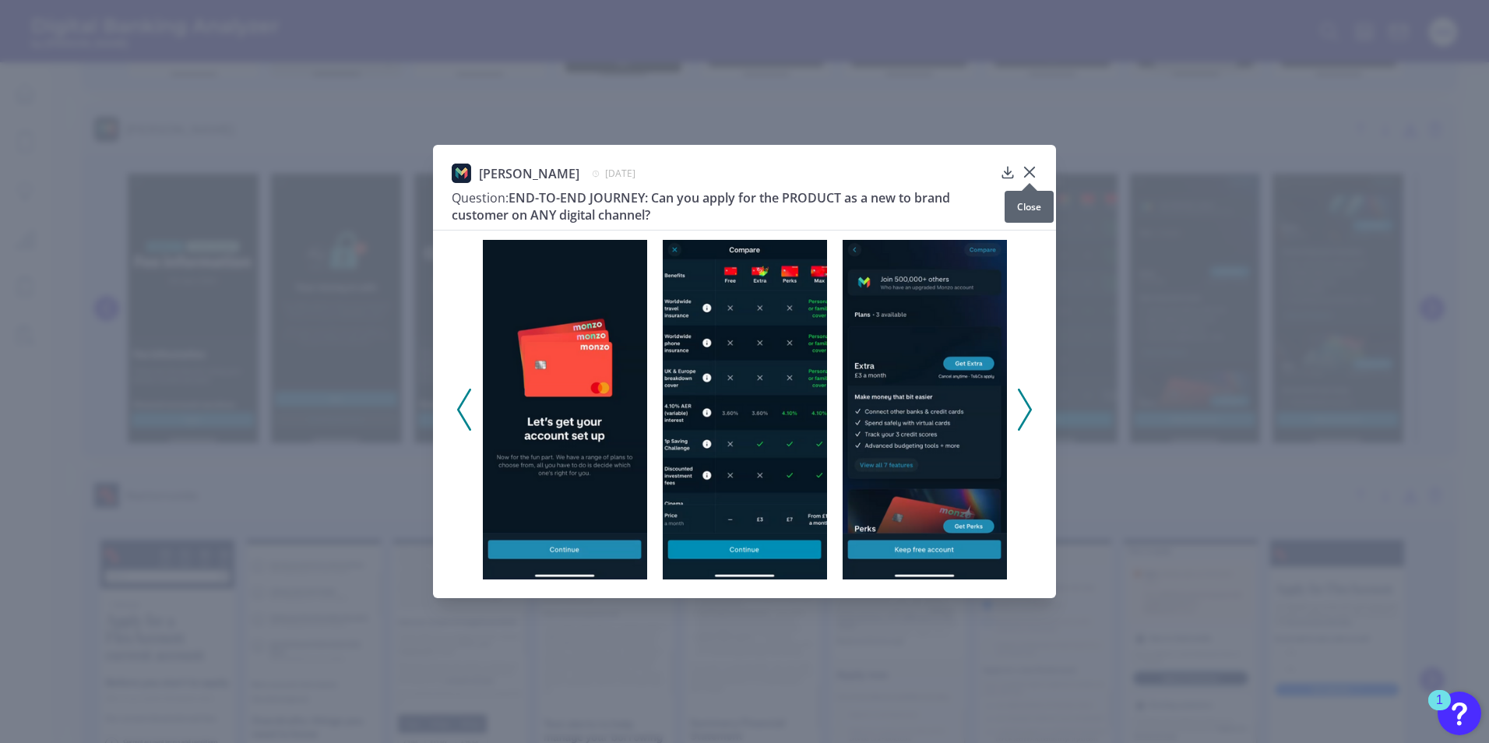
click at [1033, 168] on icon at bounding box center [1029, 171] width 9 height 9
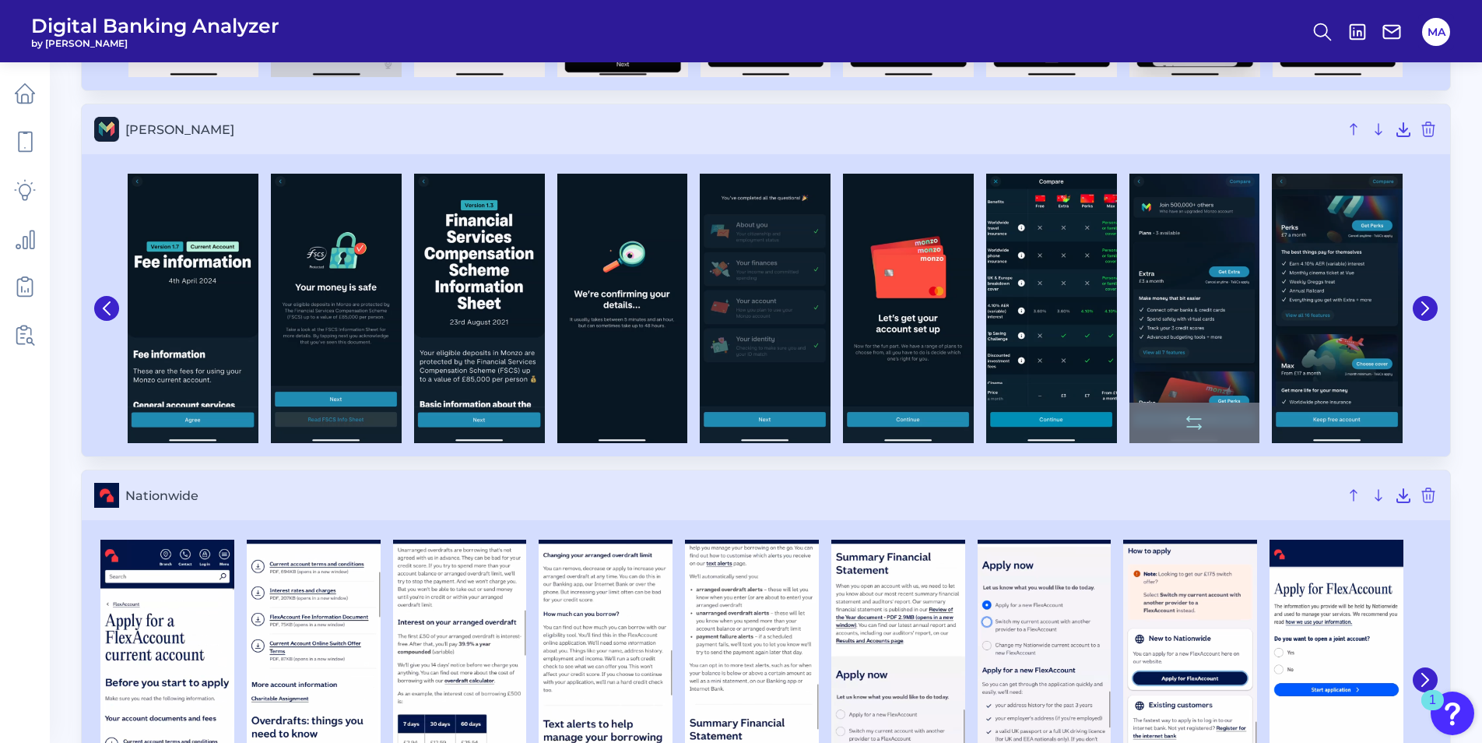
click at [1184, 301] on img at bounding box center [1195, 308] width 131 height 269
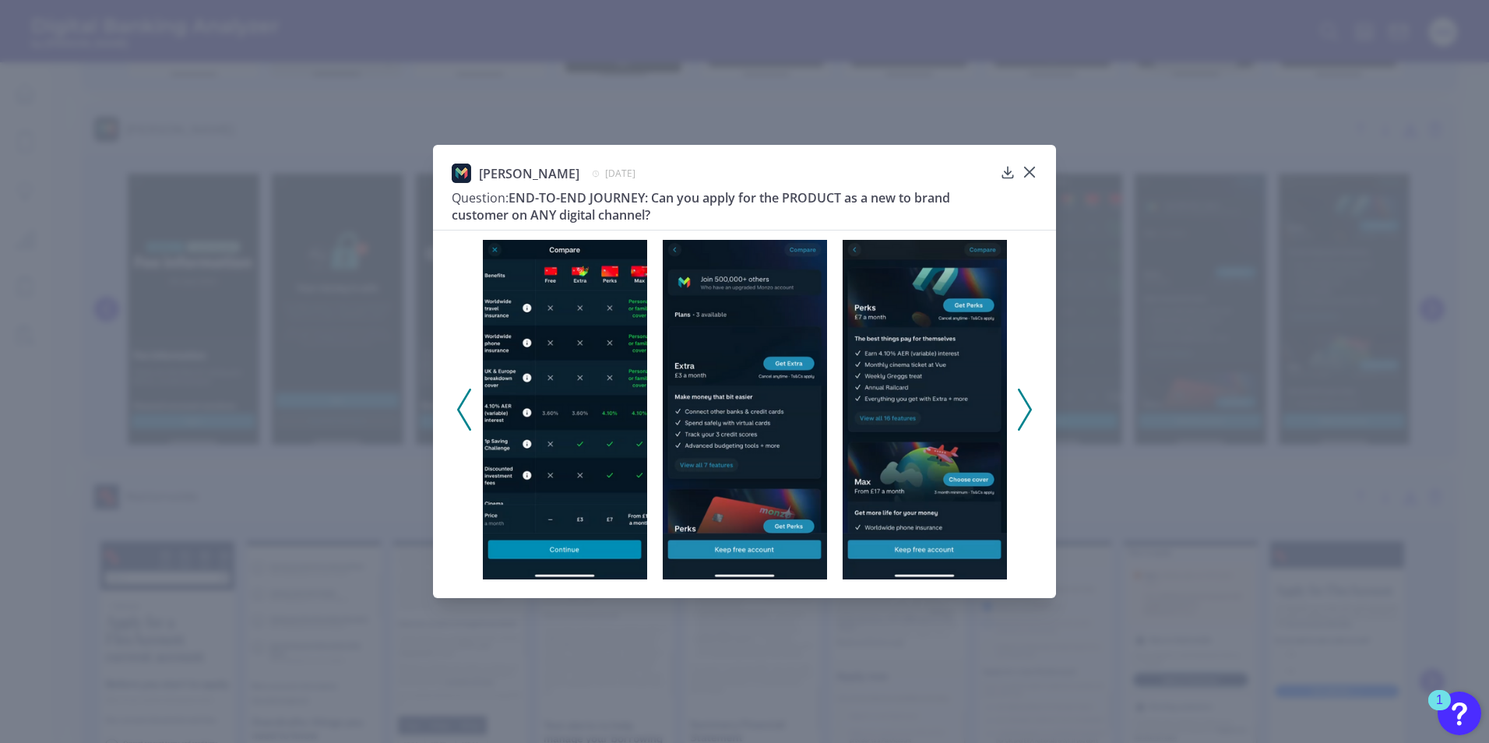
click at [734, 371] on img at bounding box center [745, 409] width 164 height 339
click at [1036, 166] on icon at bounding box center [1030, 172] width 16 height 16
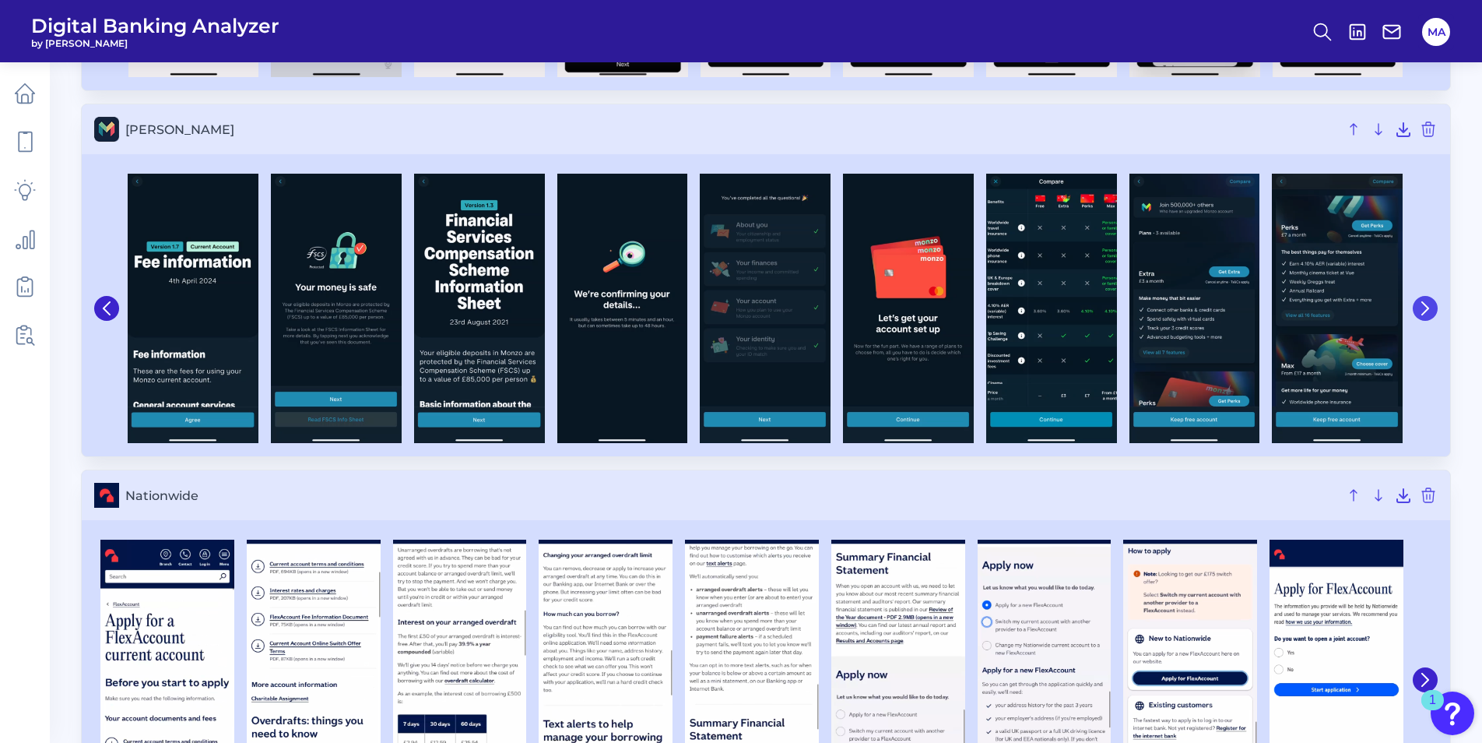
click at [1423, 307] on icon at bounding box center [1426, 308] width 14 height 14
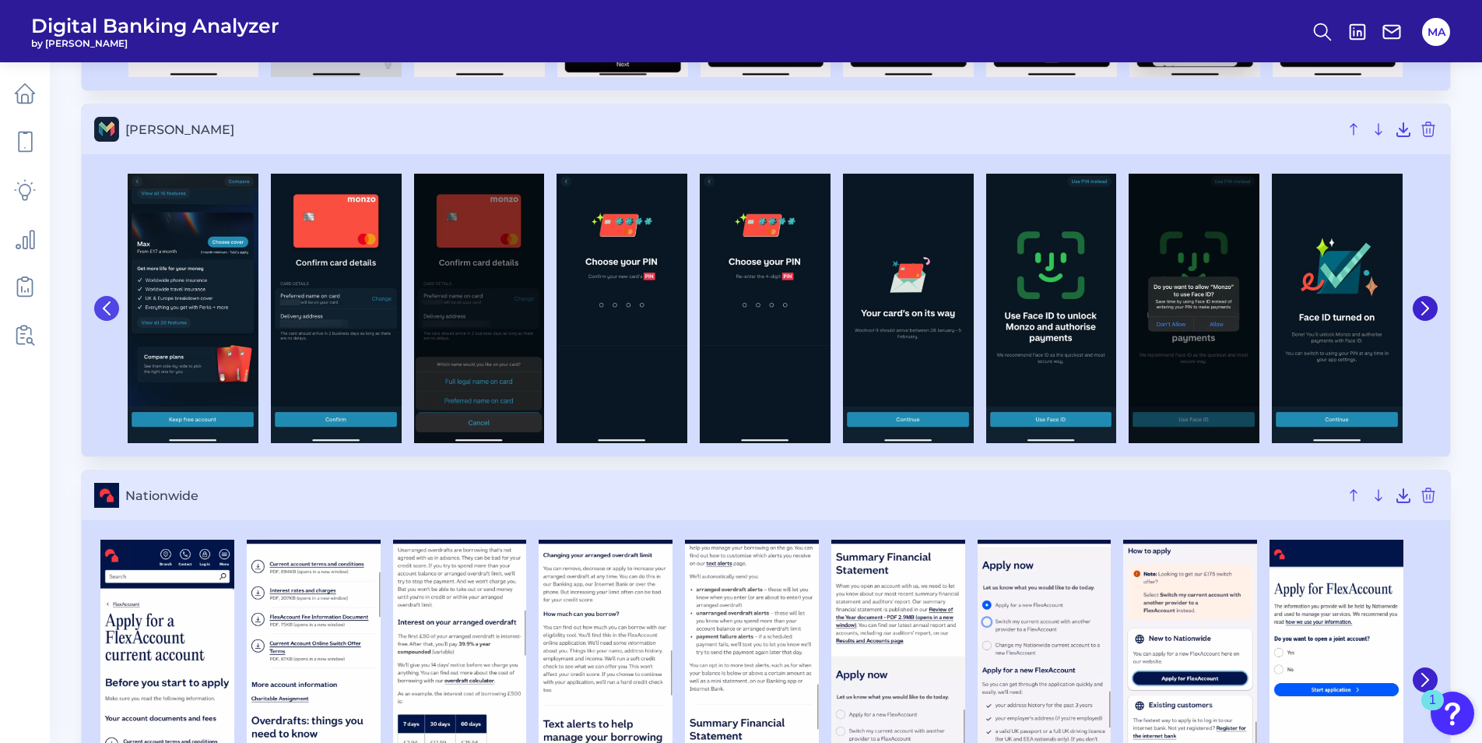
click at [95, 304] on button at bounding box center [106, 308] width 25 height 25
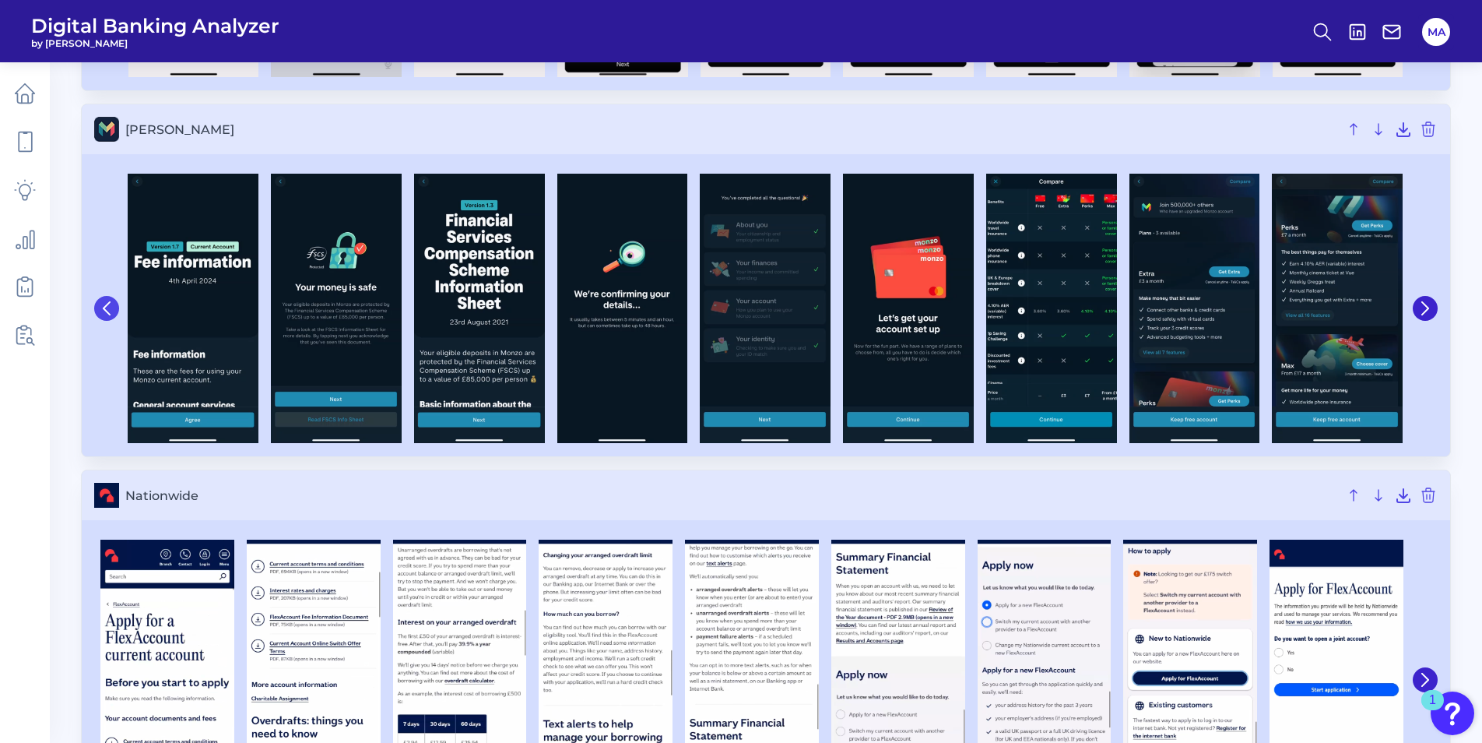
click at [95, 304] on button at bounding box center [106, 308] width 25 height 25
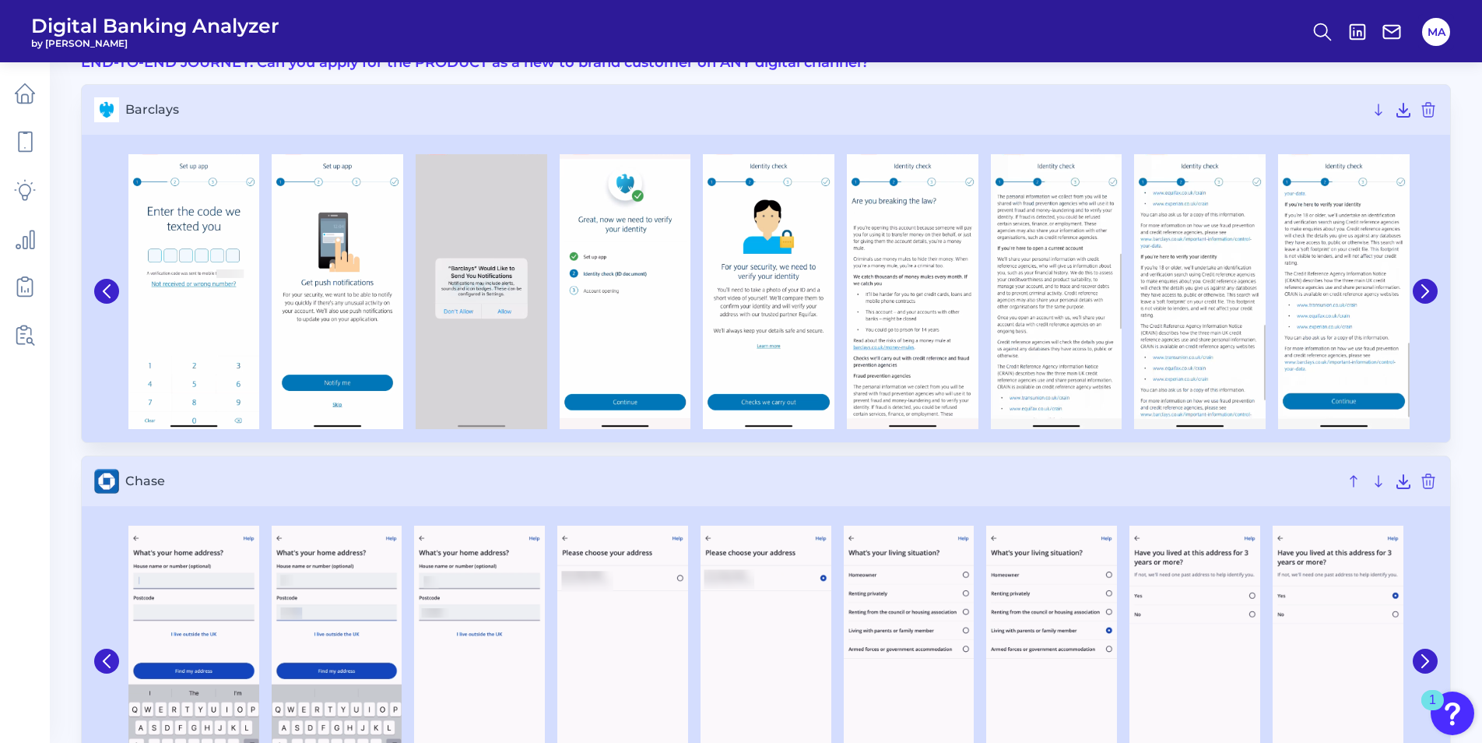
scroll to position [78, 0]
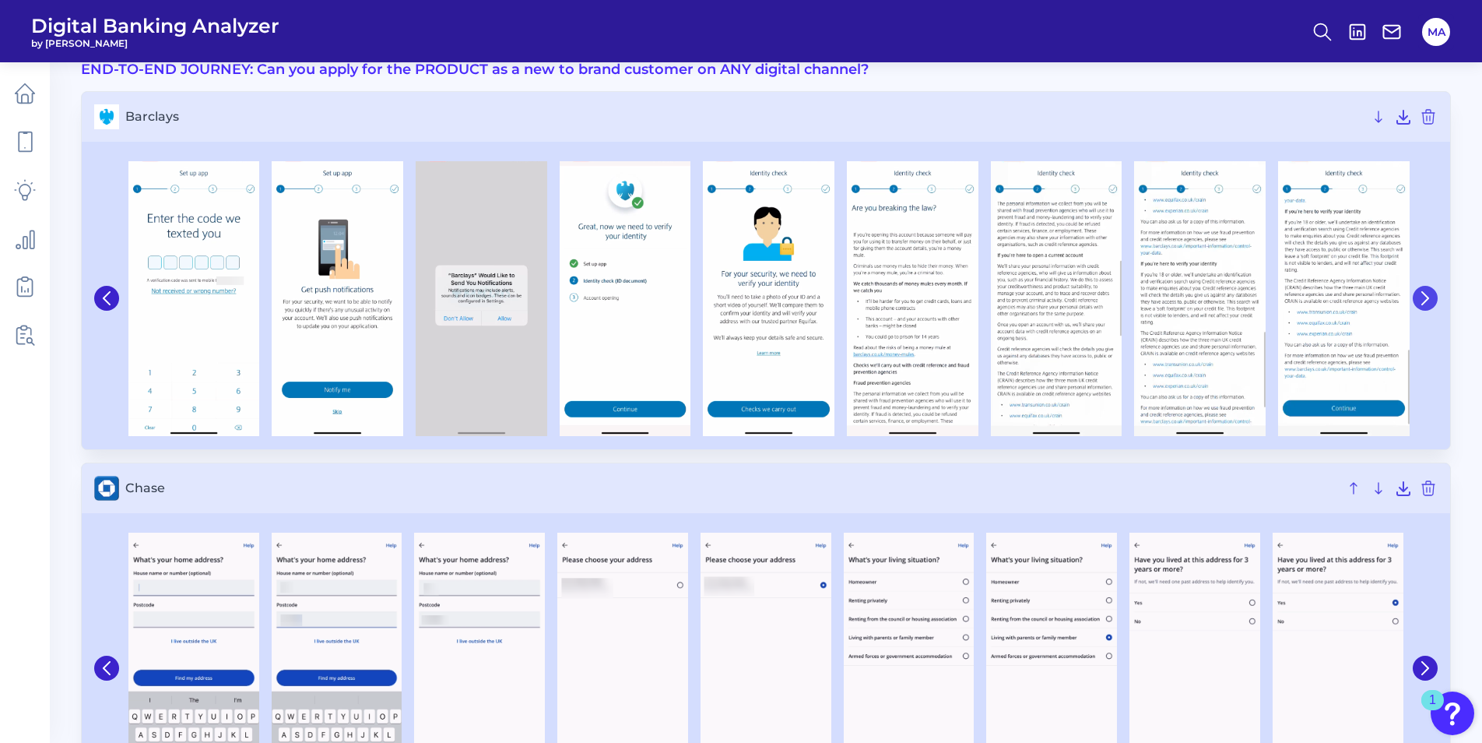
click at [1426, 299] on icon at bounding box center [1426, 298] width 14 height 14
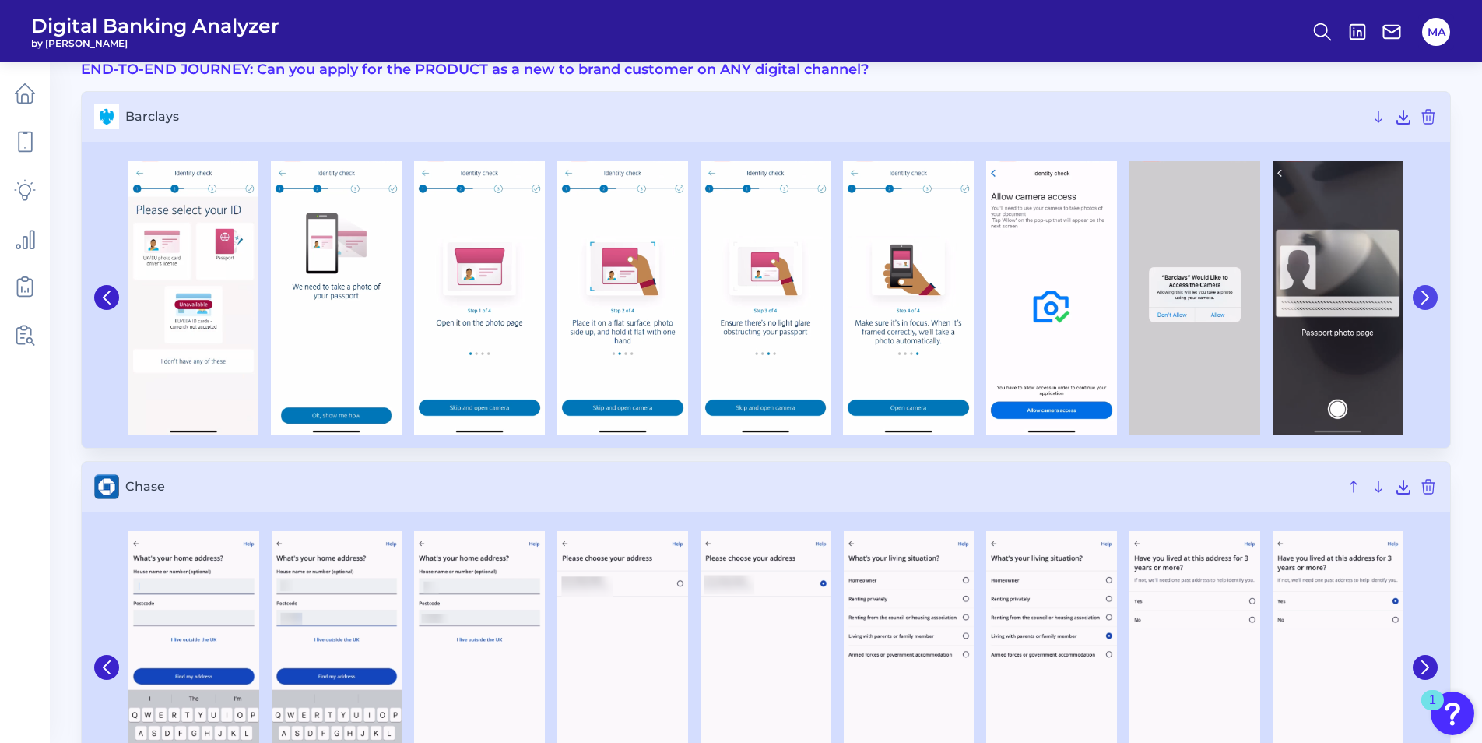
click at [1426, 299] on icon at bounding box center [1426, 297] width 14 height 14
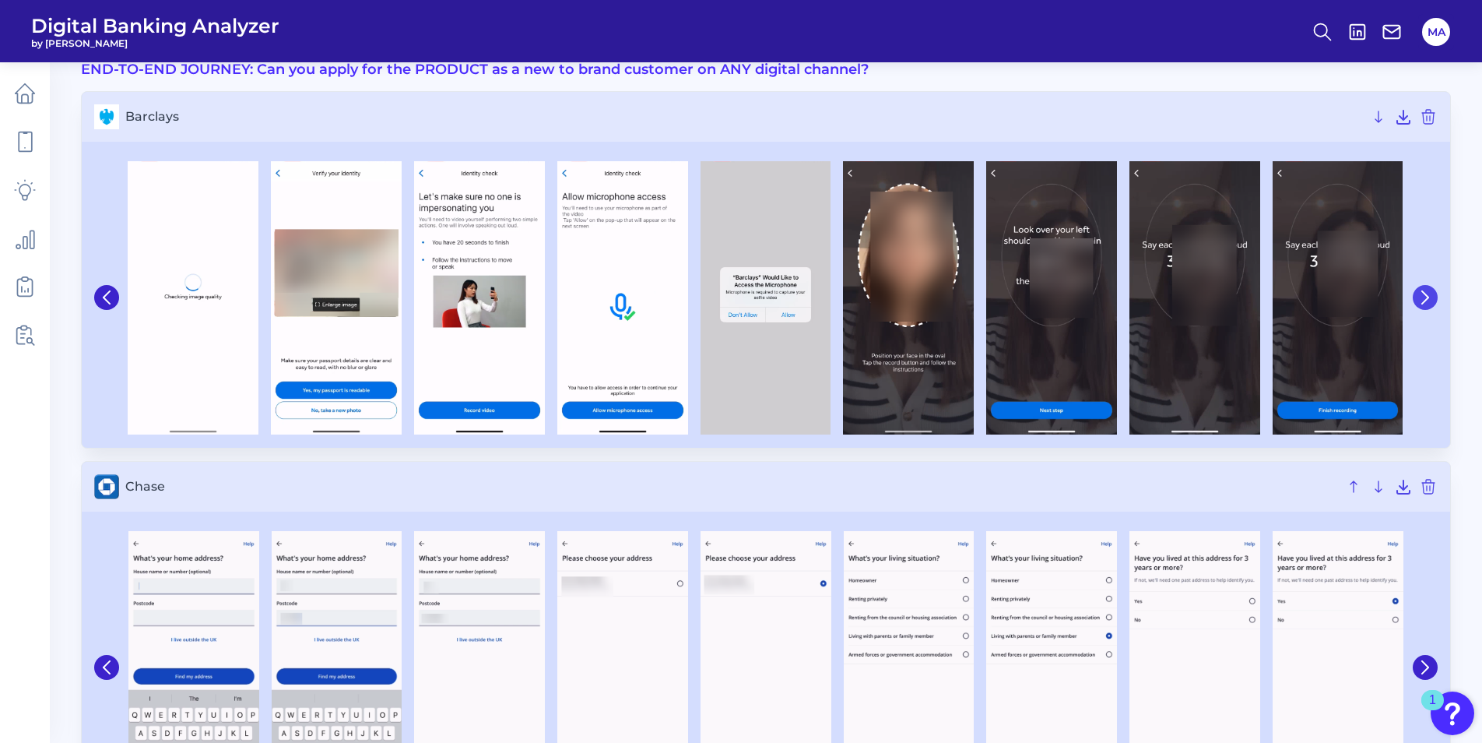
click at [1426, 299] on icon at bounding box center [1426, 297] width 14 height 14
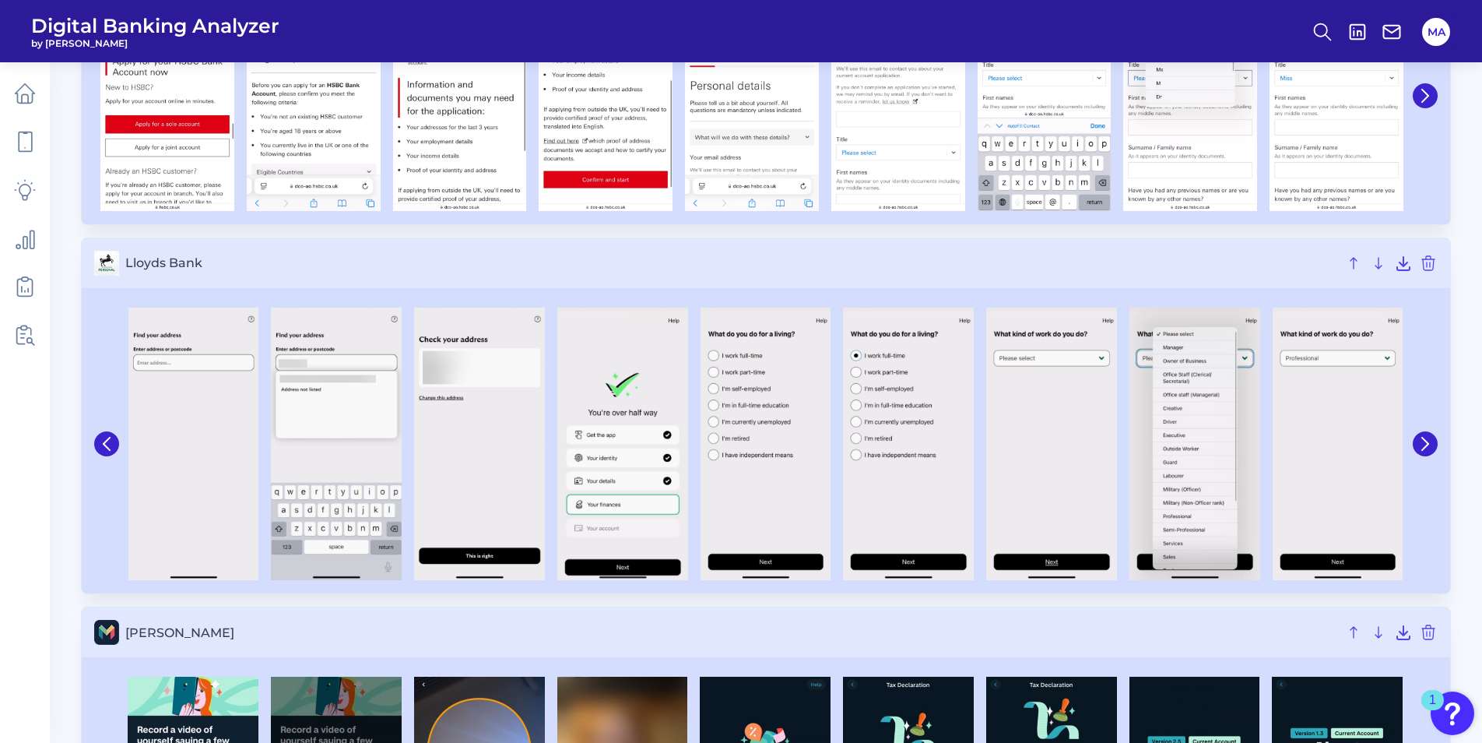
scroll to position [1791, 0]
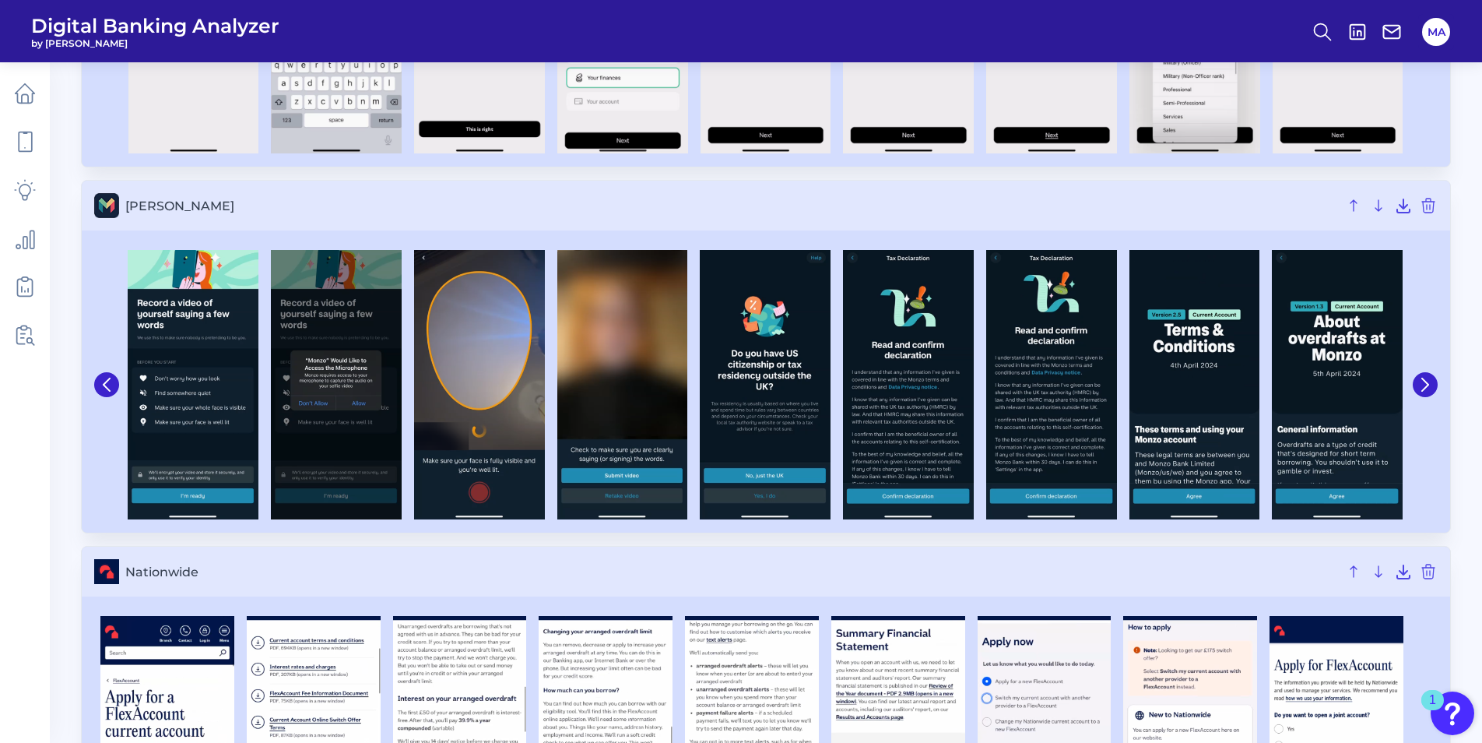
click at [1440, 392] on div at bounding box center [766, 385] width 1369 height 296
click at [1426, 392] on button at bounding box center [1425, 384] width 25 height 25
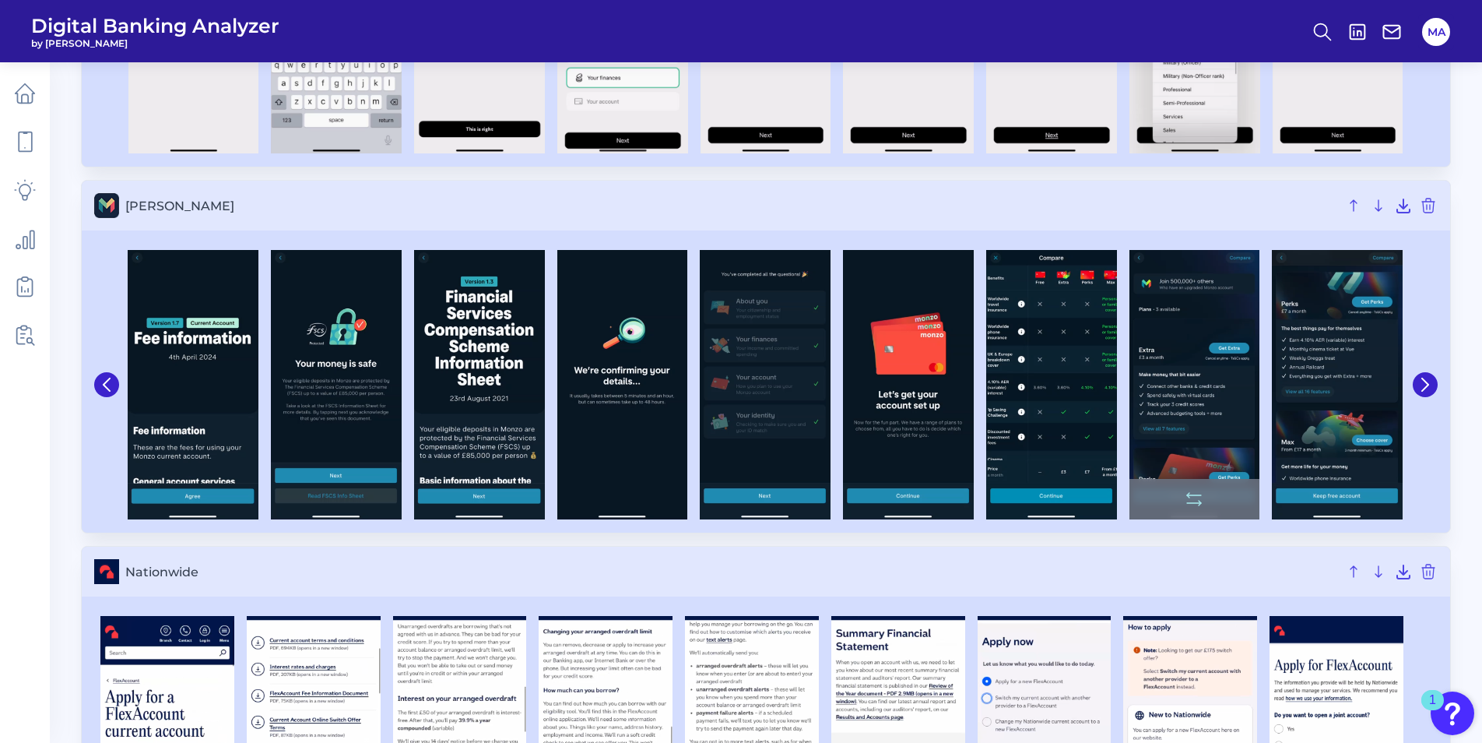
click at [1215, 384] on img at bounding box center [1195, 384] width 131 height 269
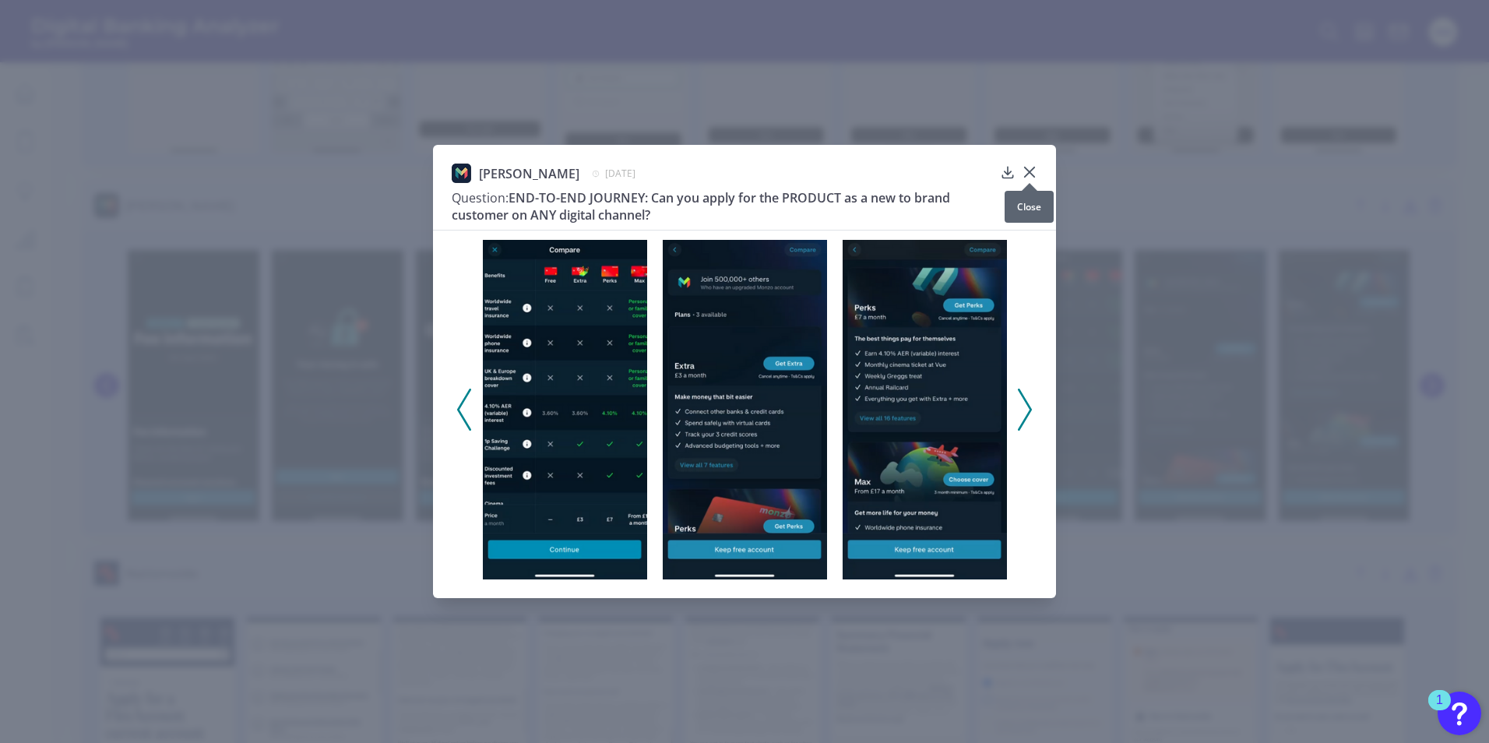
click at [1027, 177] on div at bounding box center [1030, 183] width 16 height 16
click at [1029, 172] on icon at bounding box center [1029, 171] width 9 height 9
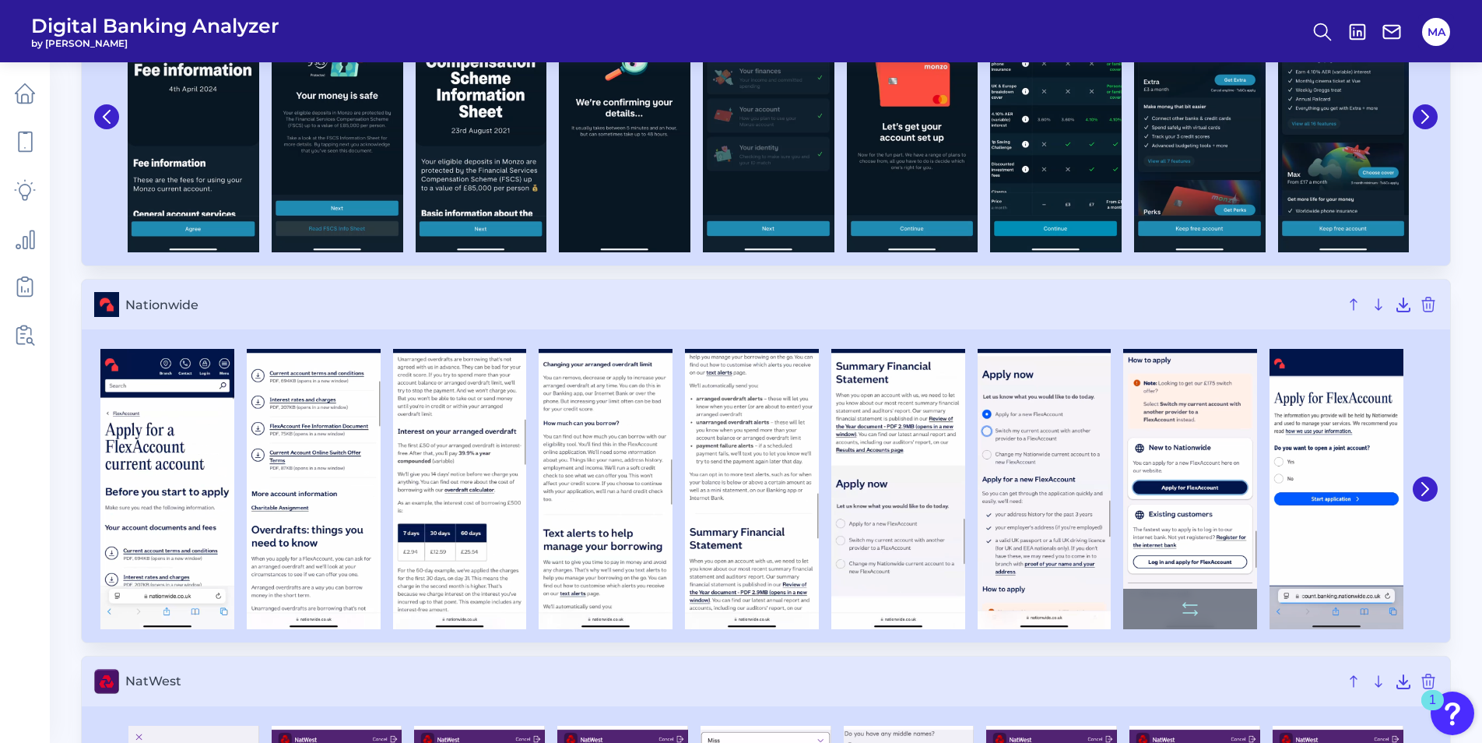
scroll to position [2102, 0]
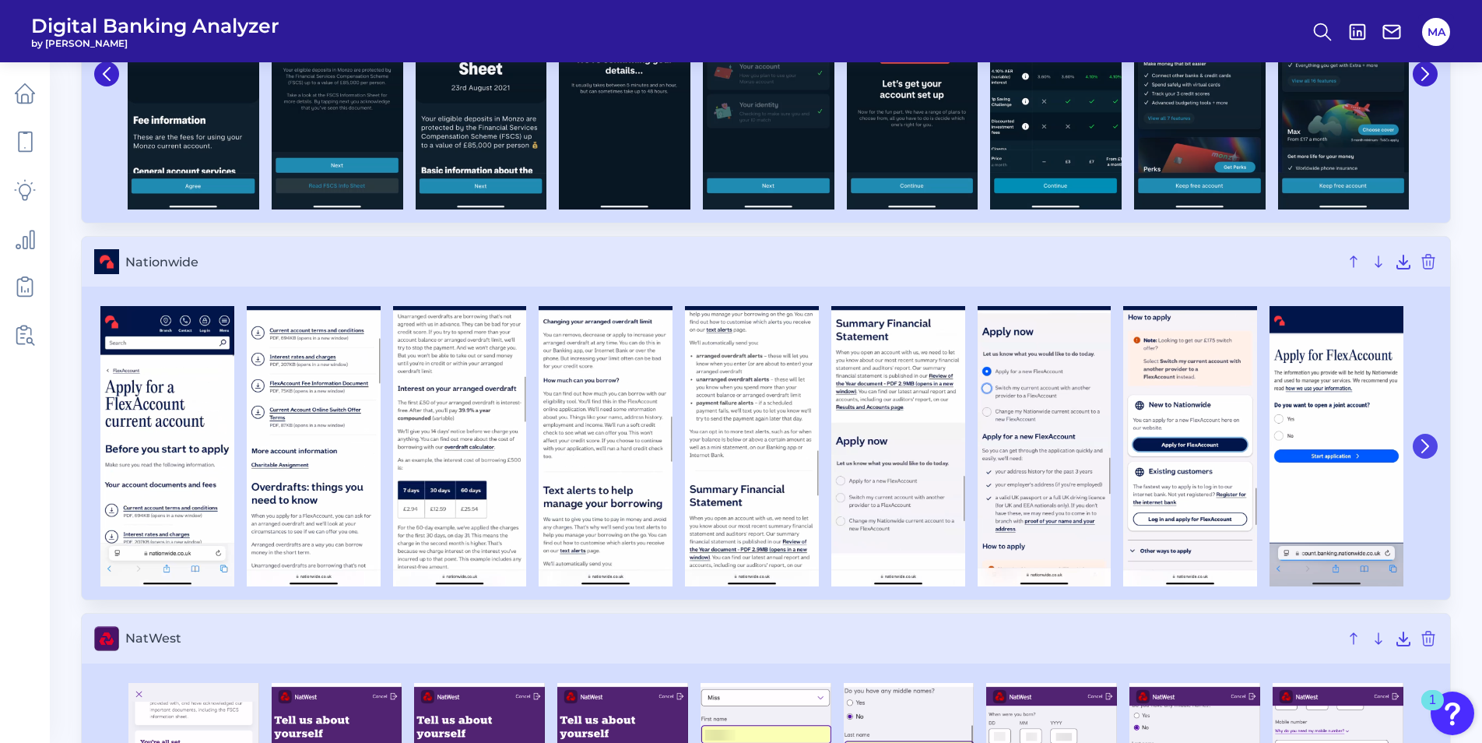
click at [1426, 445] on icon at bounding box center [1425, 446] width 6 height 12
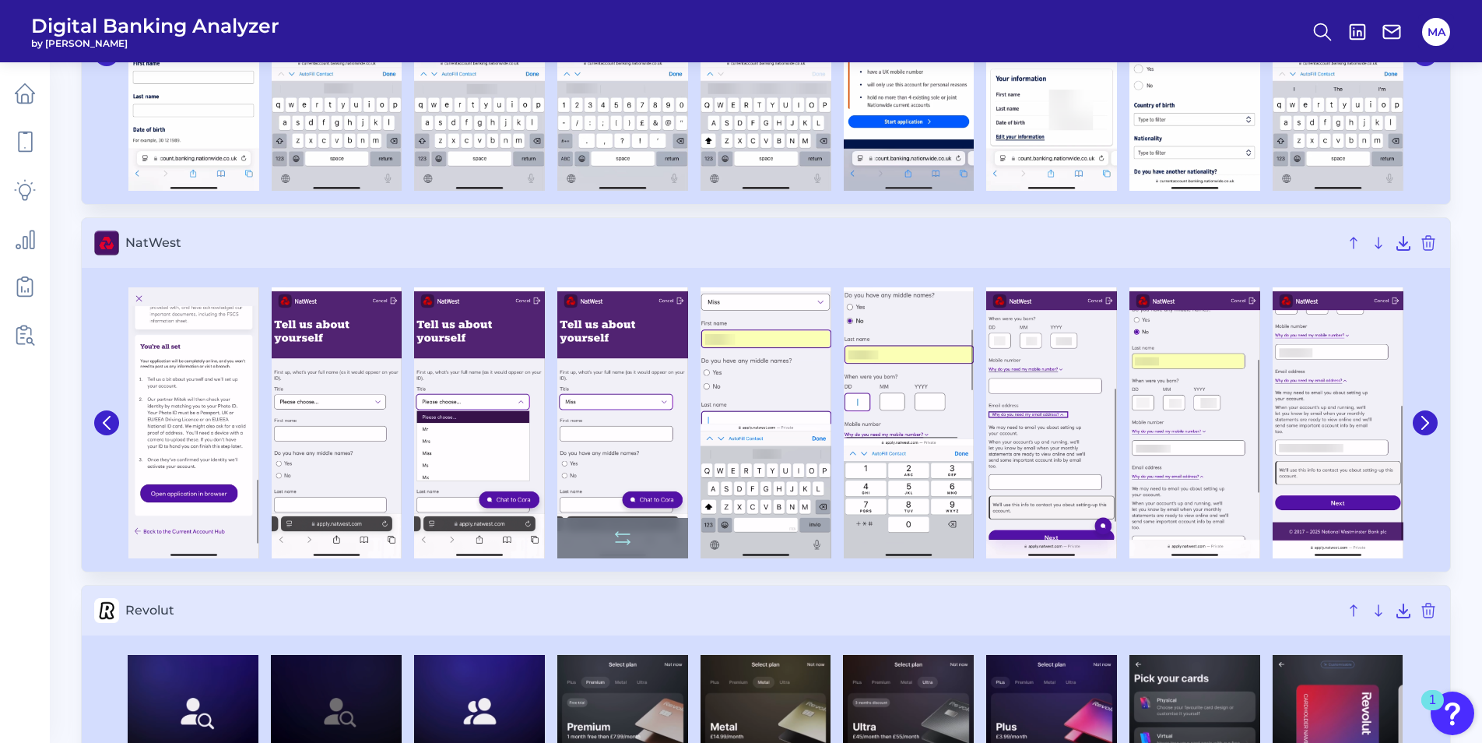
scroll to position [2881, 0]
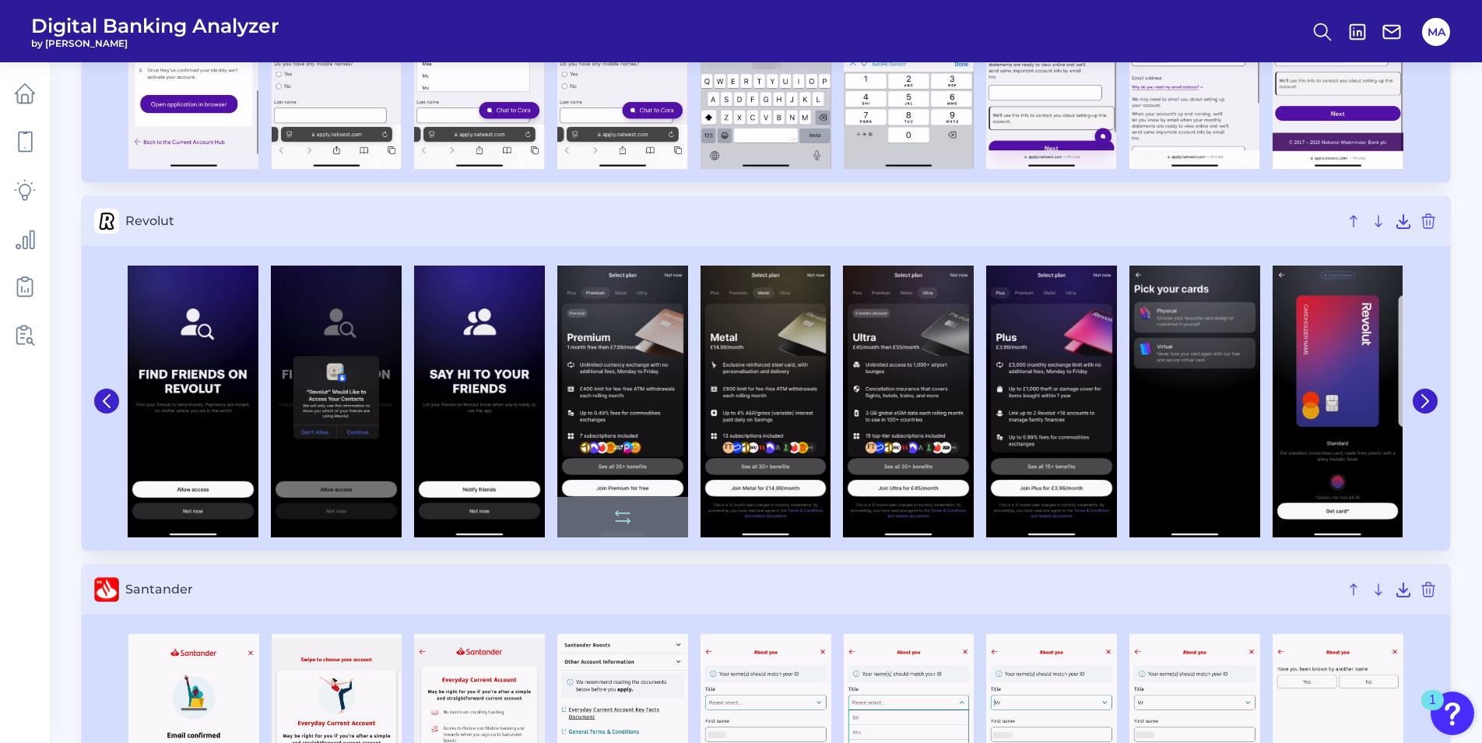
click at [624, 361] on img at bounding box center [622, 401] width 131 height 272
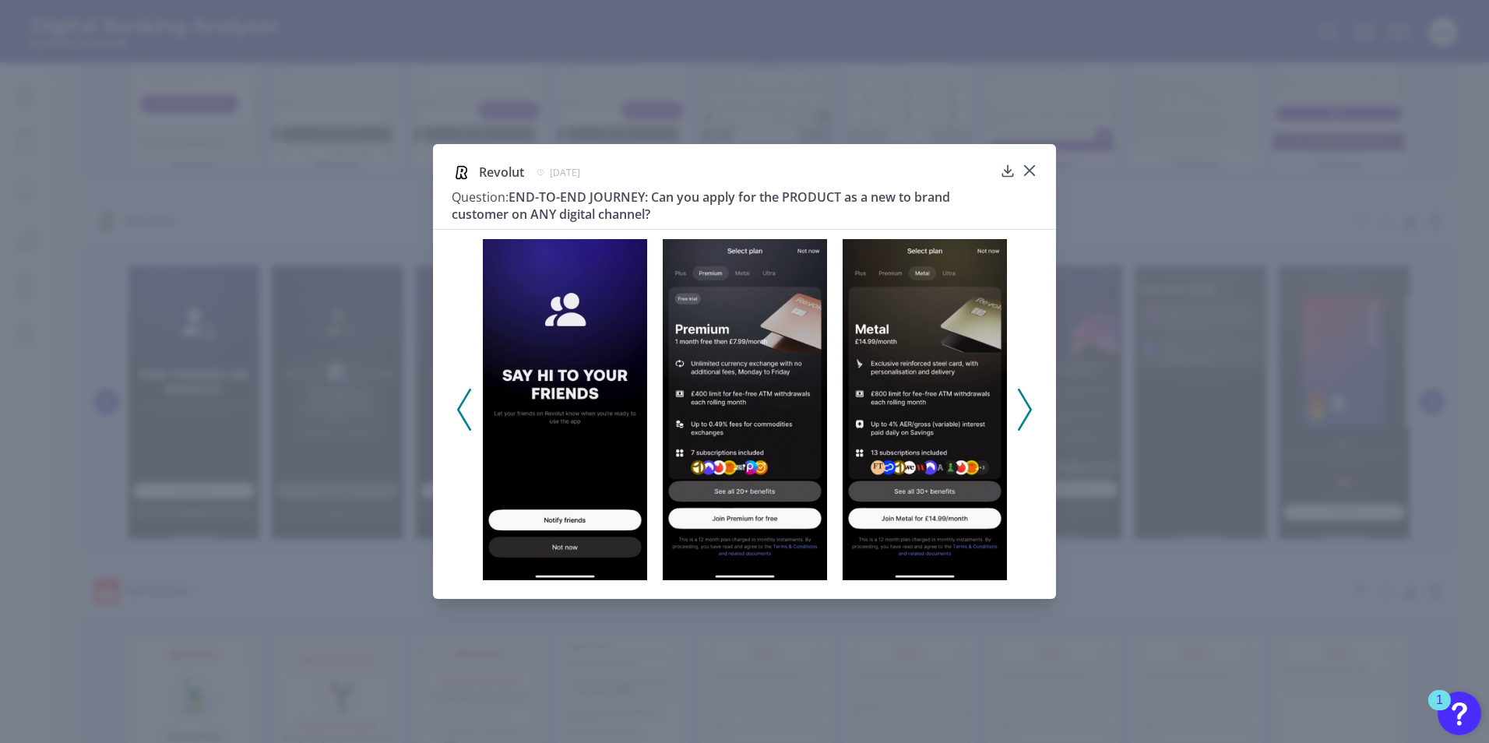
click at [1026, 401] on polyline at bounding box center [1024, 409] width 12 height 40
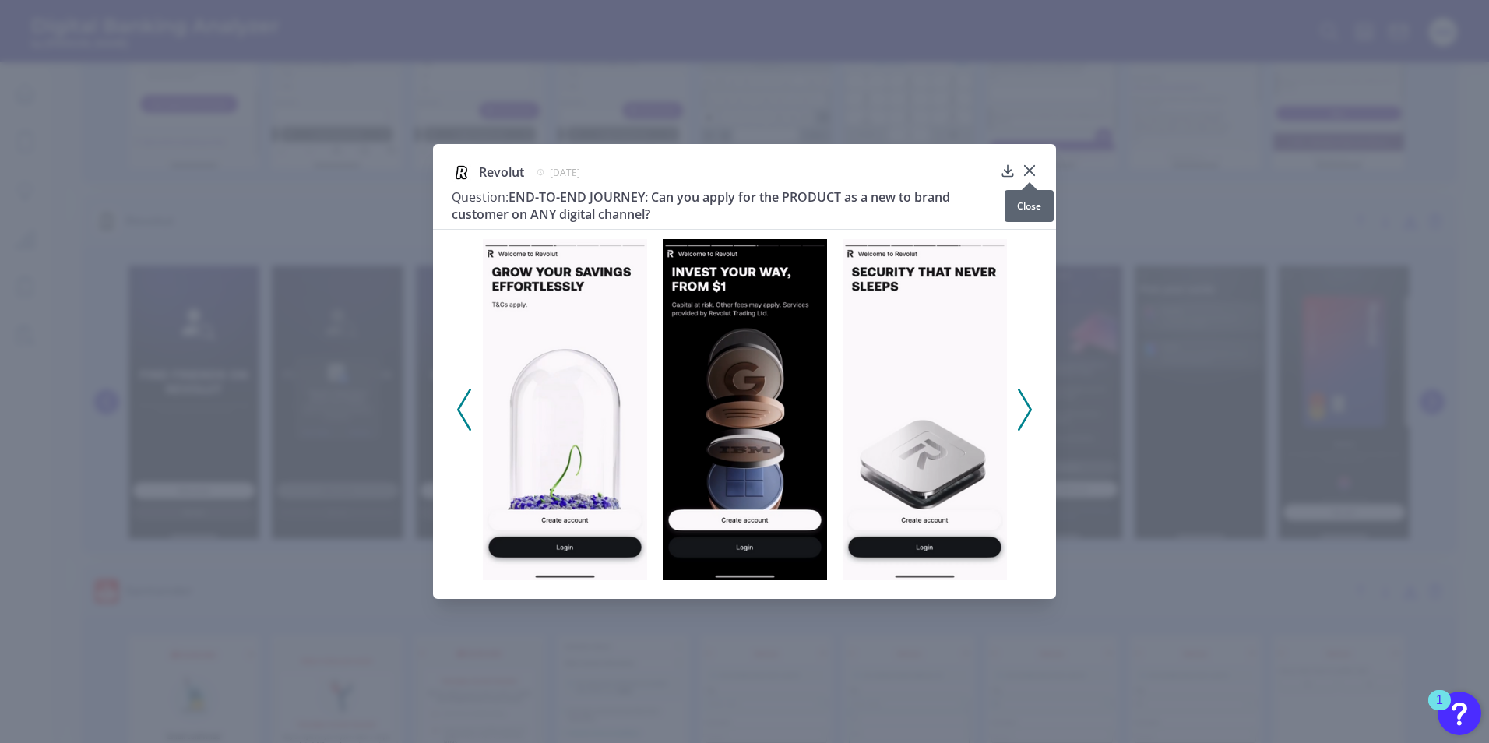
click at [1033, 171] on icon at bounding box center [1030, 171] width 16 height 16
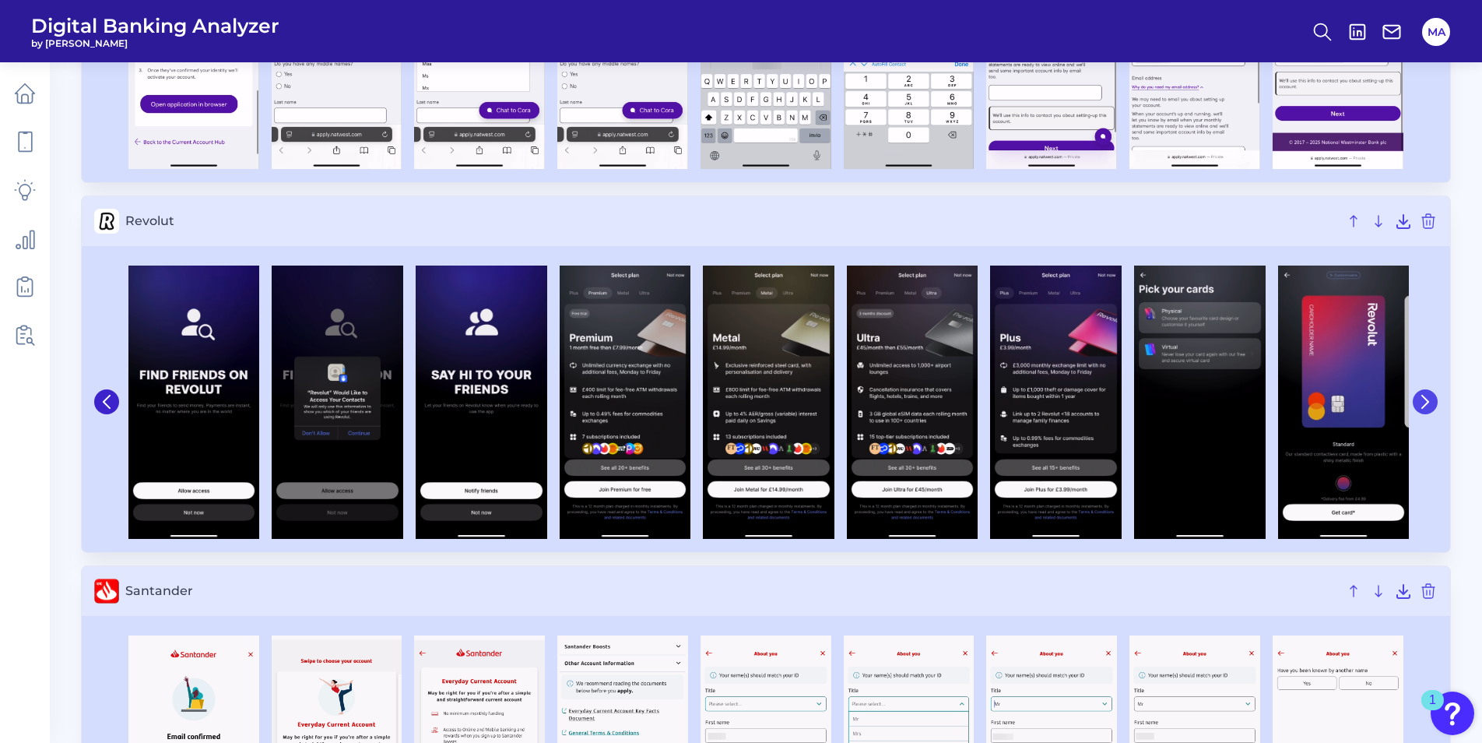
click at [1422, 408] on button at bounding box center [1425, 401] width 25 height 25
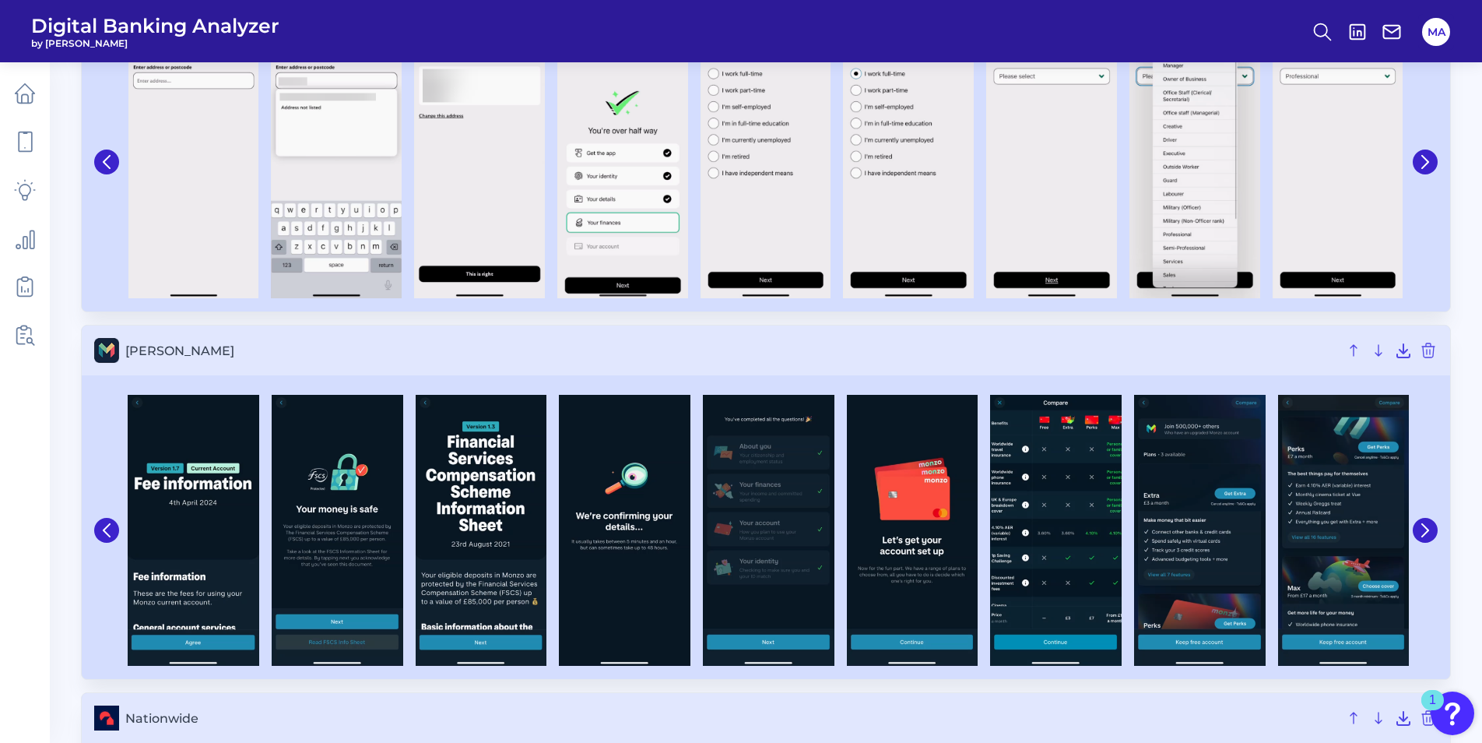
scroll to position [1635, 0]
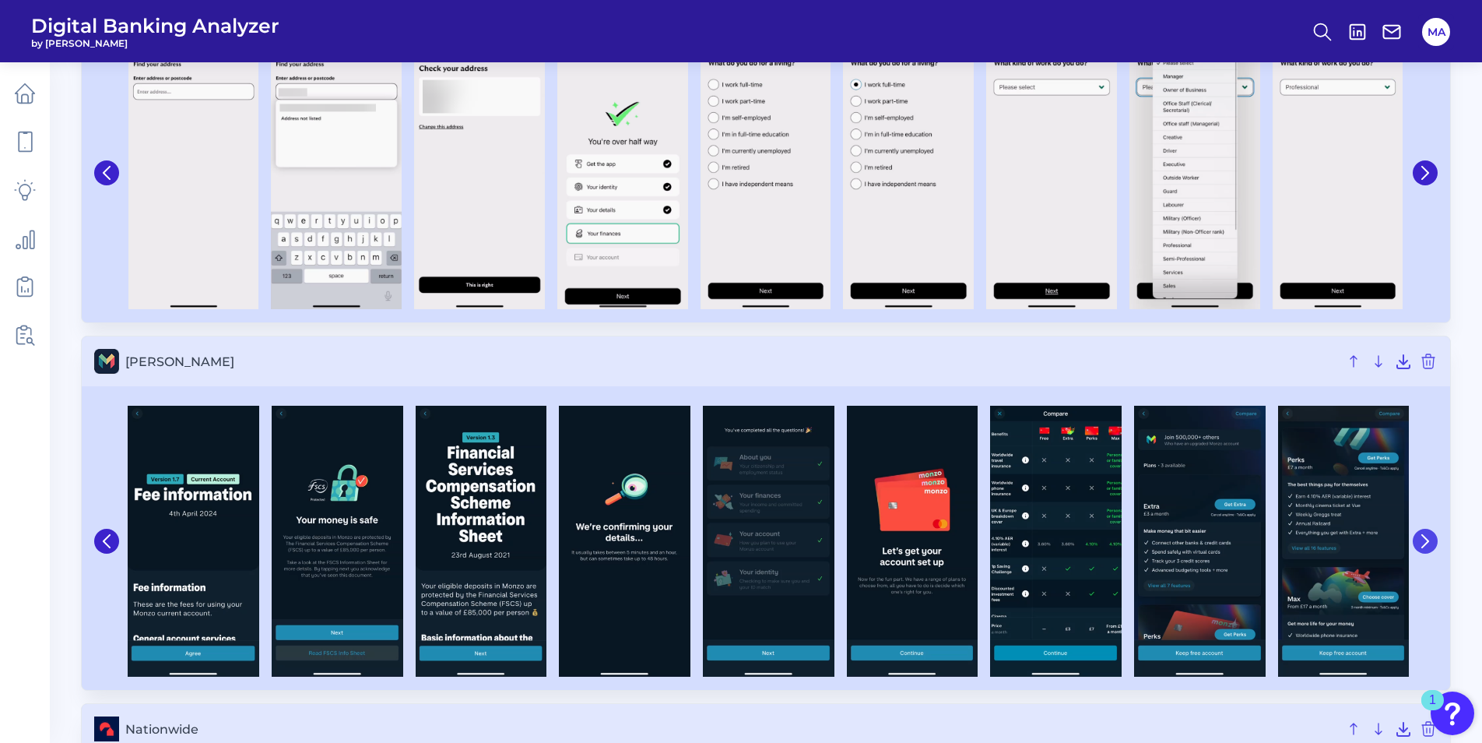
click at [1420, 536] on icon at bounding box center [1426, 541] width 14 height 14
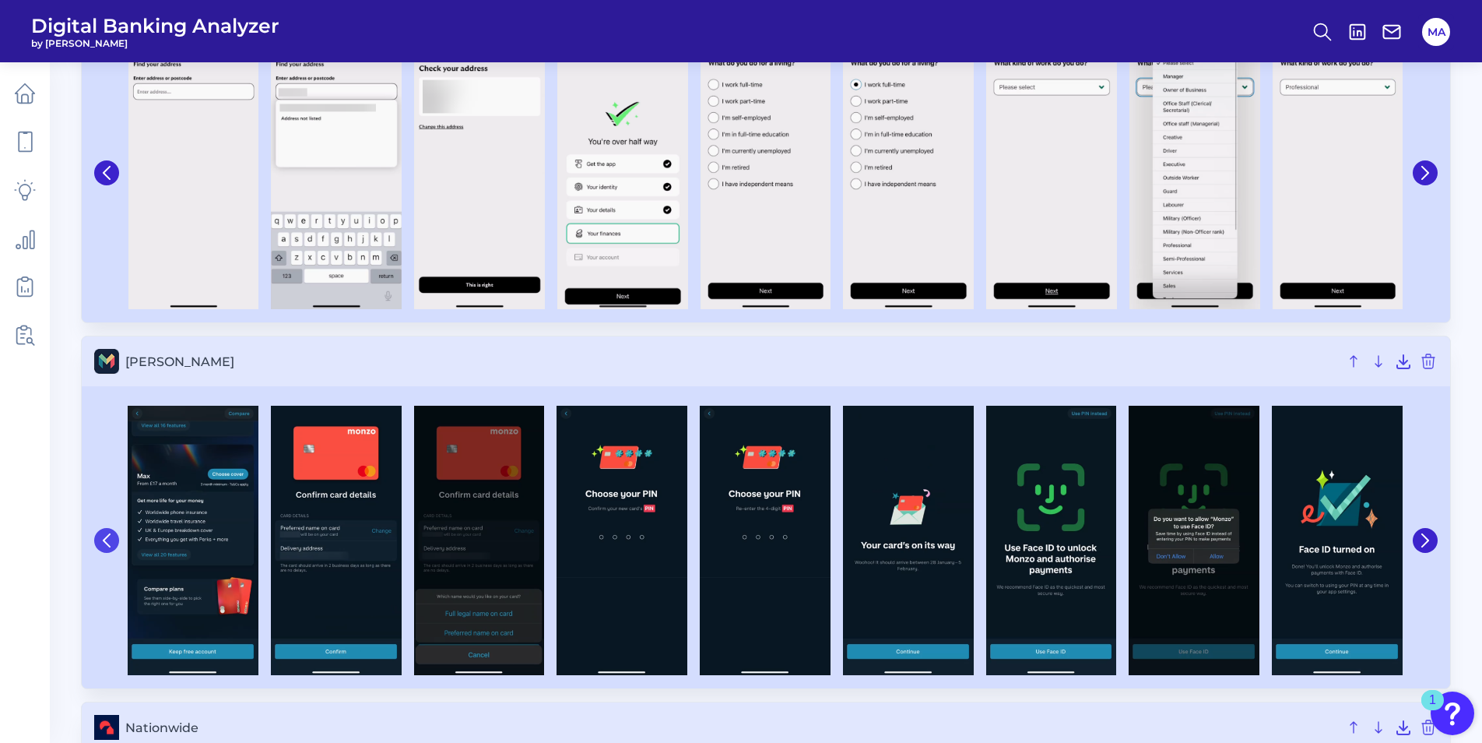
click at [95, 542] on button at bounding box center [106, 540] width 25 height 25
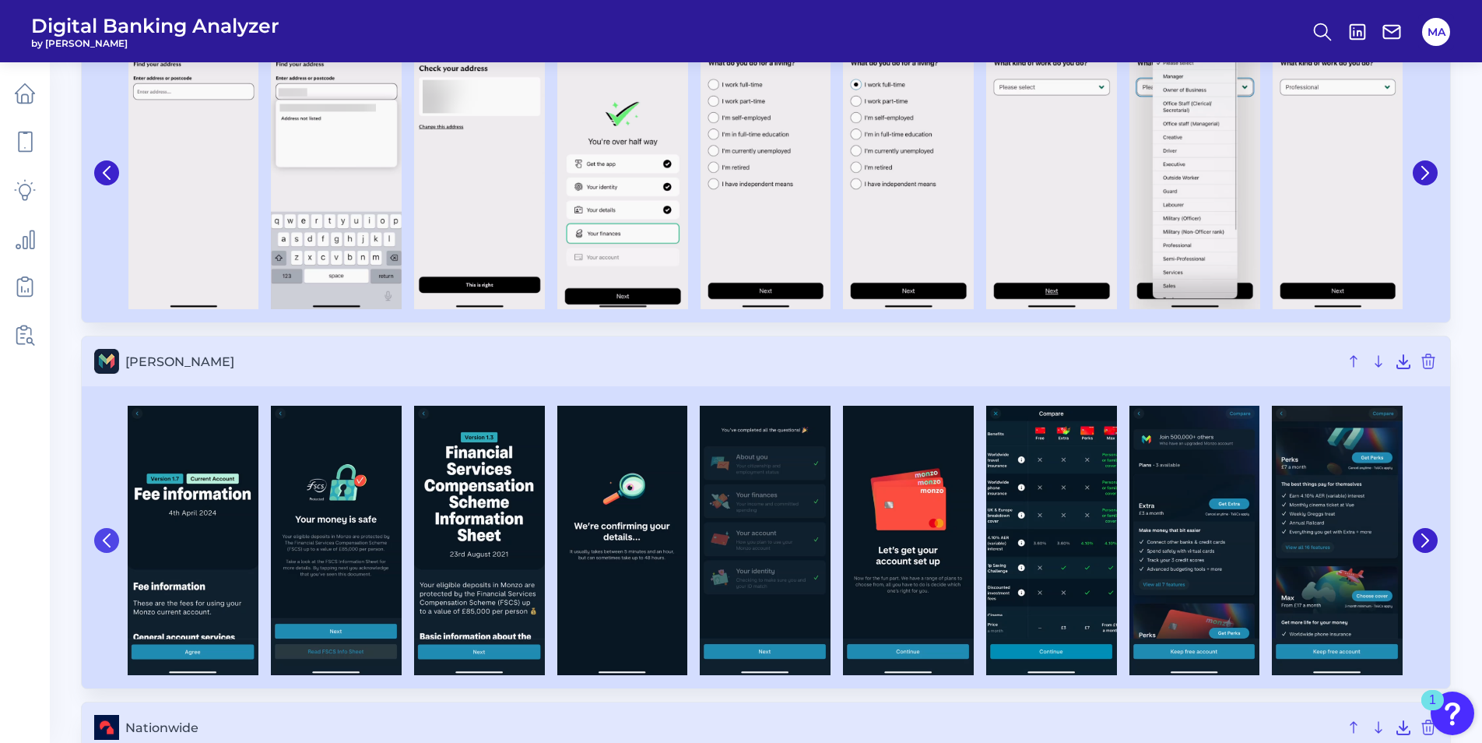
click at [95, 542] on button at bounding box center [106, 540] width 25 height 25
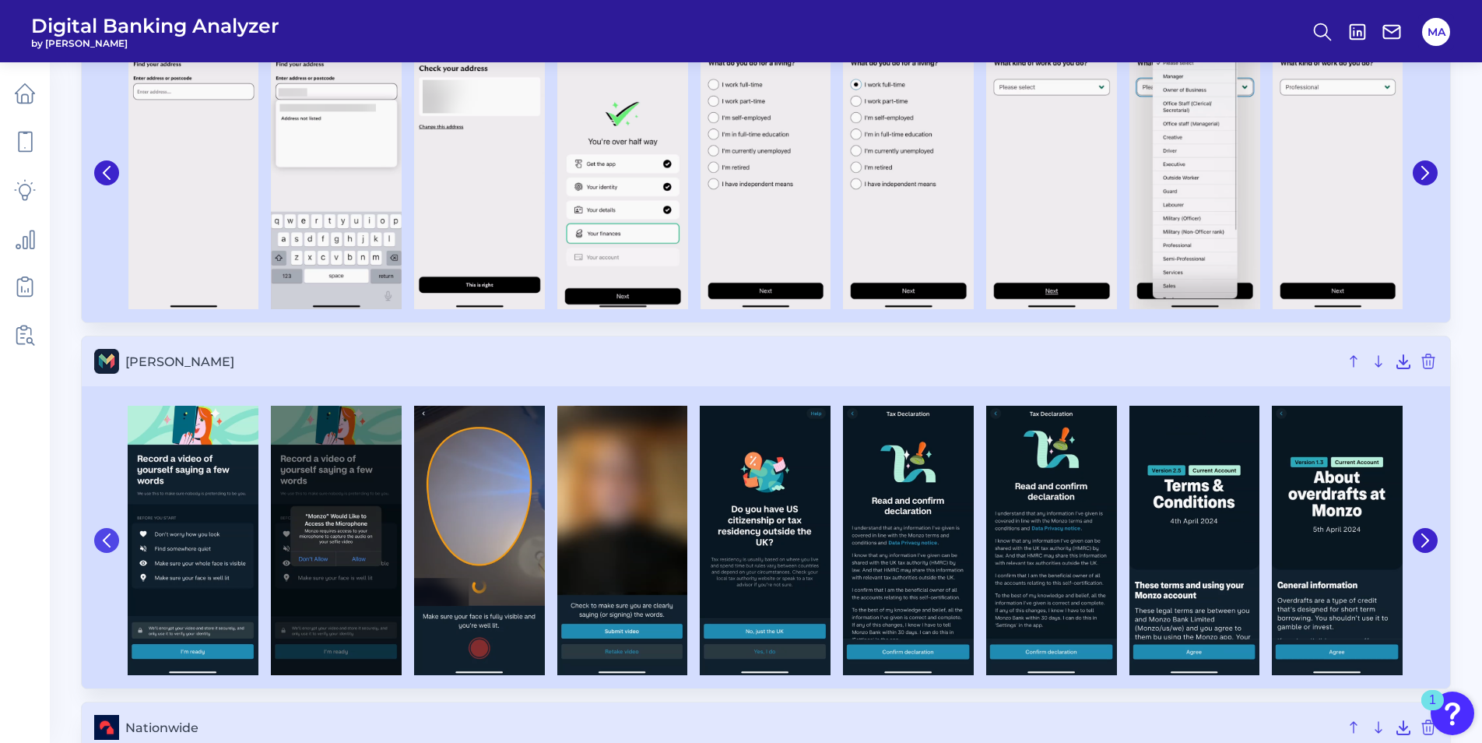
click at [95, 542] on button at bounding box center [106, 540] width 25 height 25
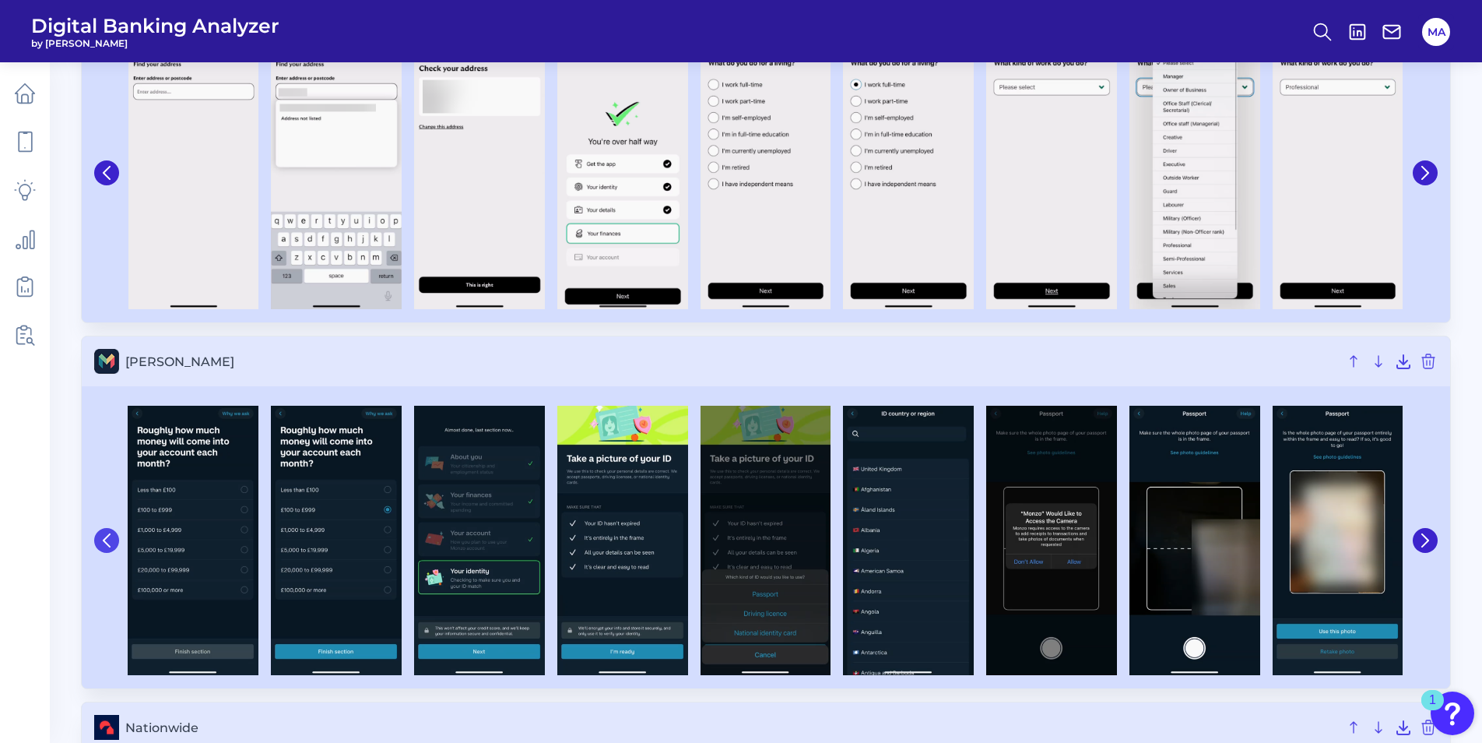
click at [95, 542] on button at bounding box center [106, 540] width 25 height 25
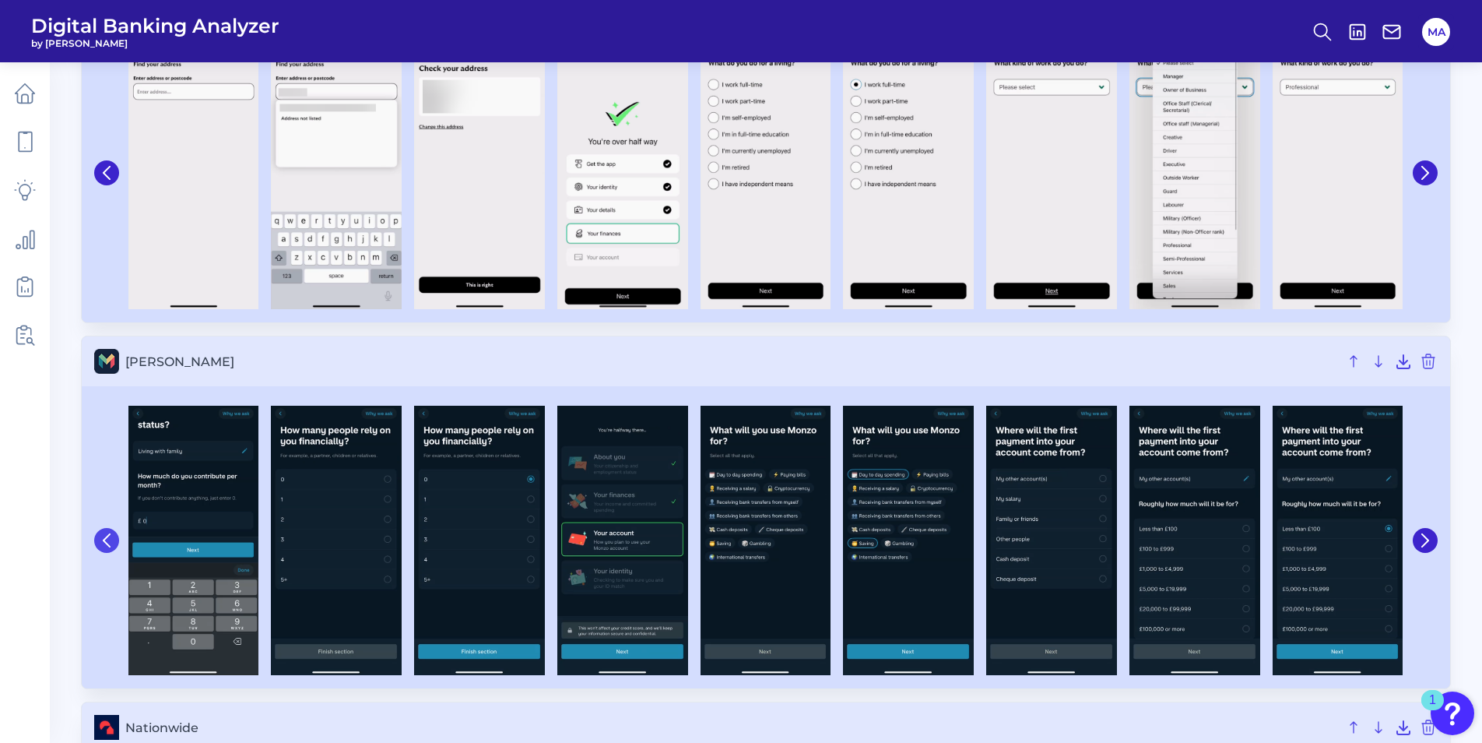
click at [94, 542] on button at bounding box center [106, 540] width 25 height 25
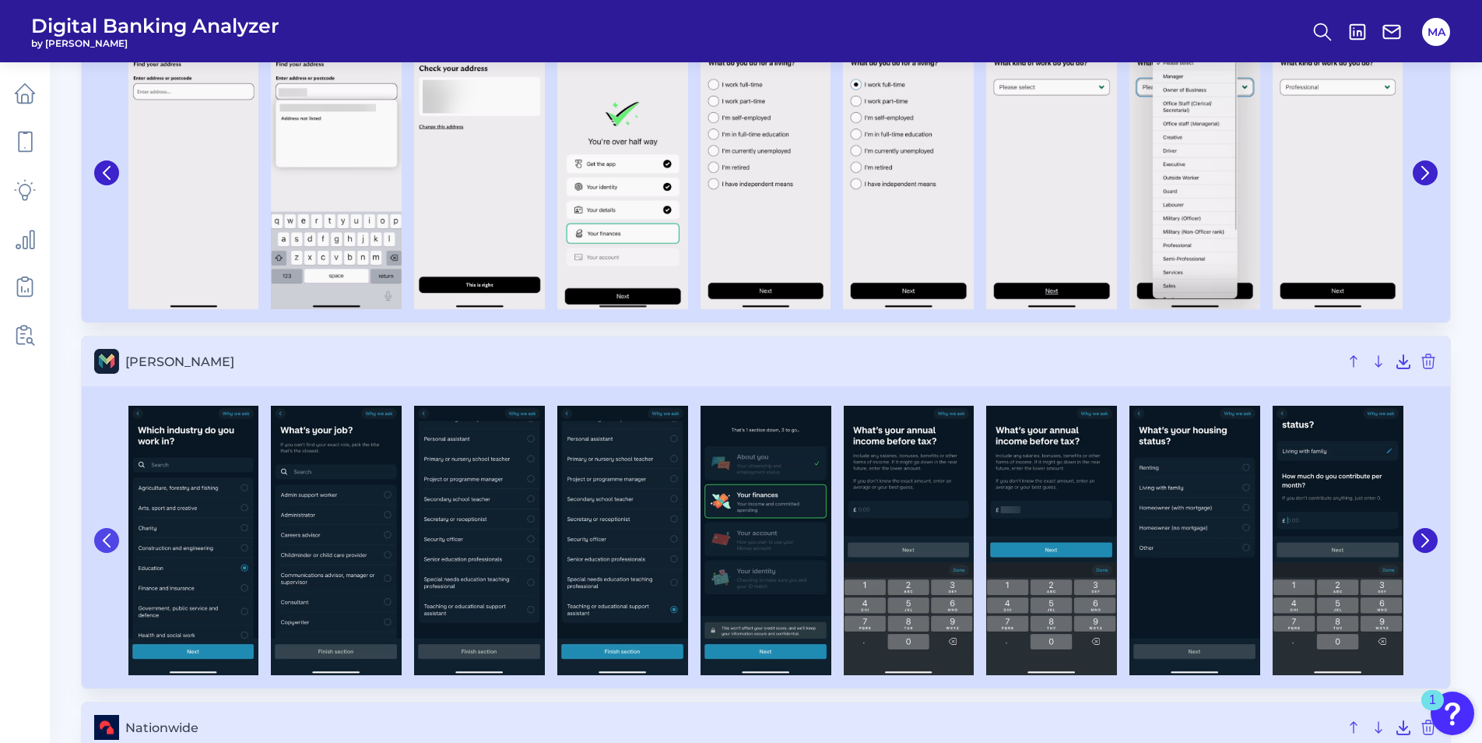
click at [94, 542] on button at bounding box center [106, 540] width 25 height 25
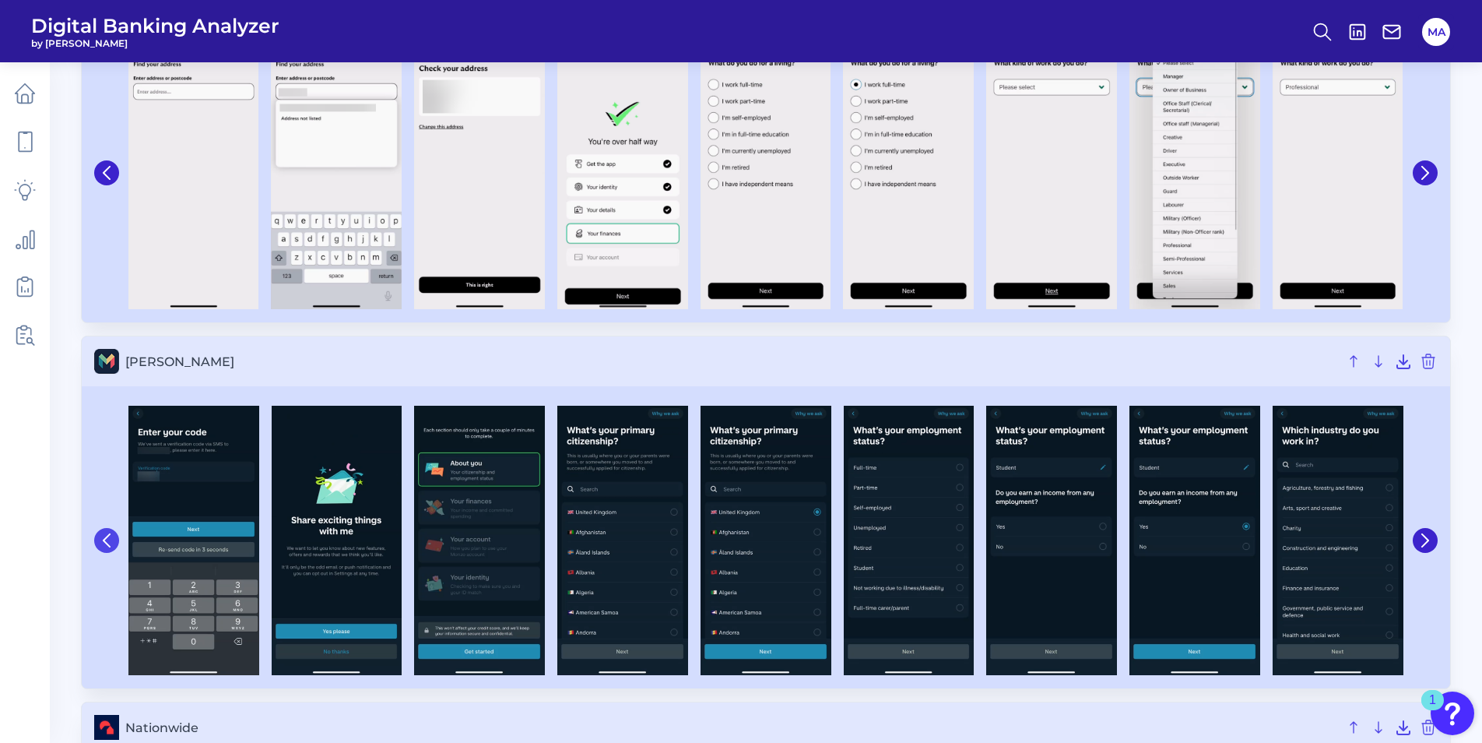
click at [94, 542] on button at bounding box center [106, 540] width 25 height 25
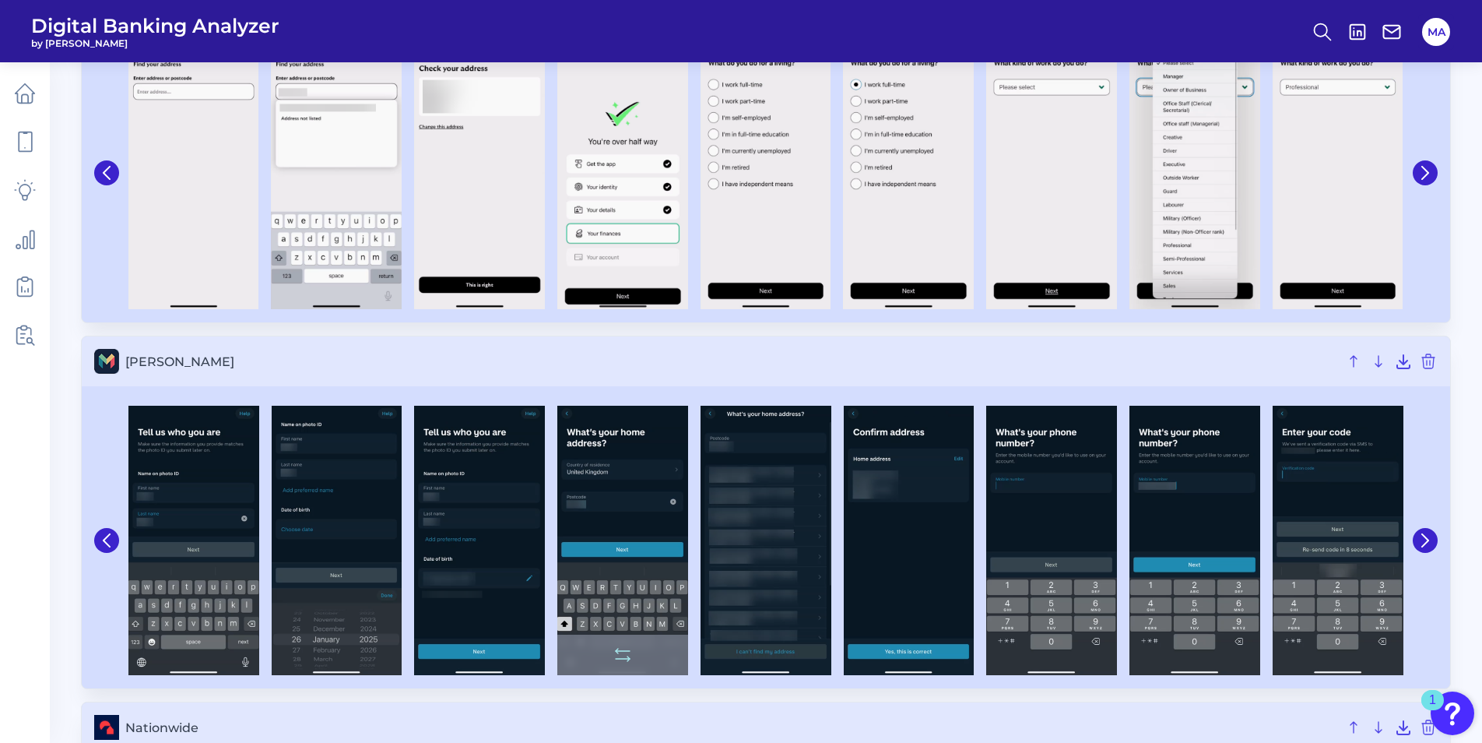
click at [635, 557] on img at bounding box center [622, 540] width 131 height 269
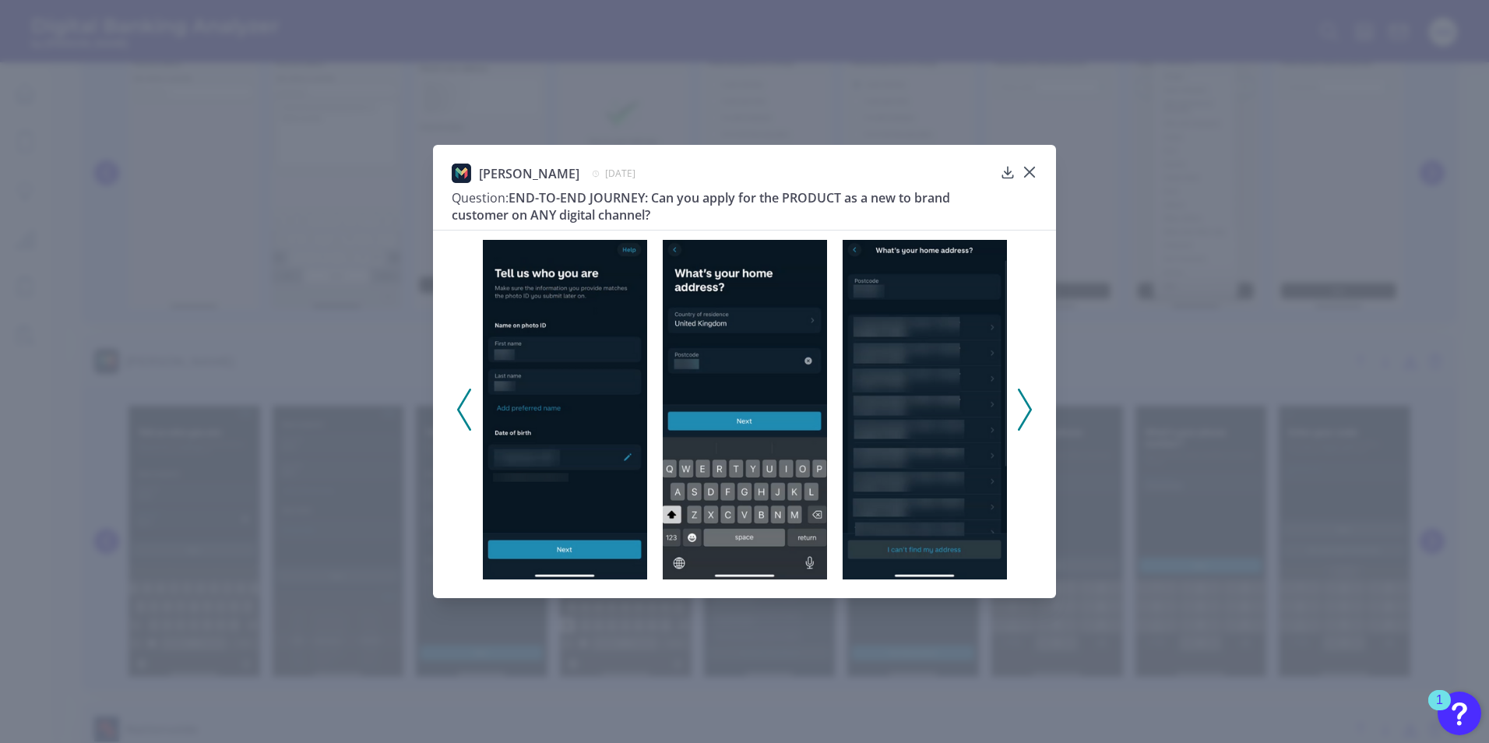
click at [222, 597] on div "[PERSON_NAME] [DATE] Question: END-TO-END JOURNEY: Can you apply for the PRODUC…" at bounding box center [744, 371] width 1489 height 743
click at [1032, 167] on icon at bounding box center [1030, 172] width 16 height 16
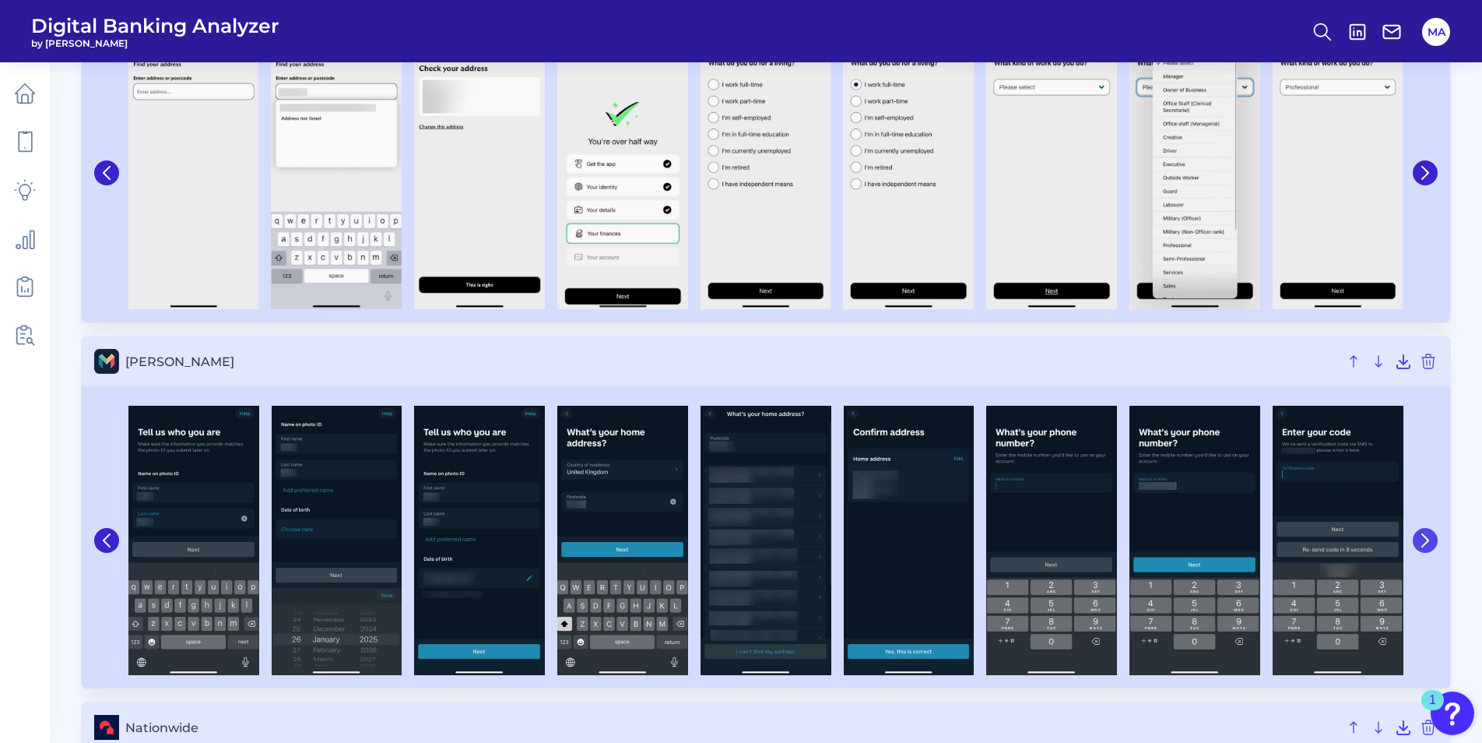
click at [1429, 533] on button at bounding box center [1425, 540] width 25 height 25
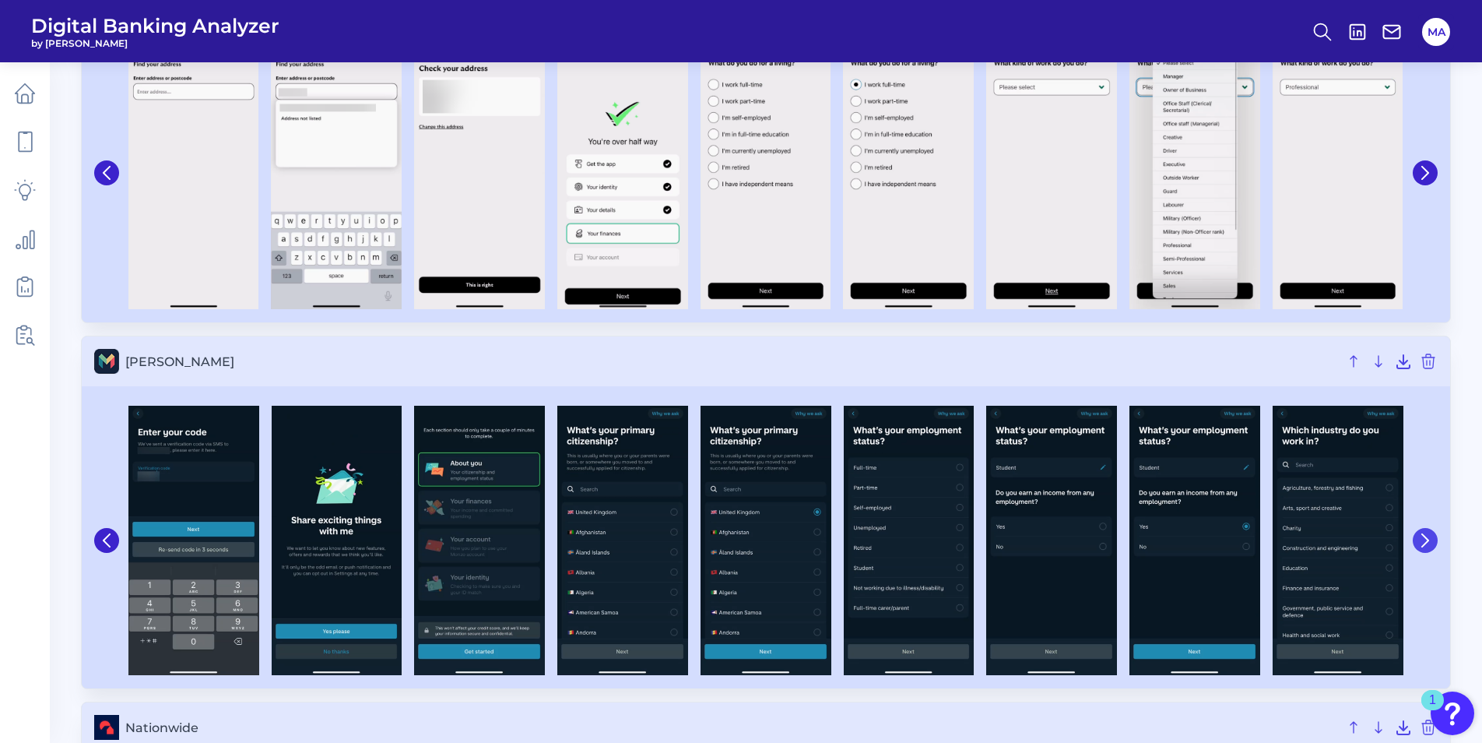
click at [1429, 533] on icon at bounding box center [1426, 540] width 14 height 14
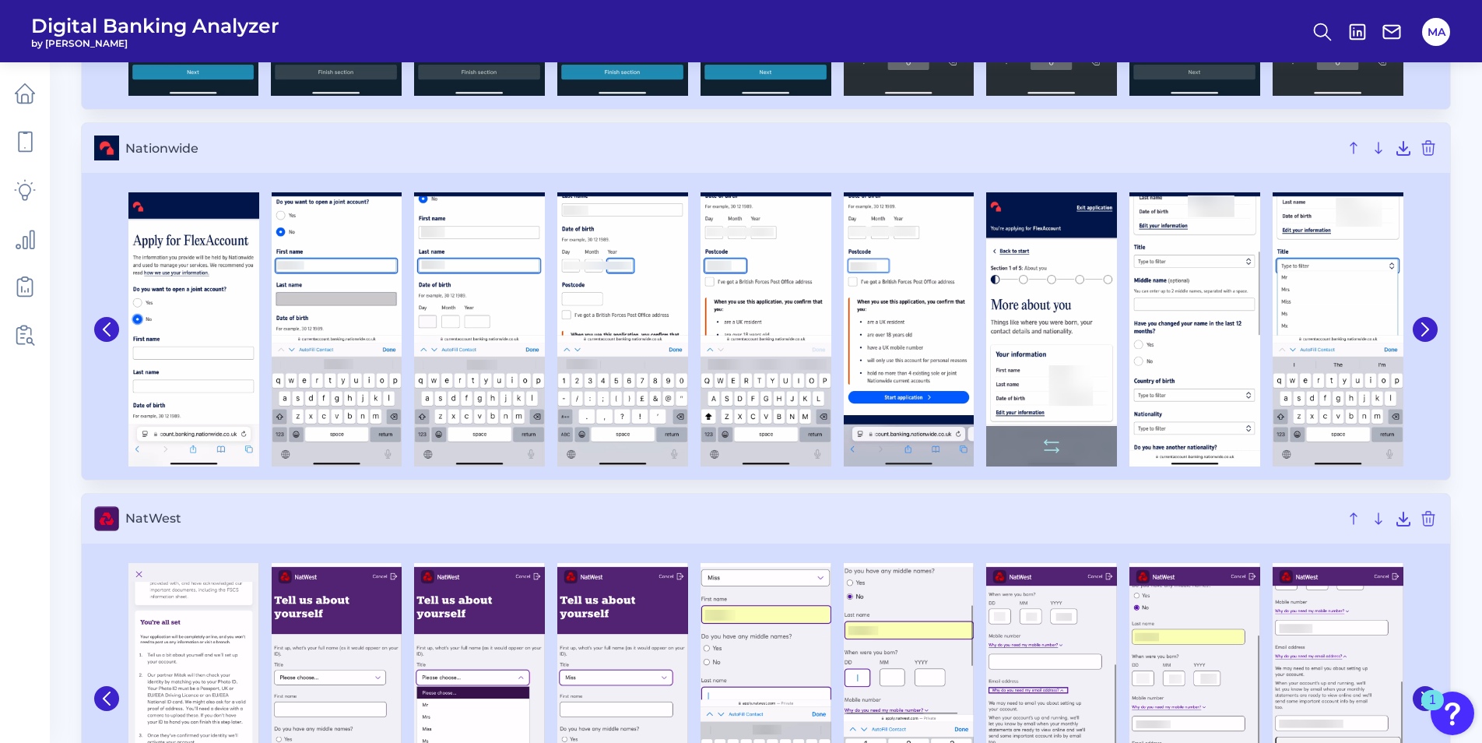
scroll to position [2414, 0]
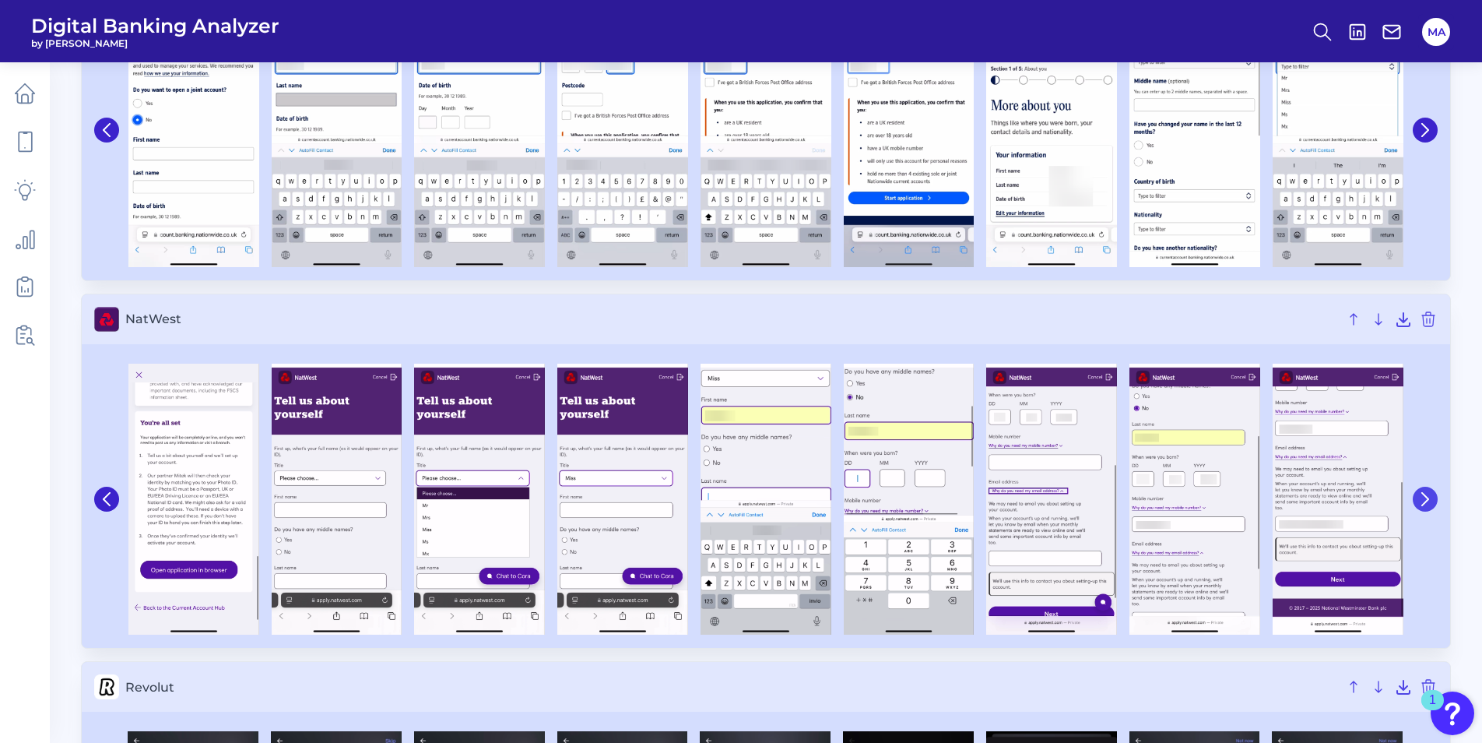
click at [1422, 503] on icon at bounding box center [1426, 499] width 14 height 14
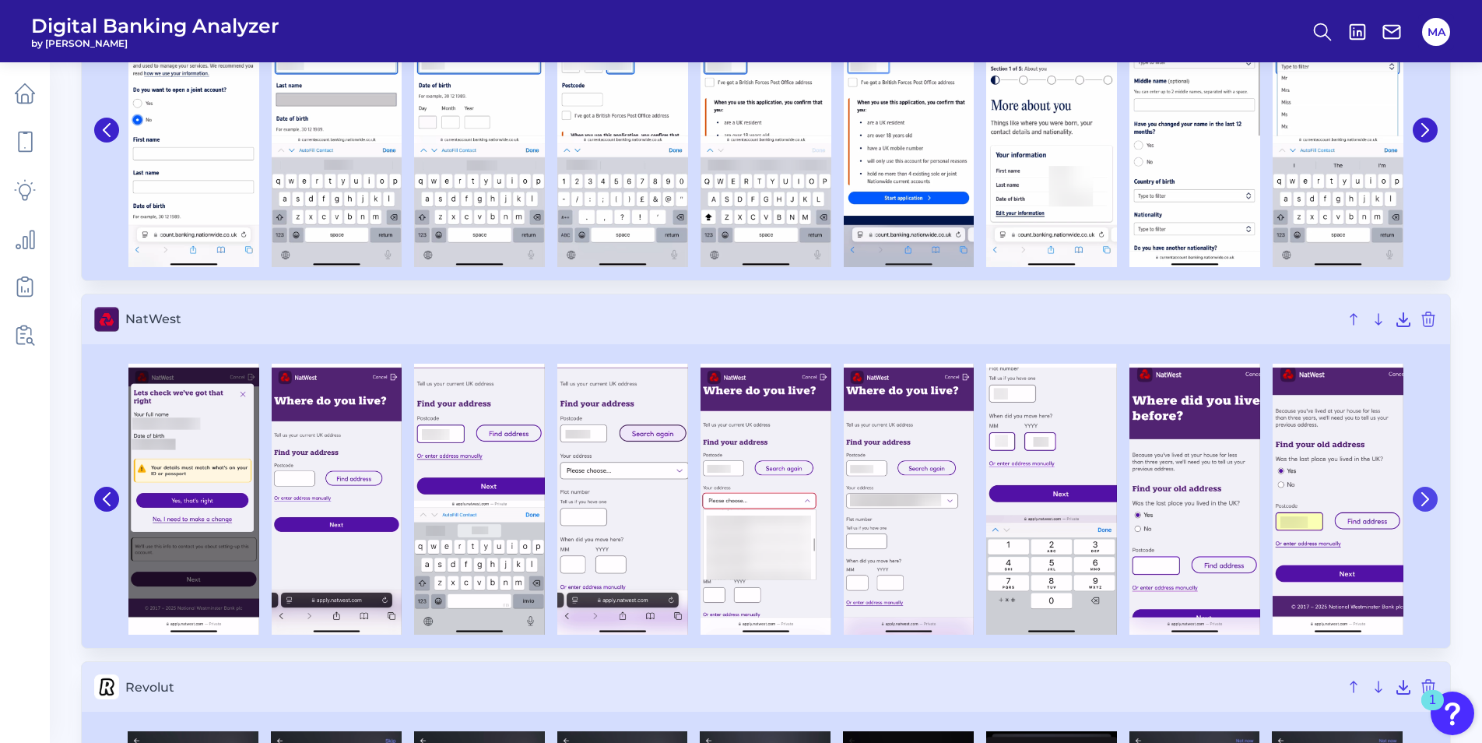
click at [1422, 503] on icon at bounding box center [1426, 499] width 14 height 14
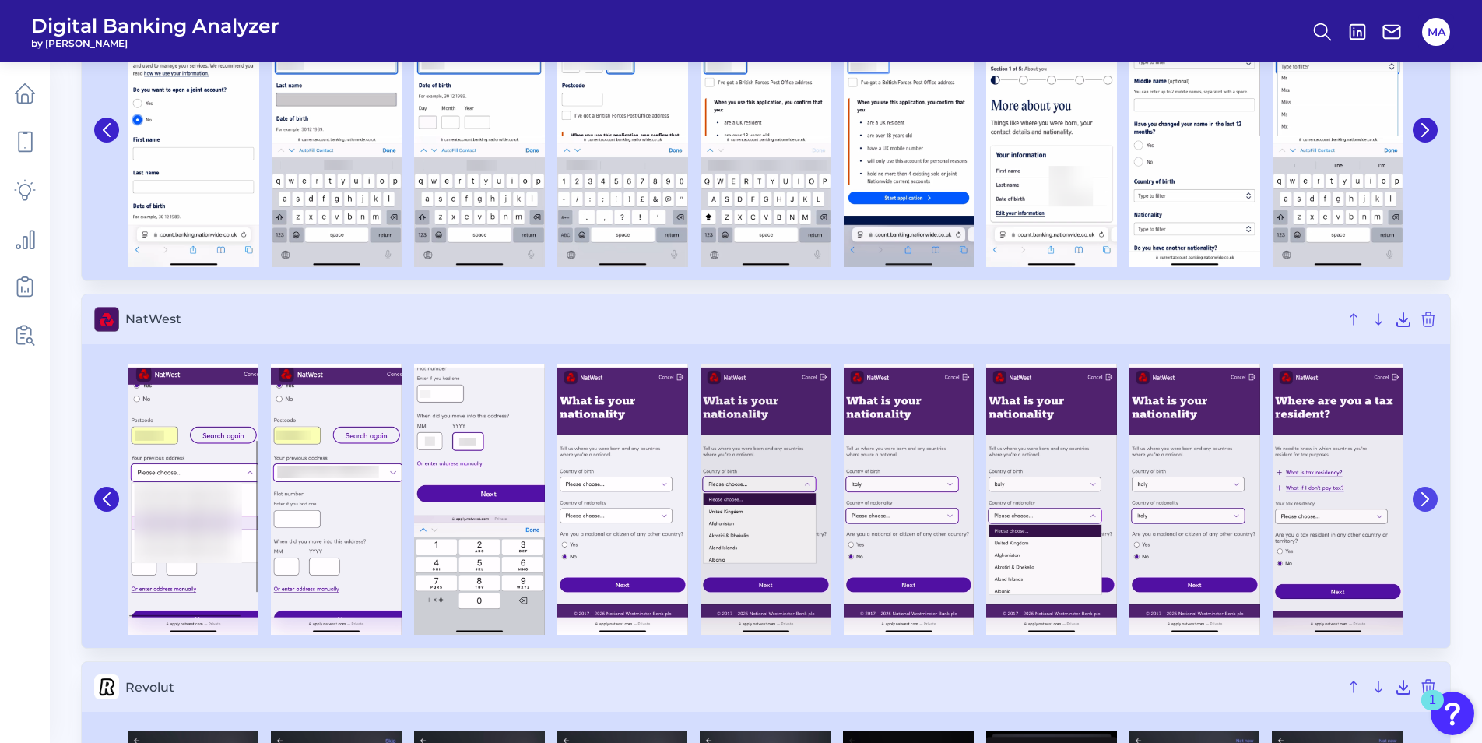
click at [1422, 503] on icon at bounding box center [1426, 499] width 14 height 14
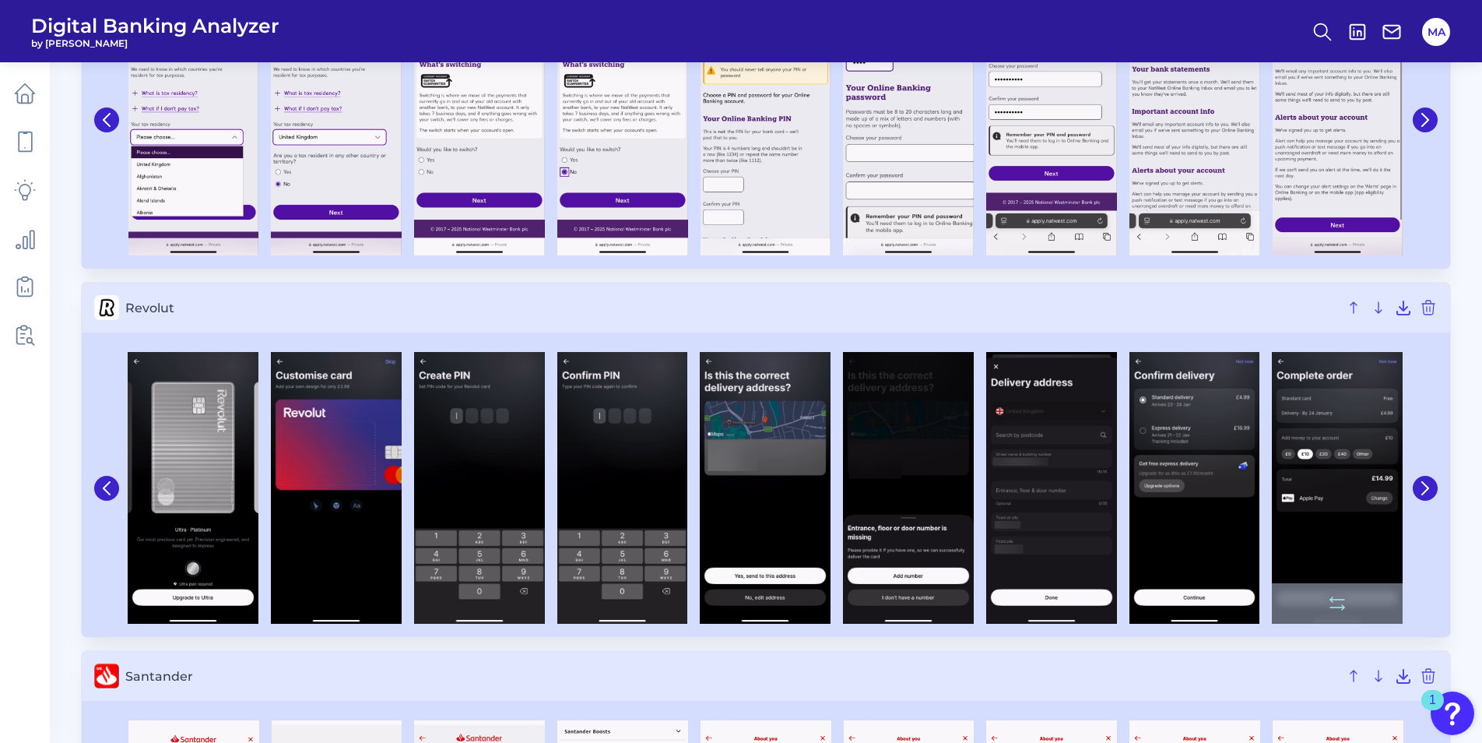
scroll to position [2803, 0]
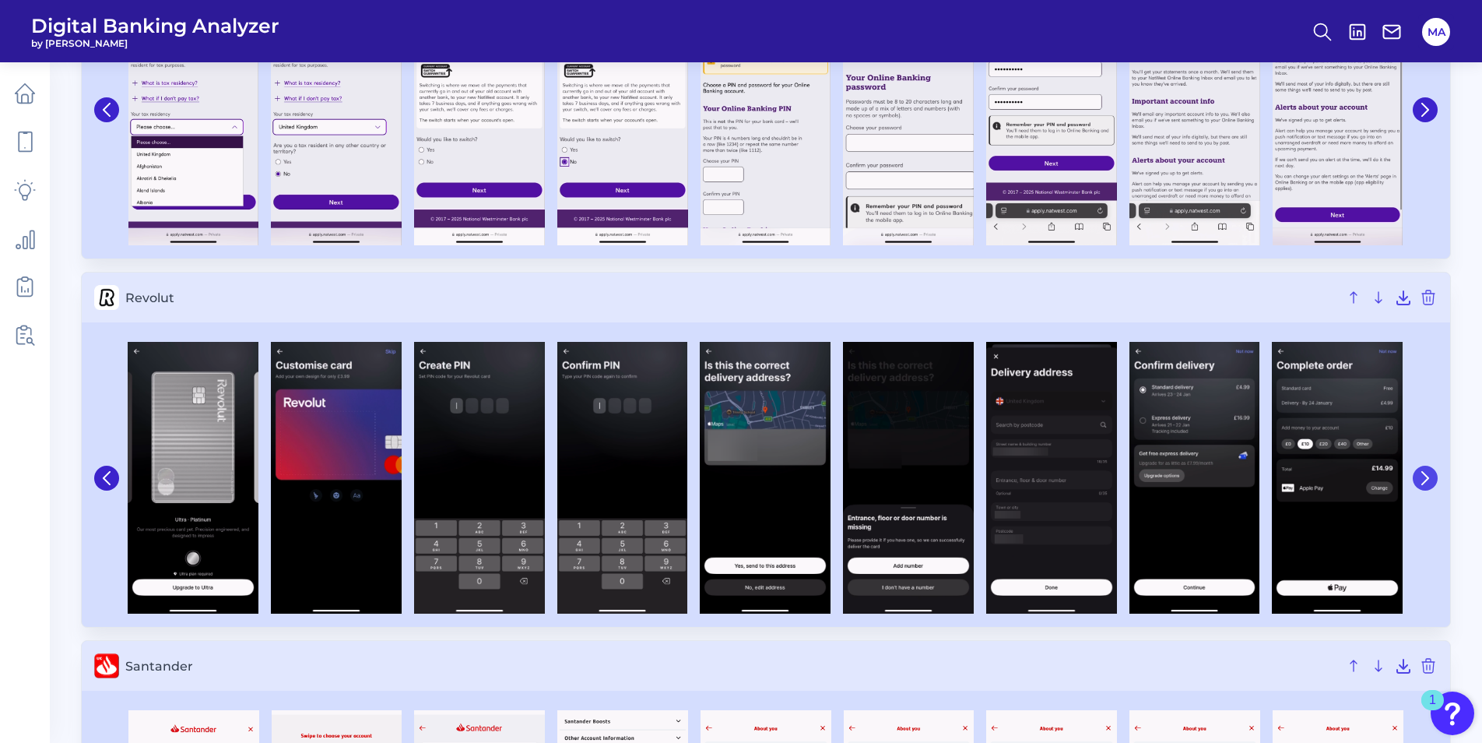
click at [1422, 472] on icon at bounding box center [1425, 478] width 6 height 12
